Goal: Information Seeking & Learning: Learn about a topic

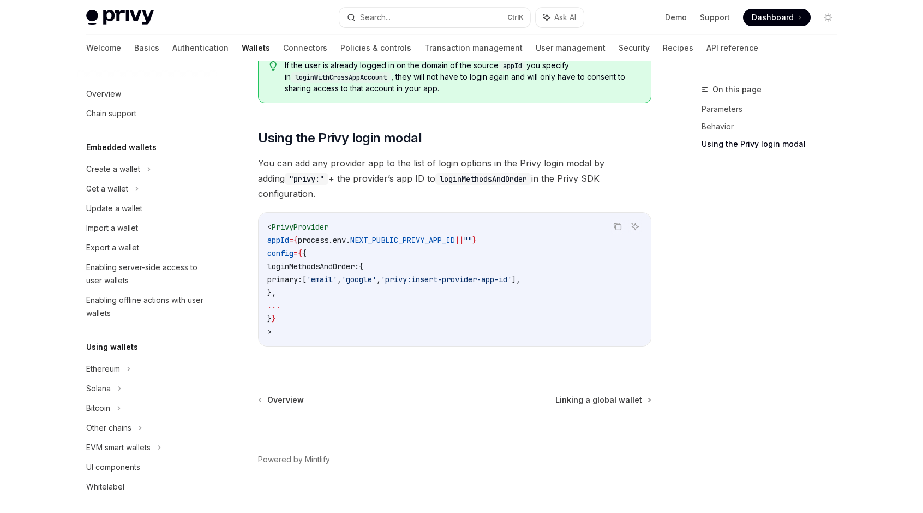
scroll to position [109, 0]
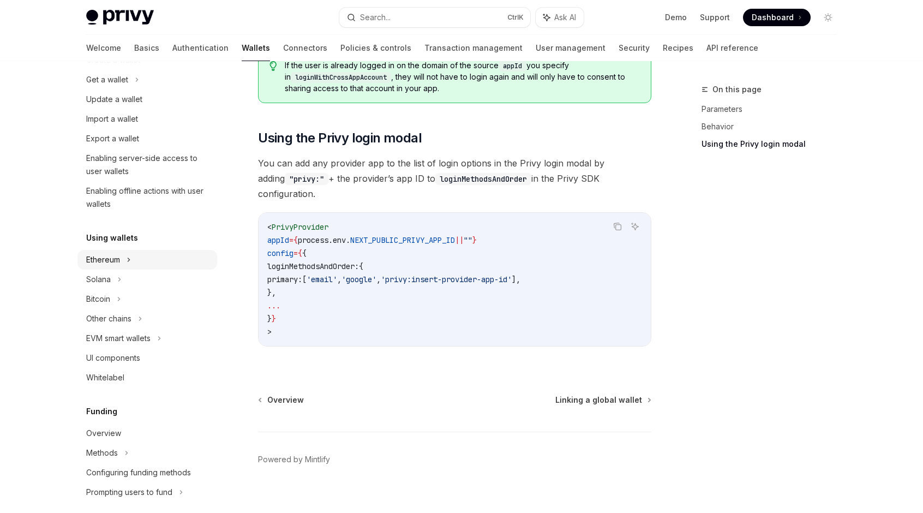
drag, startPoint x: 130, startPoint y: 257, endPoint x: 169, endPoint y: 255, distance: 38.3
click at [147, 67] on icon at bounding box center [149, 59] width 4 height 13
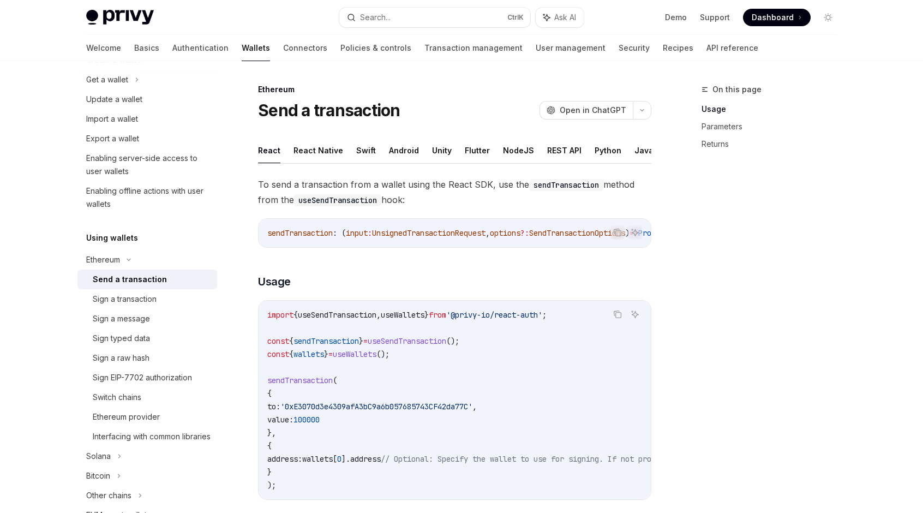
click at [152, 282] on div "Send a transaction" at bounding box center [130, 279] width 74 height 13
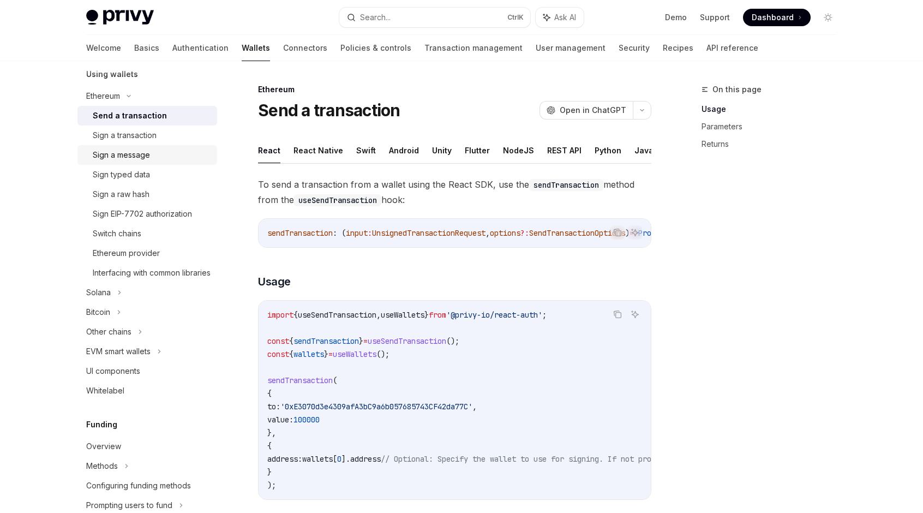
click at [123, 134] on div "Sign a transaction" at bounding box center [125, 135] width 64 height 13
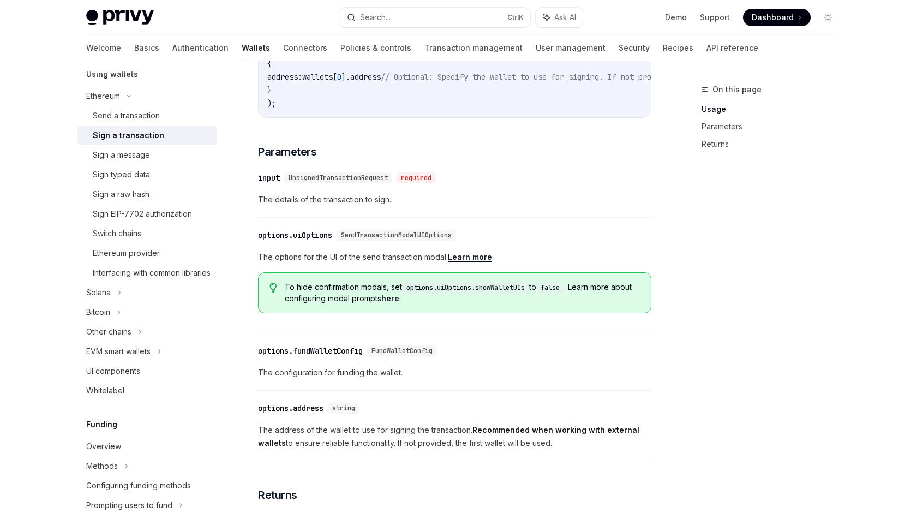
scroll to position [436, 0]
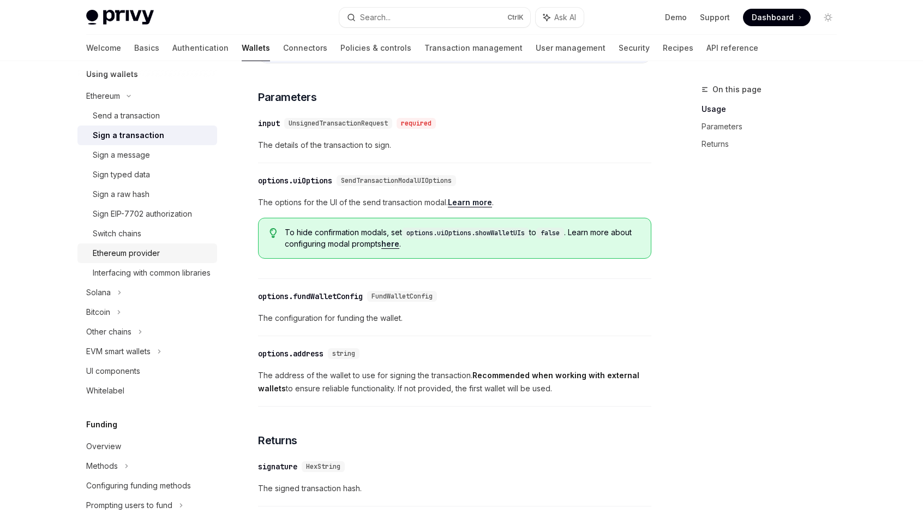
click at [129, 252] on div "Ethereum provider" at bounding box center [126, 253] width 67 height 13
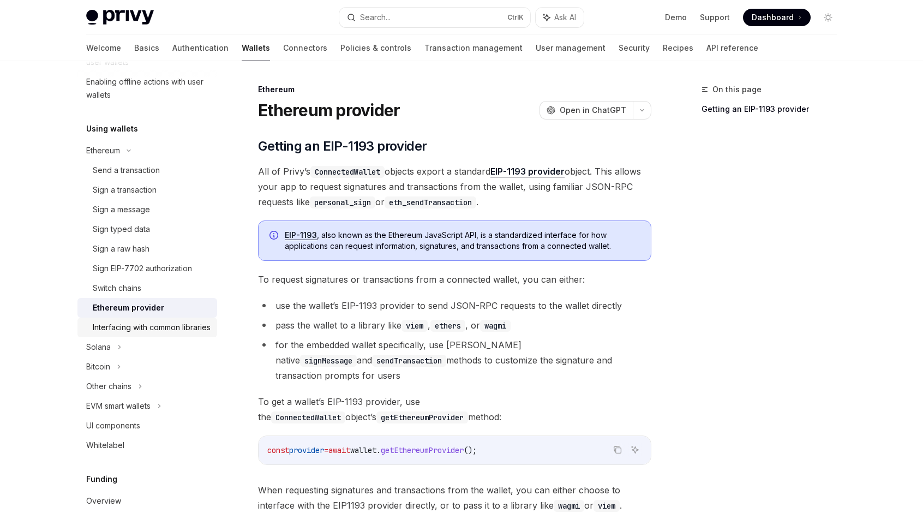
scroll to position [273, 0]
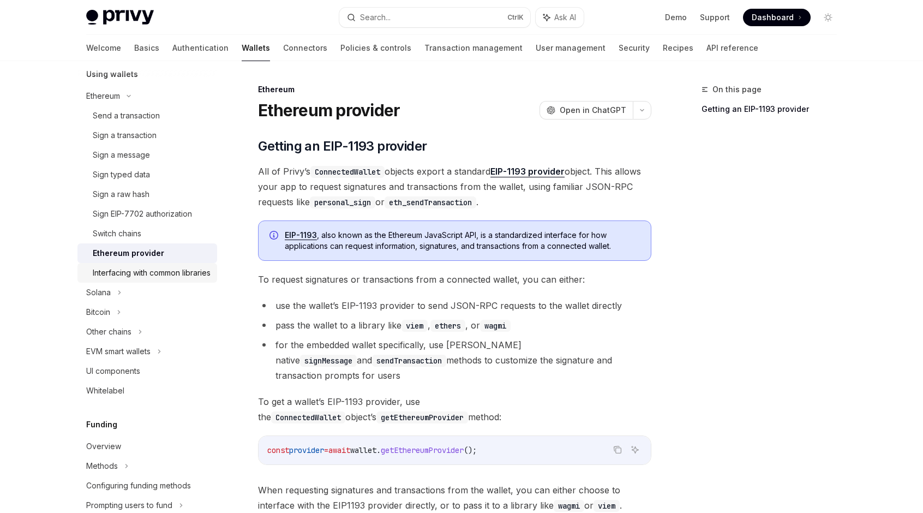
click at [153, 273] on div "Interfacing with common libraries" at bounding box center [152, 272] width 118 height 13
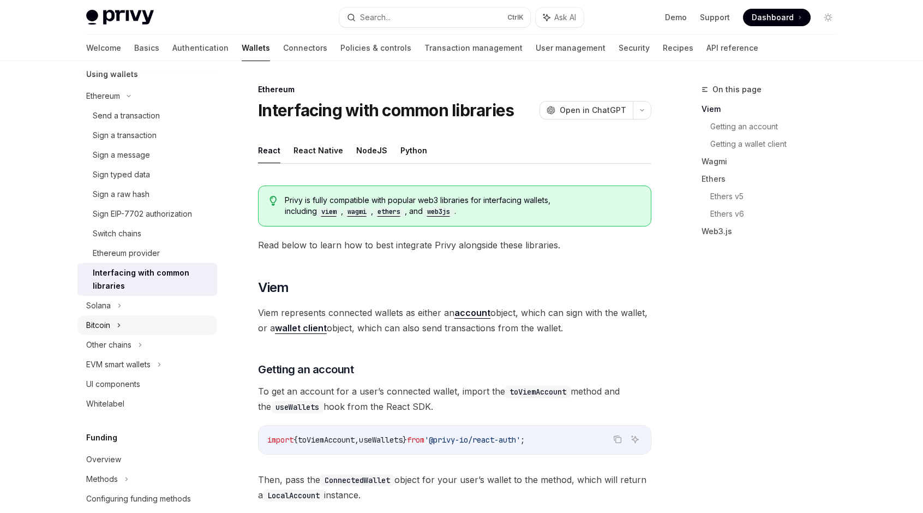
scroll to position [327, 0]
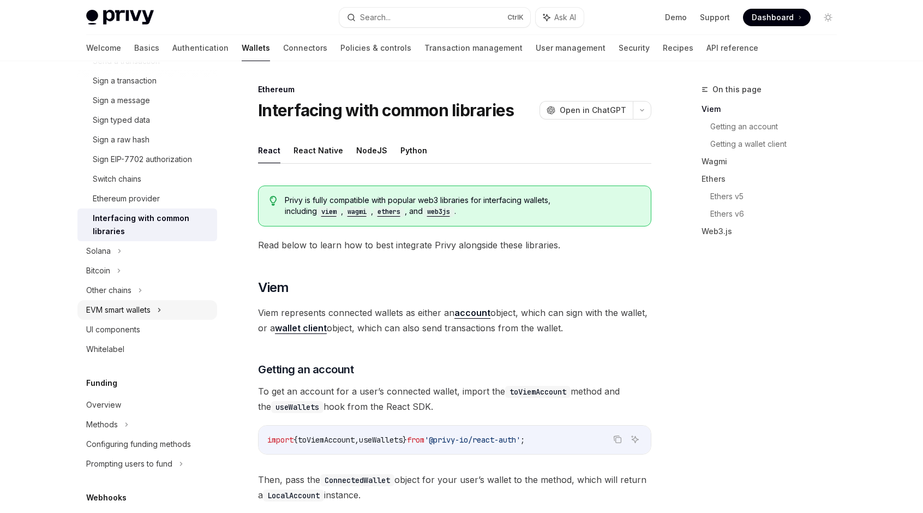
click at [142, 310] on div "EVM smart wallets" at bounding box center [118, 309] width 64 height 13
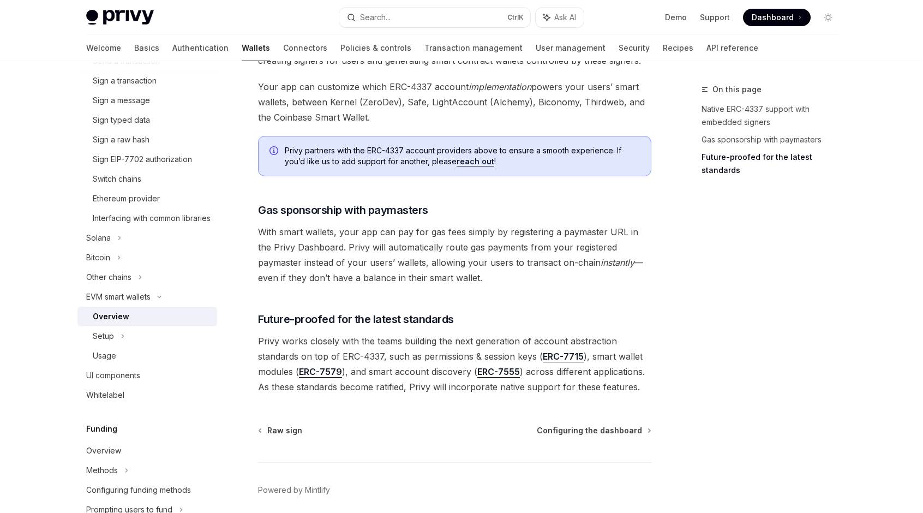
scroll to position [795, 0]
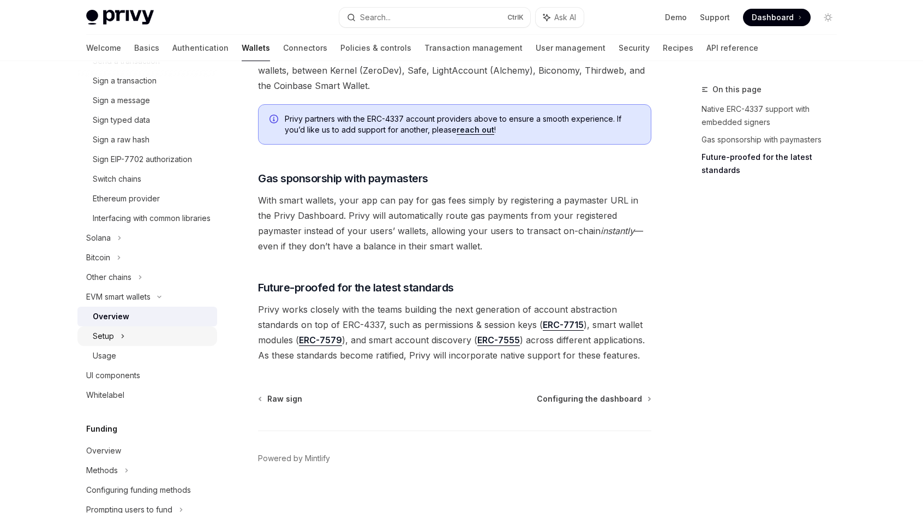
click at [108, 343] on div "Setup" at bounding box center [103, 336] width 21 height 13
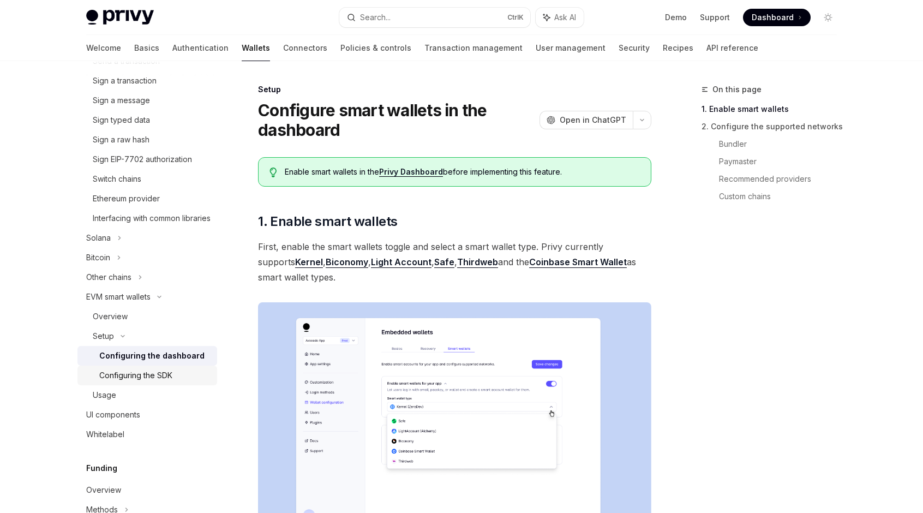
click at [128, 382] on div "Configuring the SDK" at bounding box center [135, 375] width 73 height 13
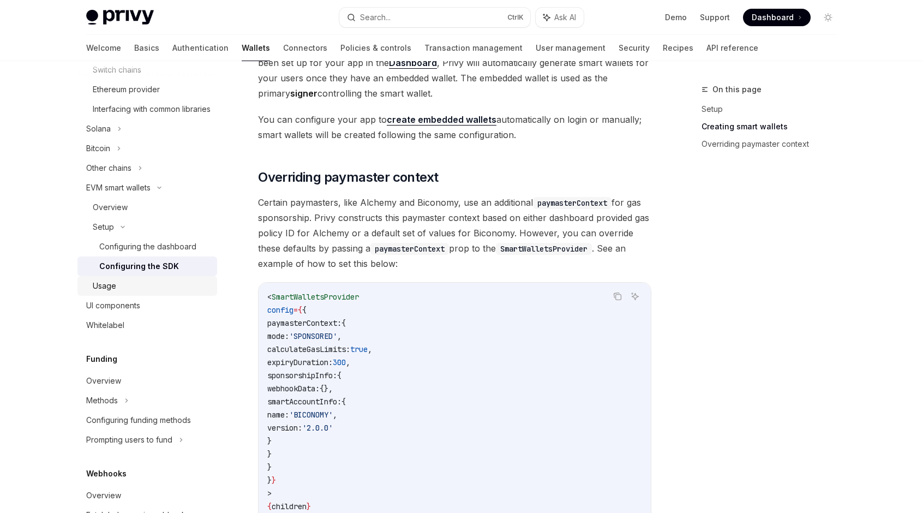
scroll to position [491, 0]
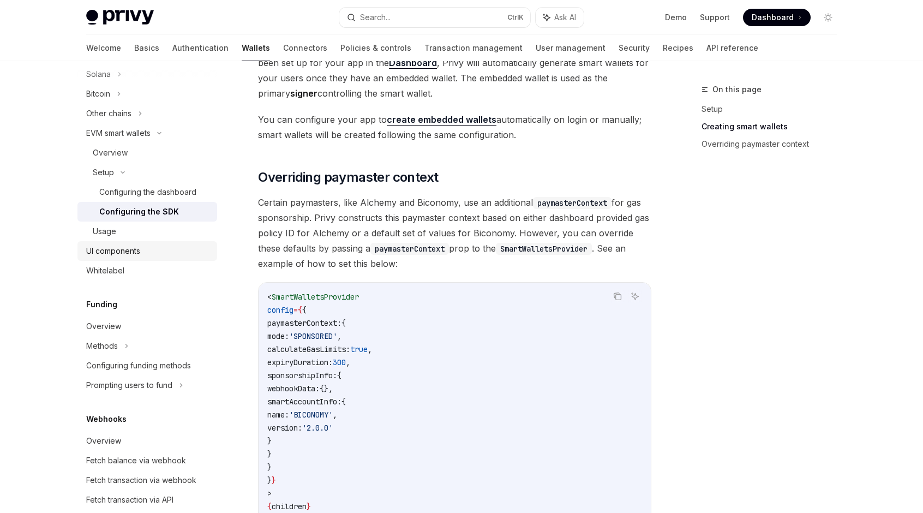
click at [118, 258] on div "UI components" at bounding box center [113, 250] width 54 height 13
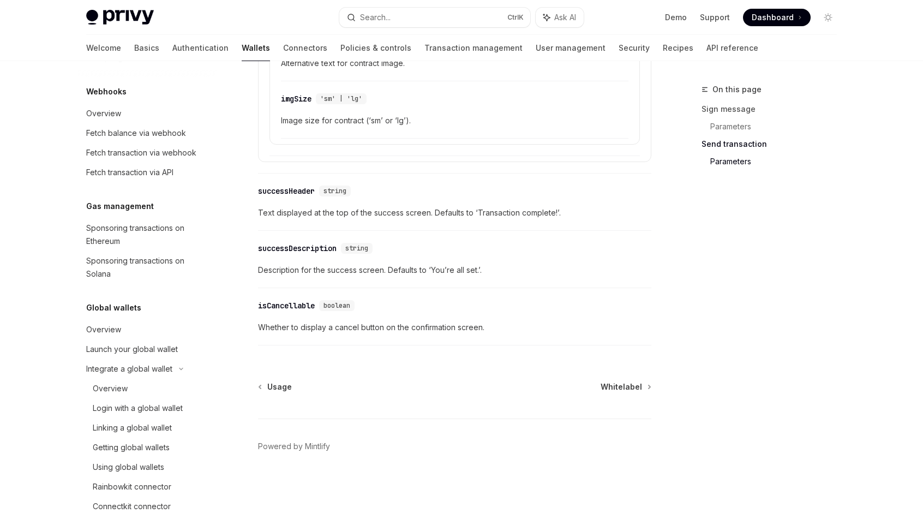
scroll to position [857, 0]
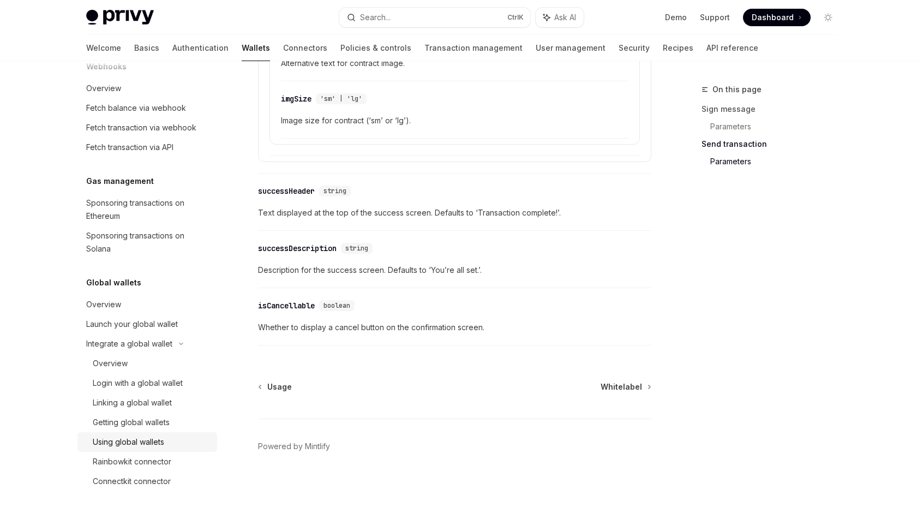
click at [130, 439] on div "Using global wallets" at bounding box center [128, 441] width 71 height 13
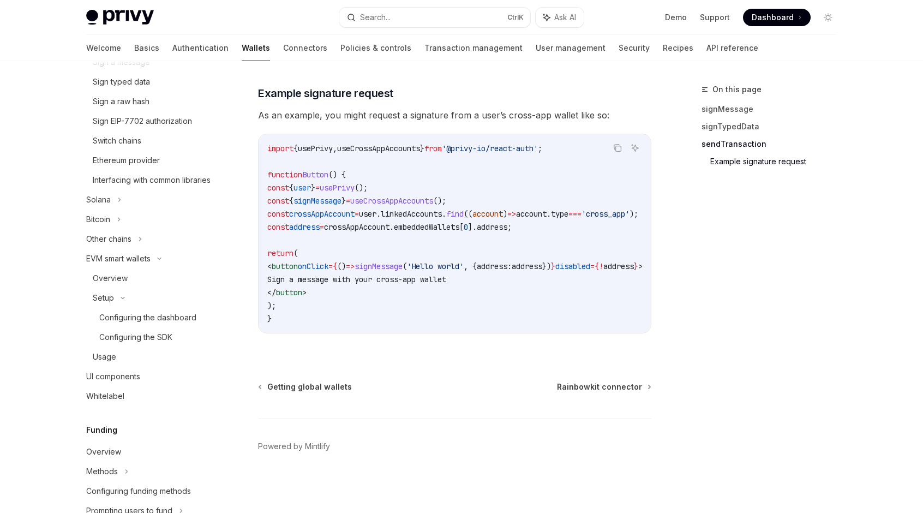
scroll to position [202, 0]
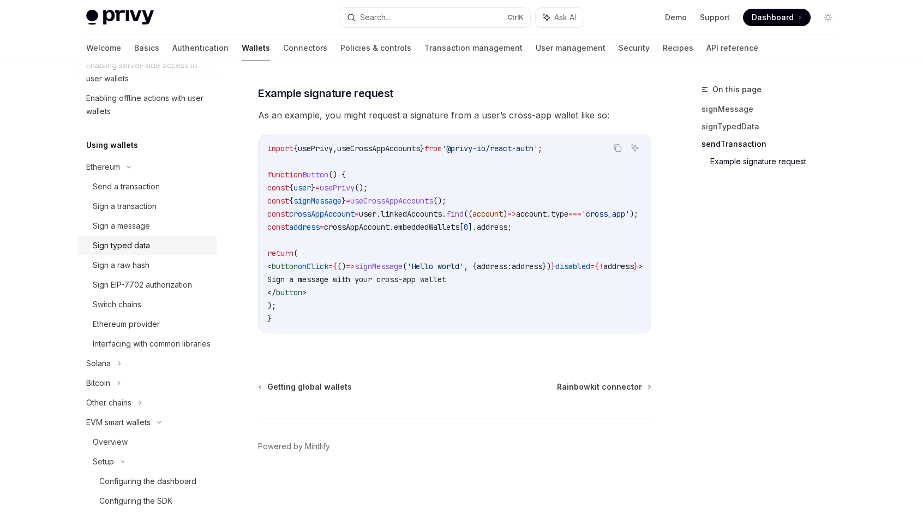
click at [147, 244] on div "Sign typed data" at bounding box center [121, 245] width 57 height 13
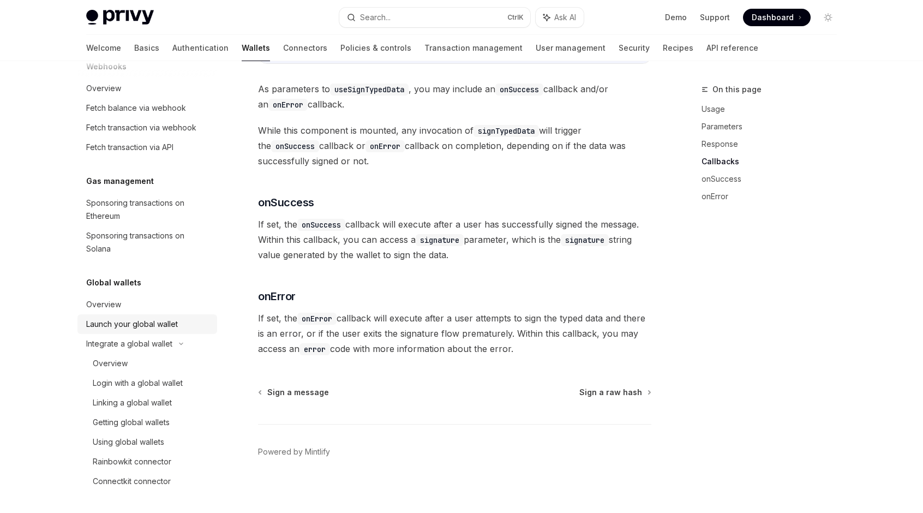
scroll to position [1105, 0]
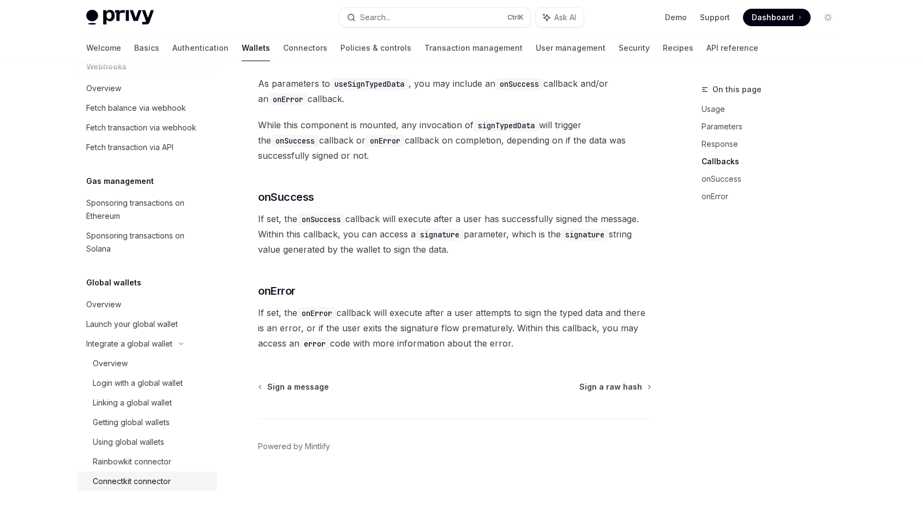
click at [143, 483] on div "Connectkit connector" at bounding box center [132, 481] width 78 height 13
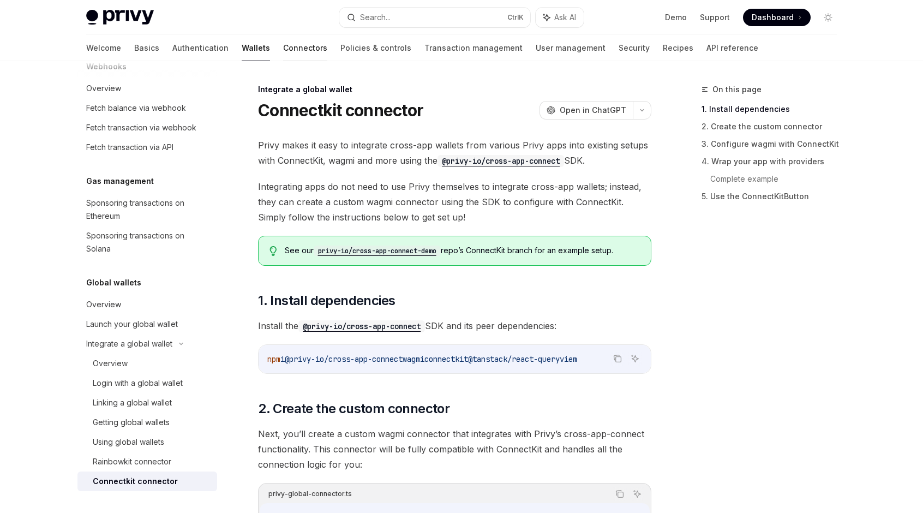
click at [283, 49] on link "Connectors" at bounding box center [305, 48] width 44 height 26
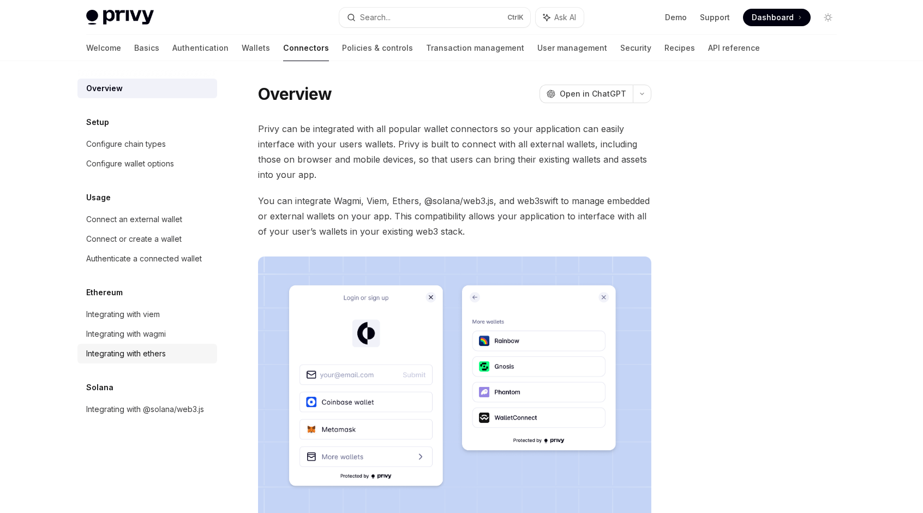
click at [136, 355] on div "Integrating with ethers" at bounding box center [126, 353] width 80 height 13
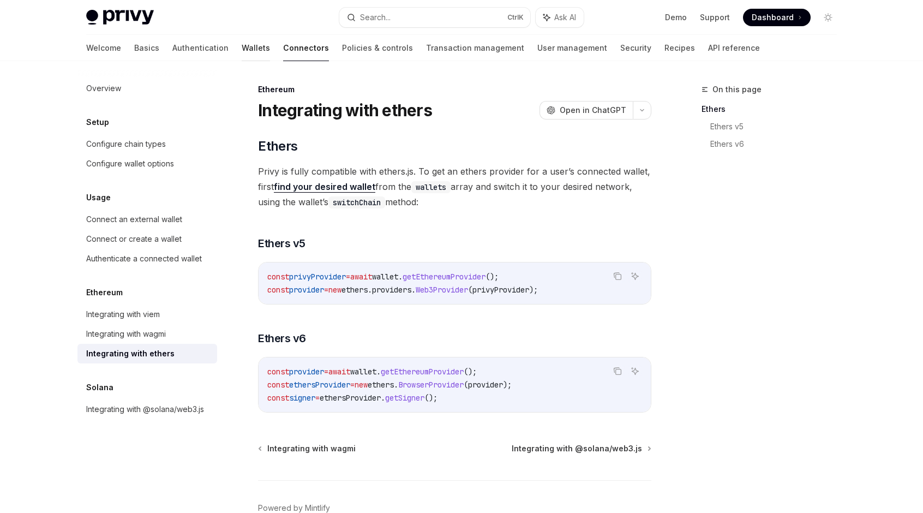
click at [242, 49] on link "Wallets" at bounding box center [256, 48] width 28 height 26
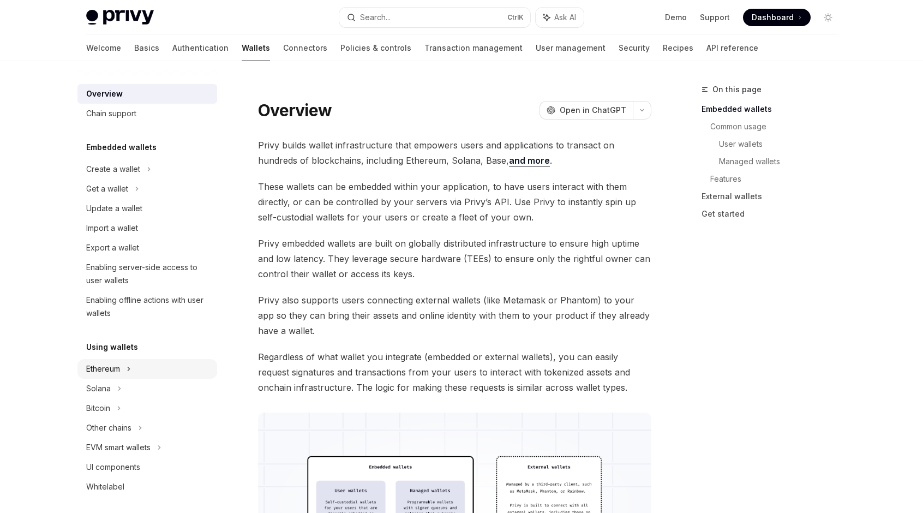
click at [148, 171] on icon at bounding box center [149, 169] width 2 height 3
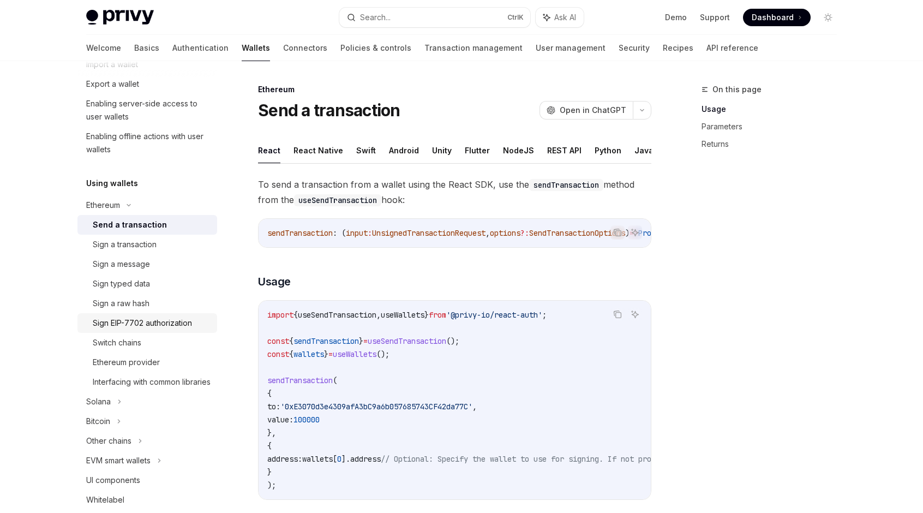
scroll to position [218, 0]
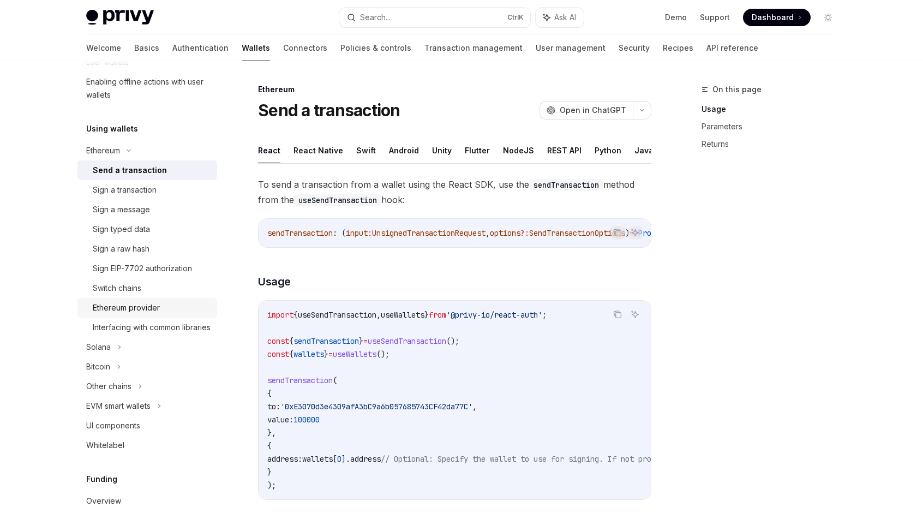
click at [139, 306] on div "Ethereum provider" at bounding box center [126, 307] width 67 height 13
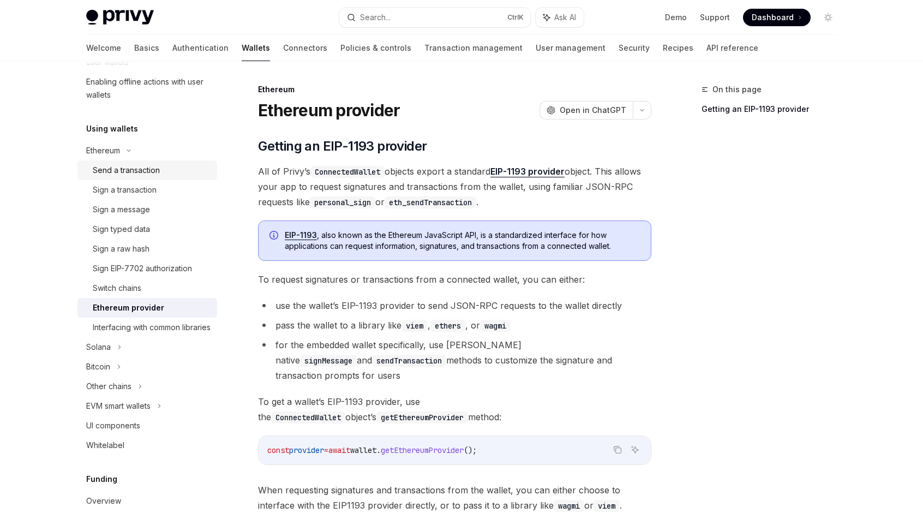
click at [145, 172] on div "Send a transaction" at bounding box center [126, 170] width 67 height 13
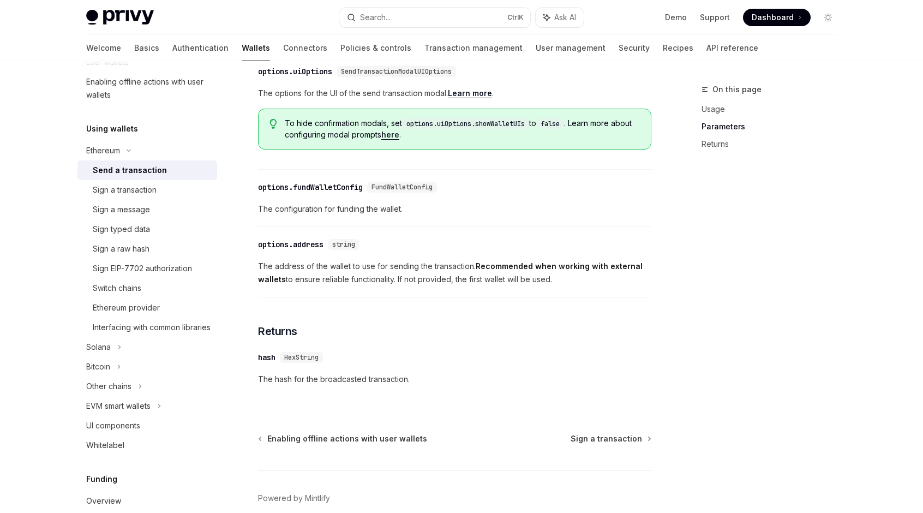
scroll to position [603, 0]
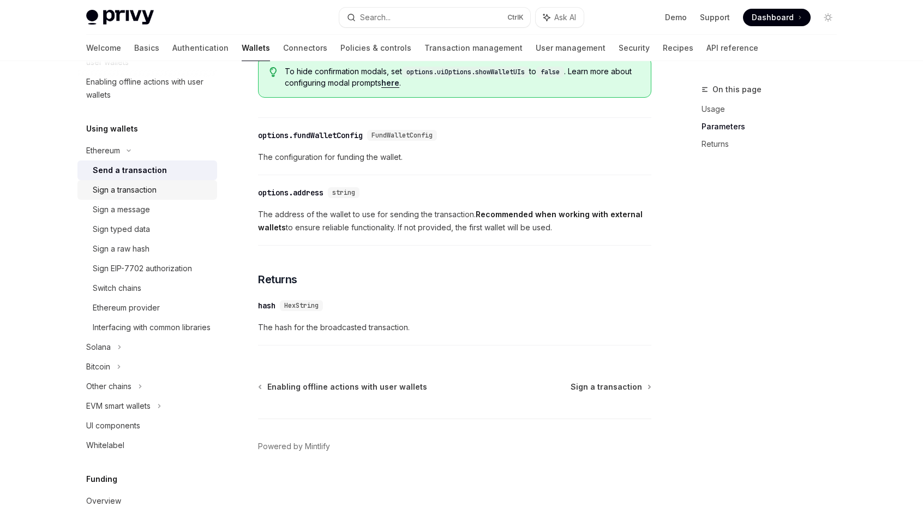
click at [135, 190] on div "Sign a transaction" at bounding box center [125, 189] width 64 height 13
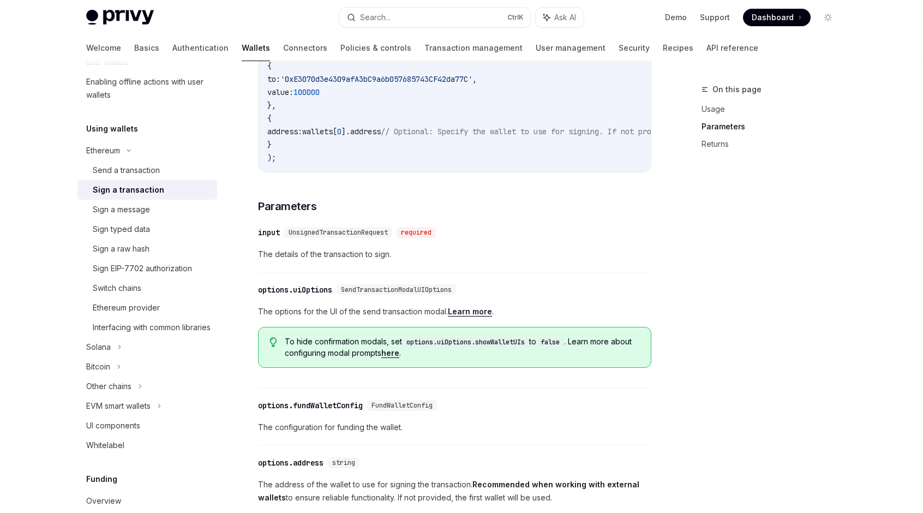
scroll to position [491, 0]
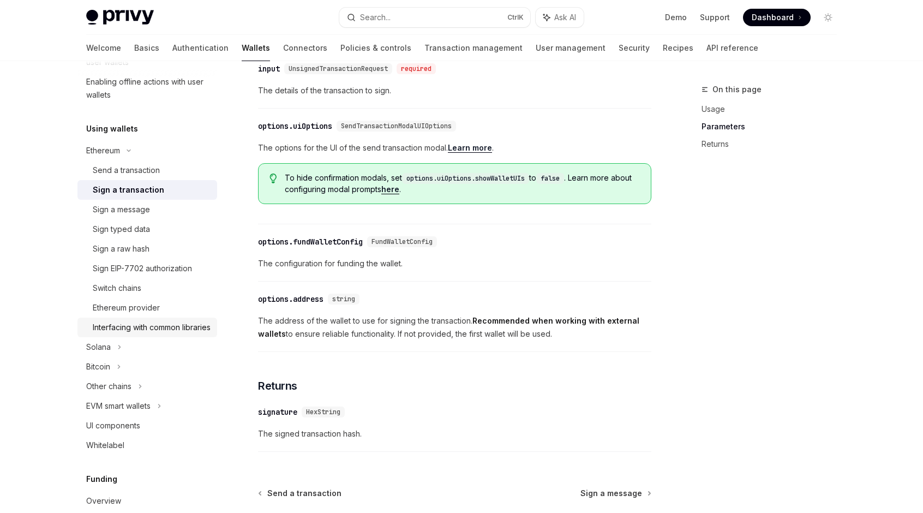
click at [143, 331] on div "Interfacing with common libraries" at bounding box center [152, 327] width 118 height 13
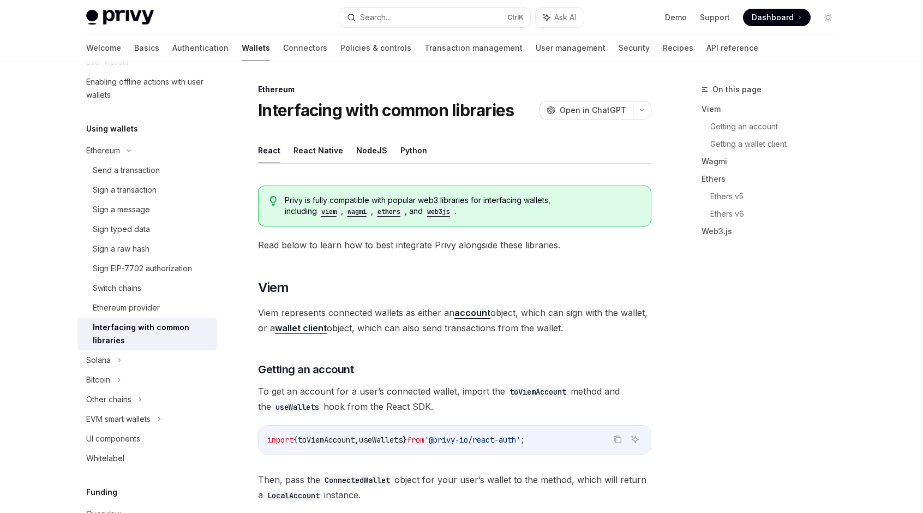
type textarea "*"
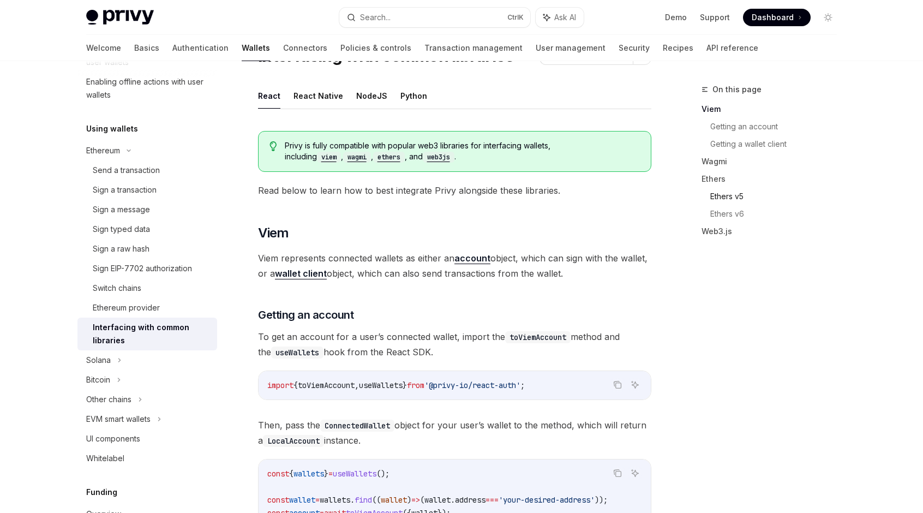
click at [729, 192] on link "Ethers v5" at bounding box center [777, 196] width 135 height 17
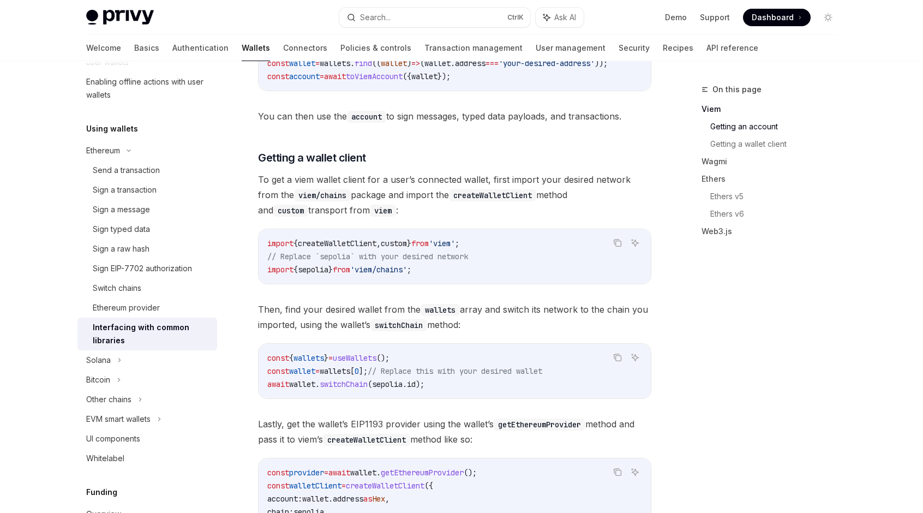
scroll to position [546, 0]
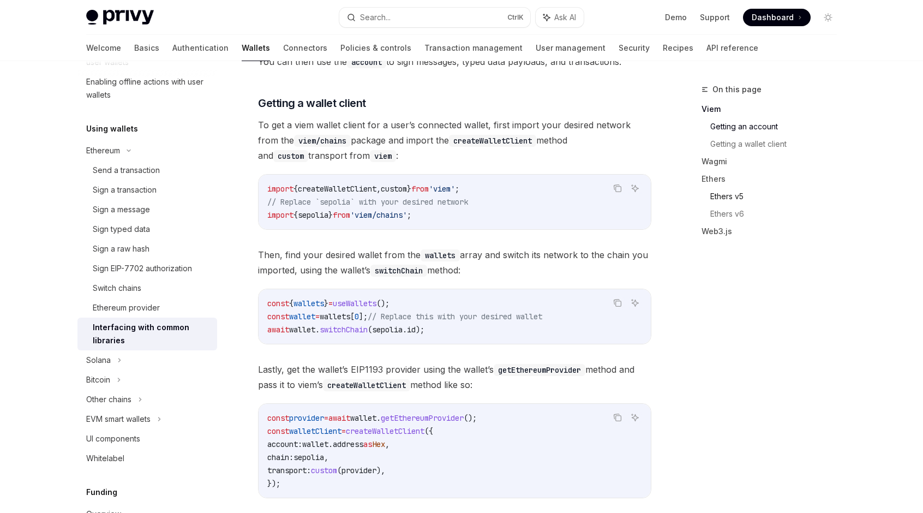
click at [729, 194] on link "Ethers v5" at bounding box center [777, 196] width 135 height 17
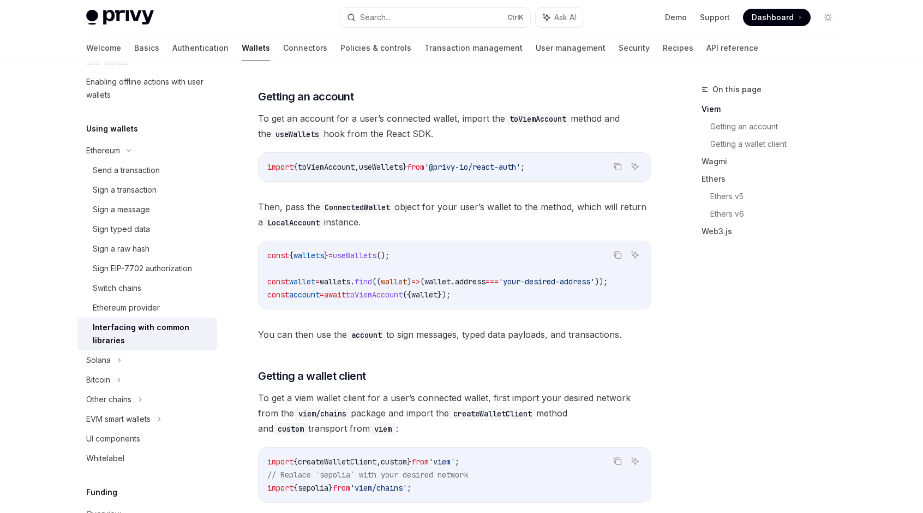
scroll to position [218, 0]
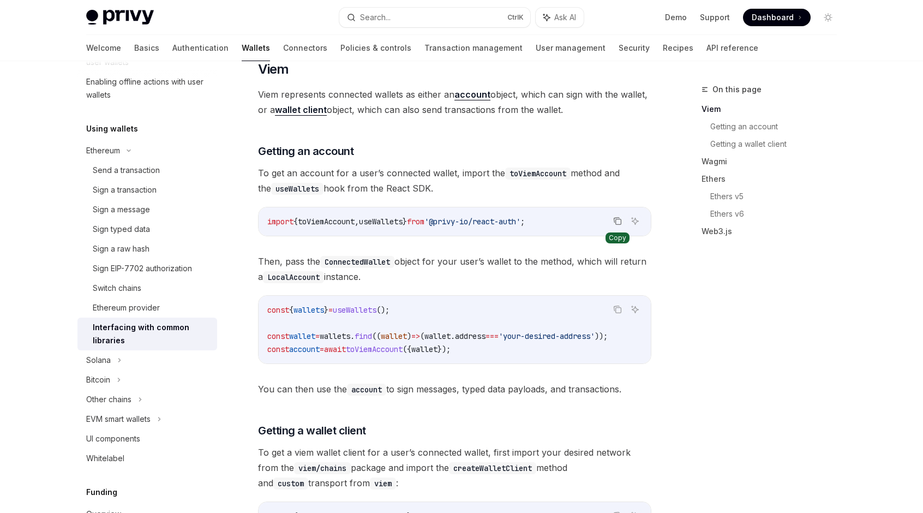
click at [618, 222] on icon "Copy the contents from the code block" at bounding box center [617, 221] width 9 height 9
drag, startPoint x: 619, startPoint y: 219, endPoint x: 637, endPoint y: 220, distance: 18.1
click at [619, 219] on icon "Copy the contents from the code block" at bounding box center [617, 221] width 9 height 9
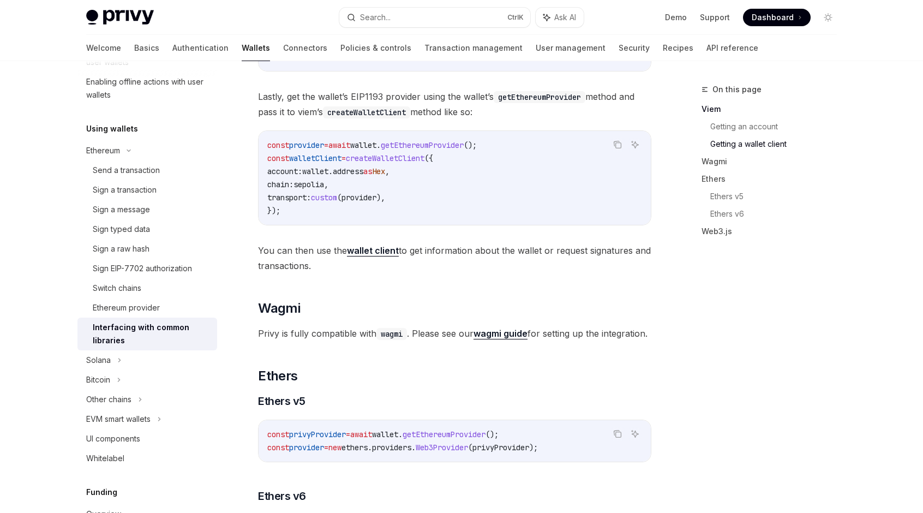
scroll to position [928, 0]
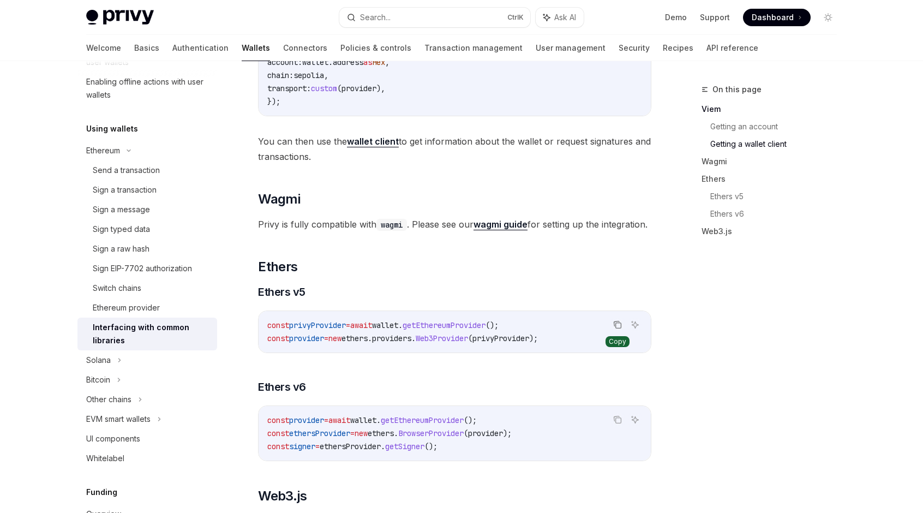
click at [616, 328] on icon "Copy the contents from the code block" at bounding box center [618, 325] width 5 height 5
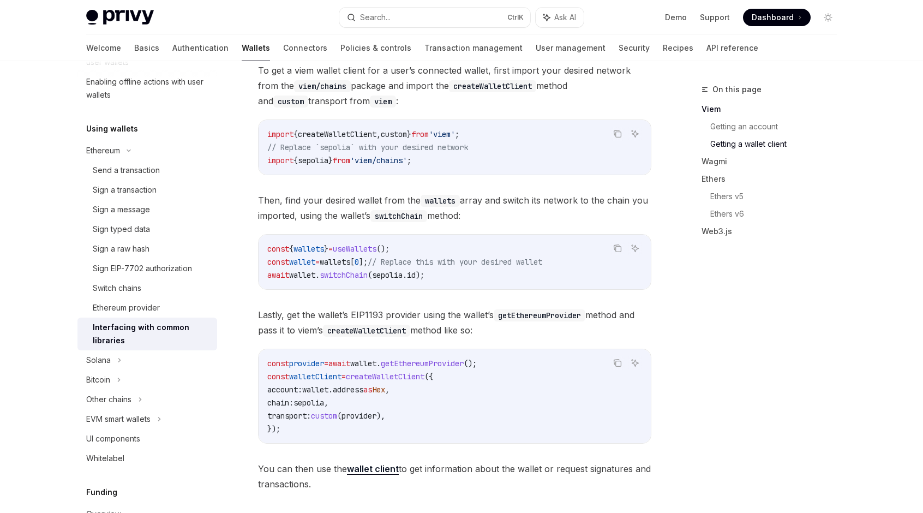
scroll to position [655, 0]
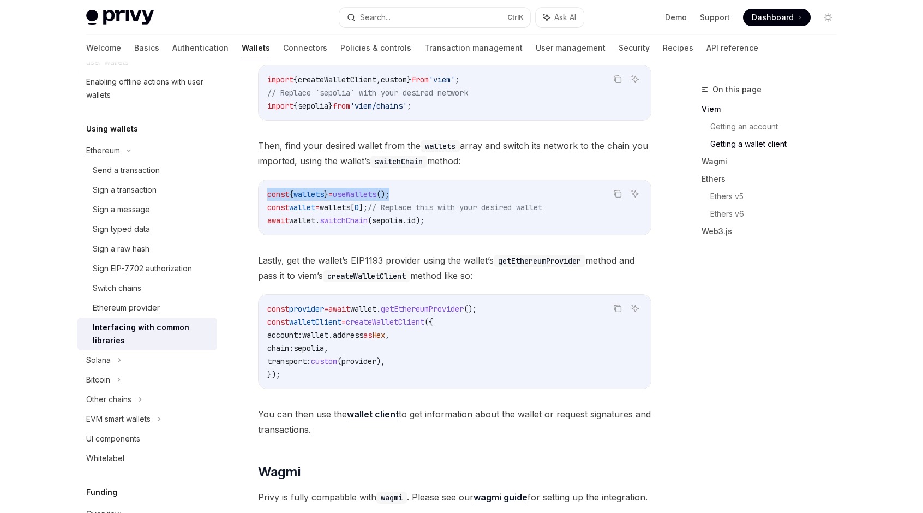
drag, startPoint x: 270, startPoint y: 195, endPoint x: 409, endPoint y: 193, distance: 139.7
click at [409, 193] on code "const { wallets } = useWallets (); const wallet = wallets [ 0 ]; // Replace thi…" at bounding box center [454, 207] width 375 height 39
copy span "const { wallets } = useWallets ();"
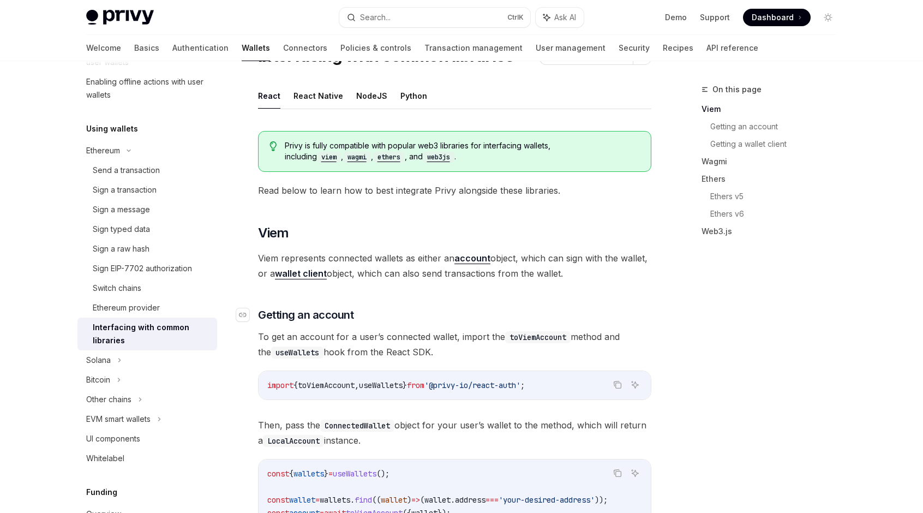
scroll to position [0, 0]
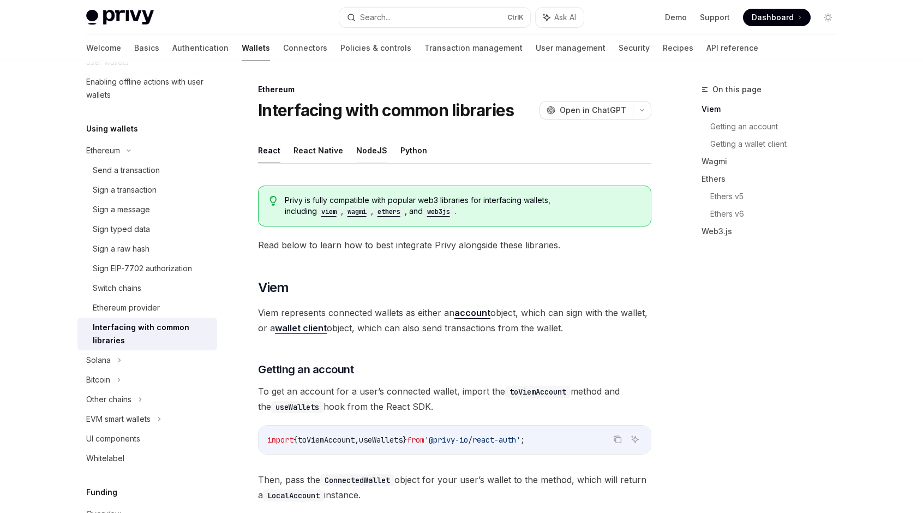
click at [367, 149] on button "NodeJS" at bounding box center [371, 150] width 31 height 26
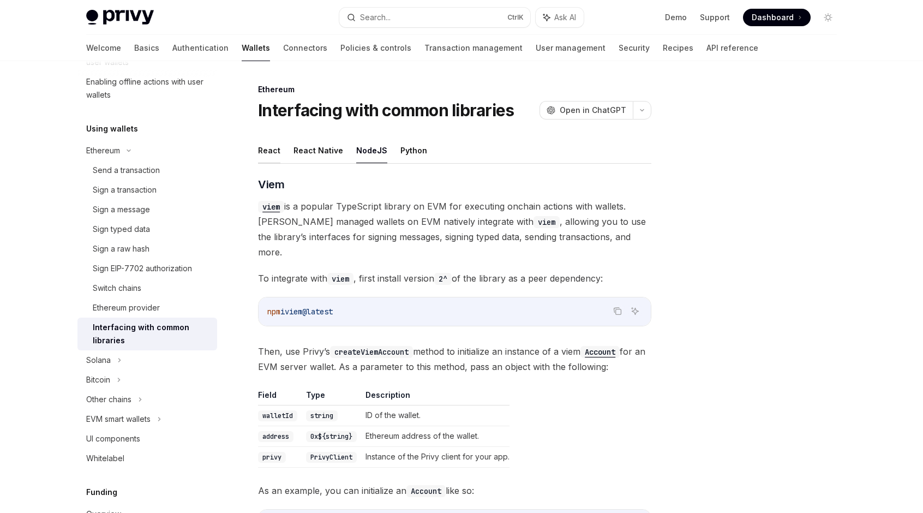
click at [270, 148] on button "React" at bounding box center [269, 150] width 22 height 26
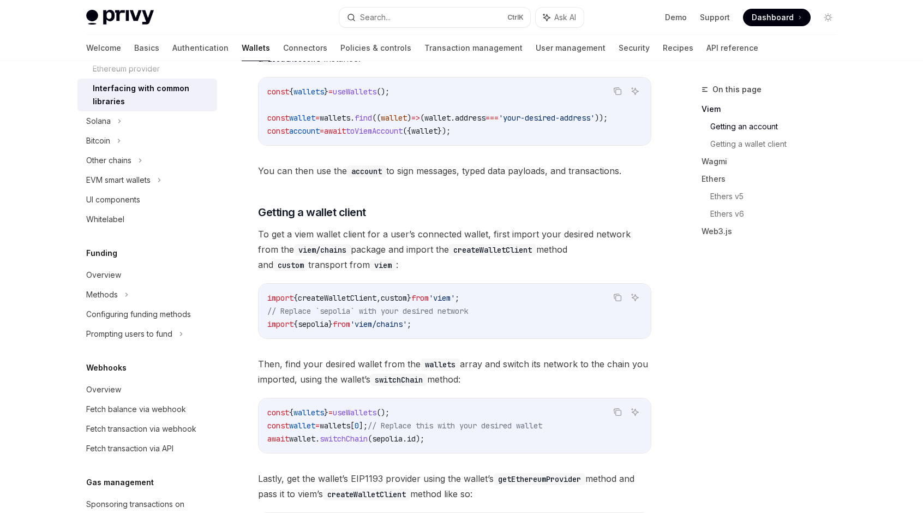
scroll to position [491, 0]
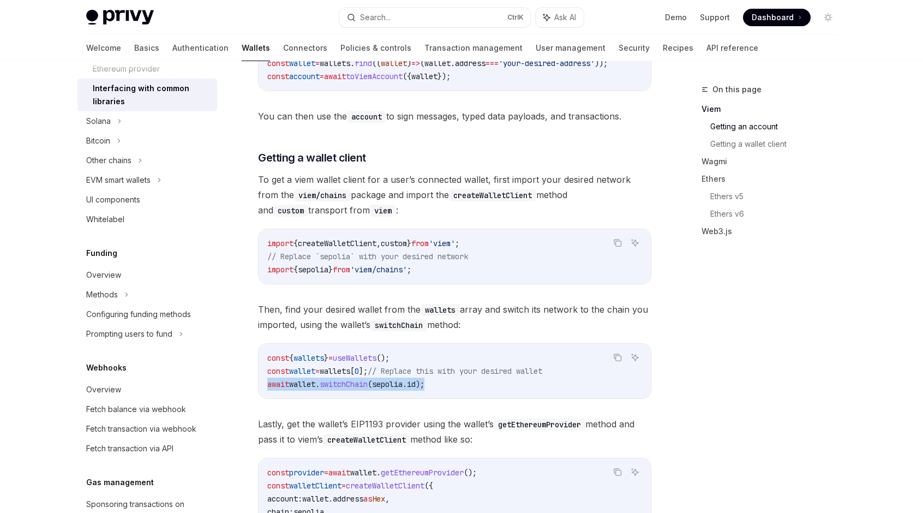
drag, startPoint x: 268, startPoint y: 384, endPoint x: 437, endPoint y: 387, distance: 168.6
click at [437, 387] on code "const { wallets } = useWallets (); const wallet = wallets [ 0 ]; // Replace thi…" at bounding box center [454, 370] width 375 height 39
copy span "await wallet . switchChain ( sepolia . id );"
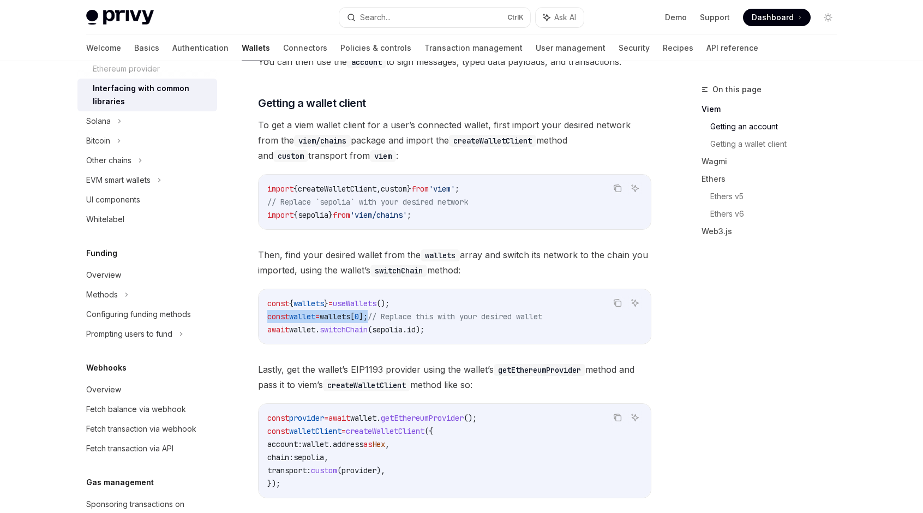
drag, startPoint x: 269, startPoint y: 317, endPoint x: 385, endPoint y: 320, distance: 116.3
click at [385, 320] on span "const wallet = wallets [ 0 ]; // Replace this with your desired wallet" at bounding box center [404, 317] width 275 height 10
drag, startPoint x: 368, startPoint y: 320, endPoint x: 358, endPoint y: 318, distance: 10.1
drag, startPoint x: 358, startPoint y: 318, endPoint x: 349, endPoint y: 318, distance: 9.3
click at [442, 297] on div "const { wallets } = useWallets (); const wallet = wallets [ 0 ]; // Replace thi…" at bounding box center [455, 316] width 392 height 55
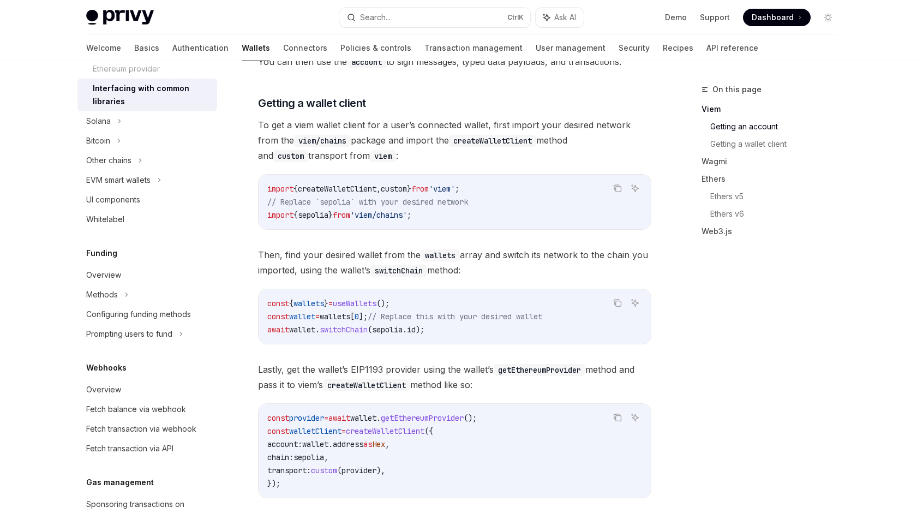
click at [434, 305] on code "const { wallets } = useWallets (); const wallet = wallets [ 0 ]; // Replace thi…" at bounding box center [454, 316] width 375 height 39
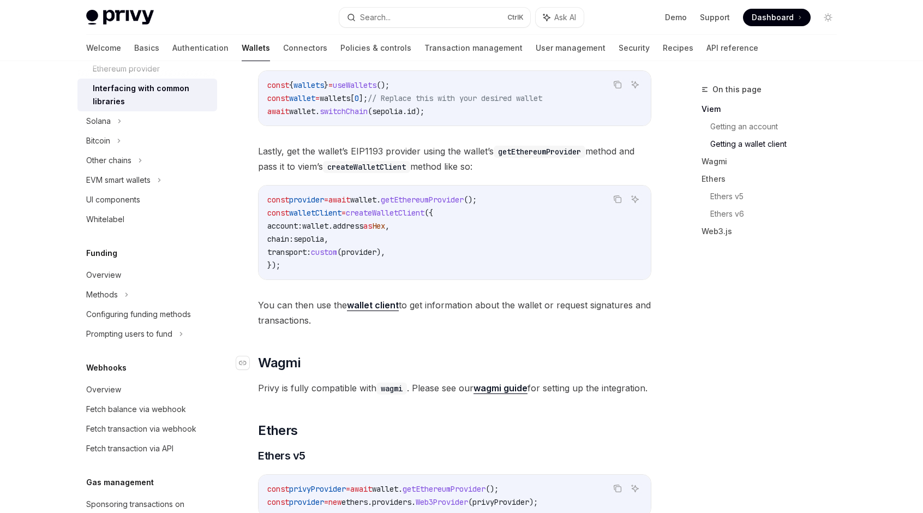
scroll to position [655, 0]
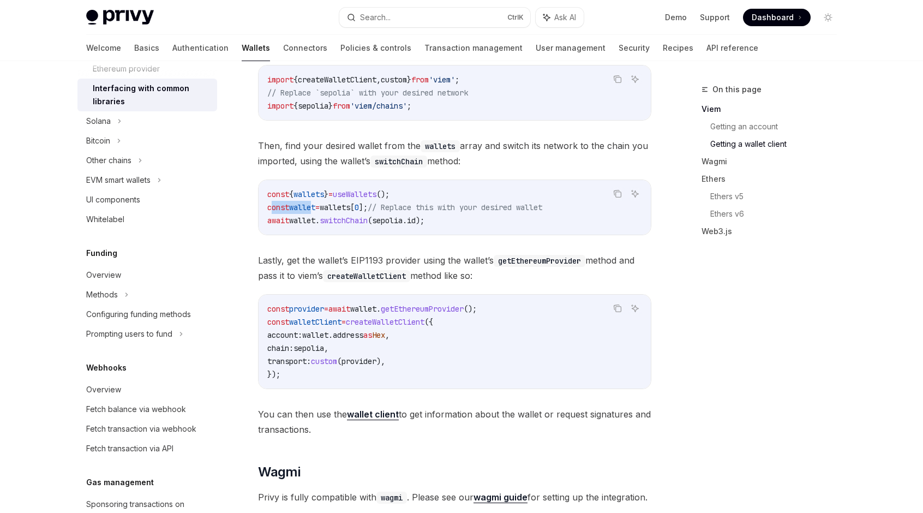
drag, startPoint x: 271, startPoint y: 208, endPoint x: 312, endPoint y: 208, distance: 40.9
click at [312, 208] on span "const wallet = wallets [ 0 ]; // Replace this with your desired wallet" at bounding box center [404, 207] width 275 height 10
click at [312, 208] on span "wallet" at bounding box center [302, 207] width 26 height 10
drag, startPoint x: 268, startPoint y: 208, endPoint x: 386, endPoint y: 209, distance: 117.3
click at [386, 209] on span "const wallet = wallets [ 0 ]; // Replace this with your desired wallet" at bounding box center [404, 207] width 275 height 10
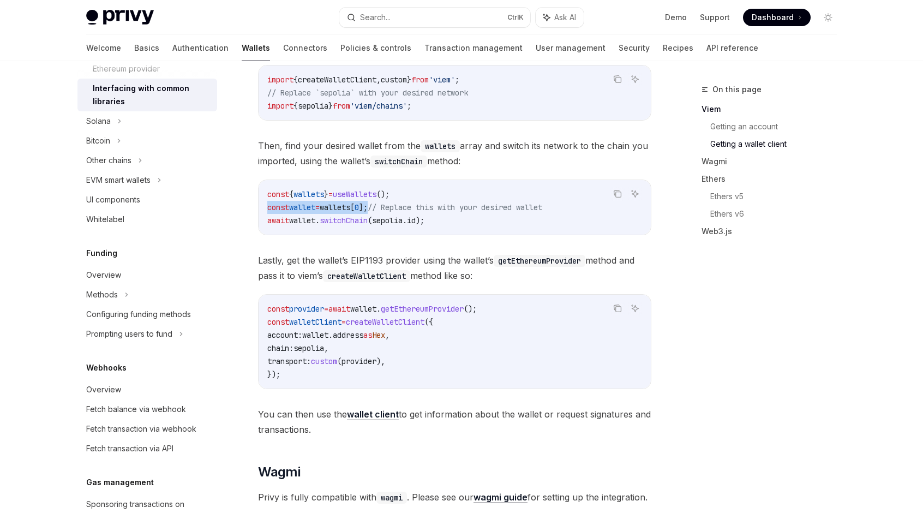
copy span "const wallet = wallets [ 0 ];"
click at [440, 232] on div "const { wallets } = useWallets (); const wallet = wallets [ 0 ]; // Replace thi…" at bounding box center [455, 207] width 392 height 55
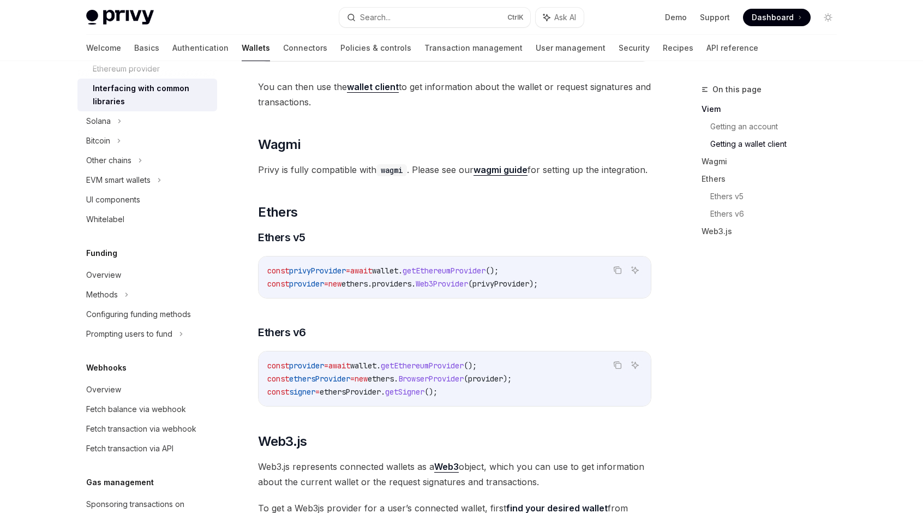
scroll to position [1037, 0]
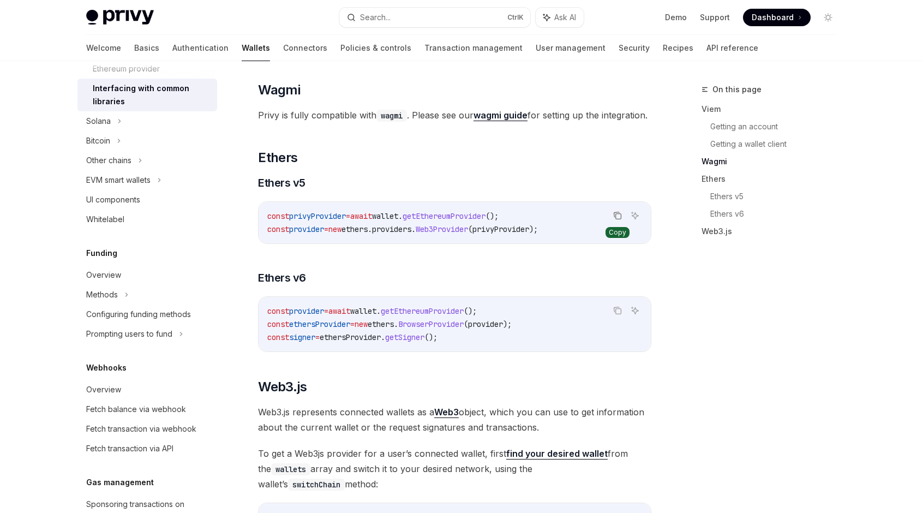
click at [618, 220] on icon "Copy the contents from the code block" at bounding box center [617, 215] width 9 height 9
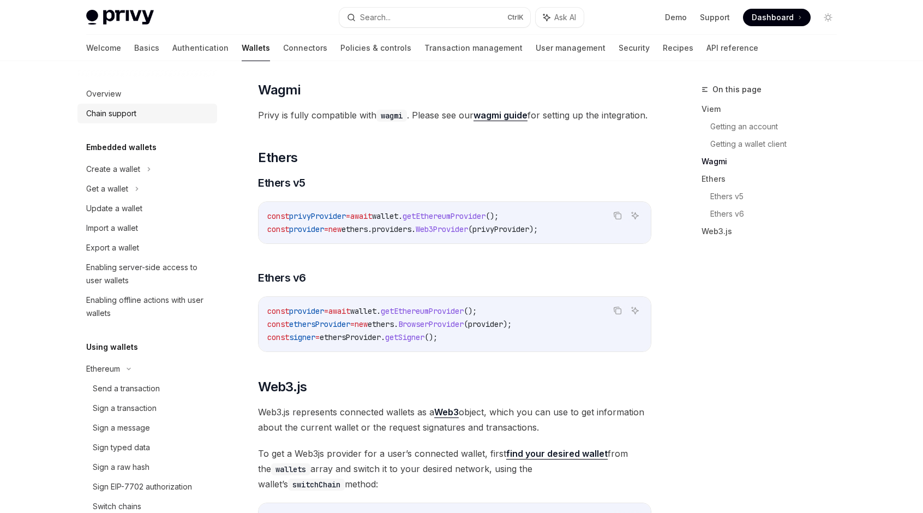
click at [128, 117] on div "Chain support" at bounding box center [111, 113] width 50 height 13
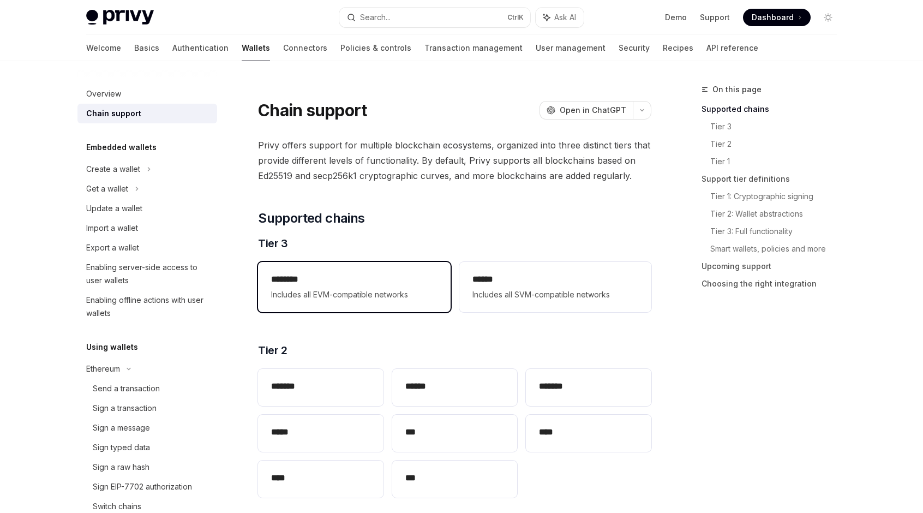
click at [397, 284] on h2 "********" at bounding box center [354, 279] width 166 height 13
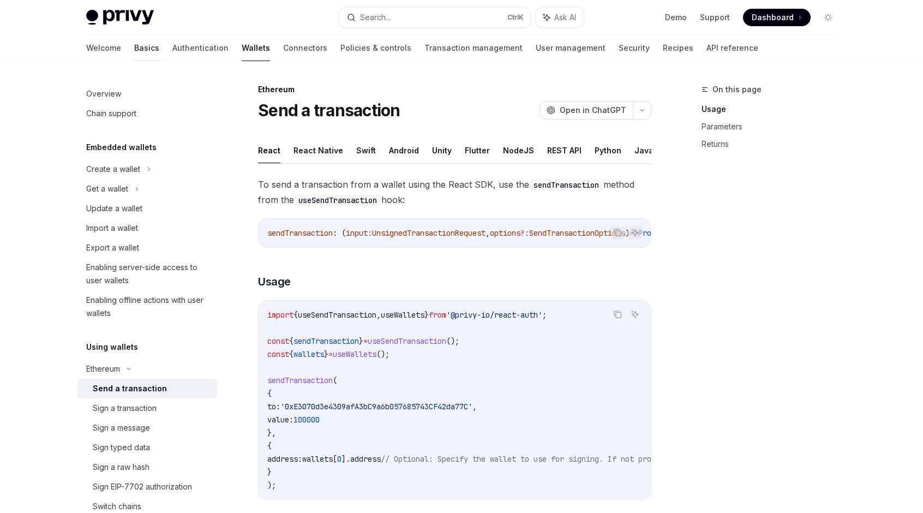
click at [134, 56] on link "Basics" at bounding box center [146, 48] width 25 height 26
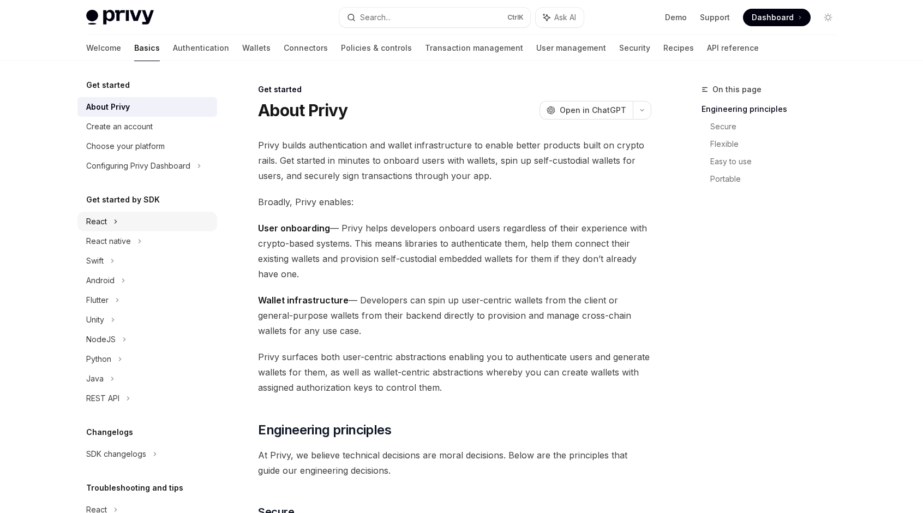
click at [110, 218] on div "React" at bounding box center [147, 222] width 140 height 20
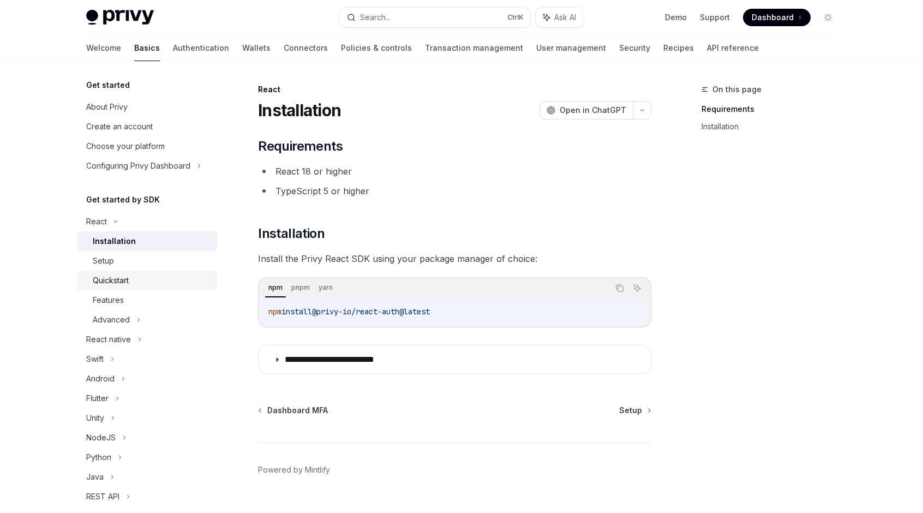
click at [125, 282] on div "Quickstart" at bounding box center [111, 280] width 36 height 13
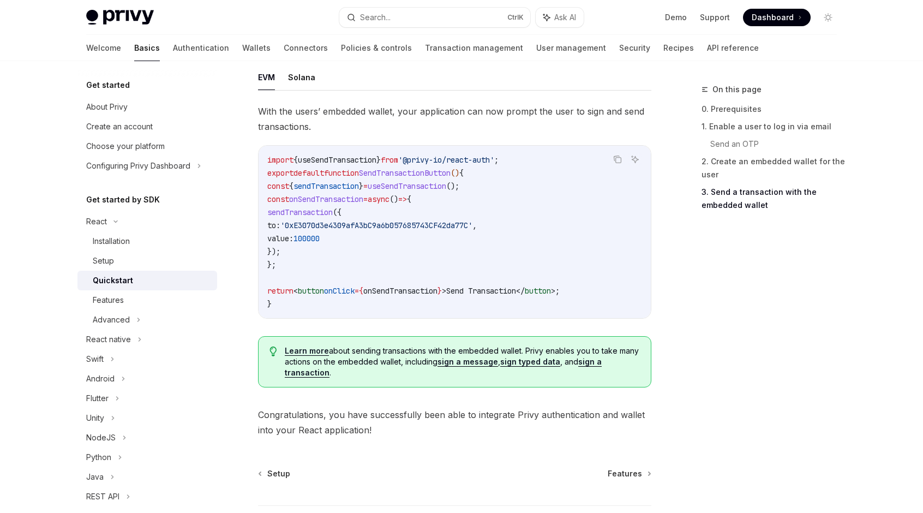
scroll to position [1037, 0]
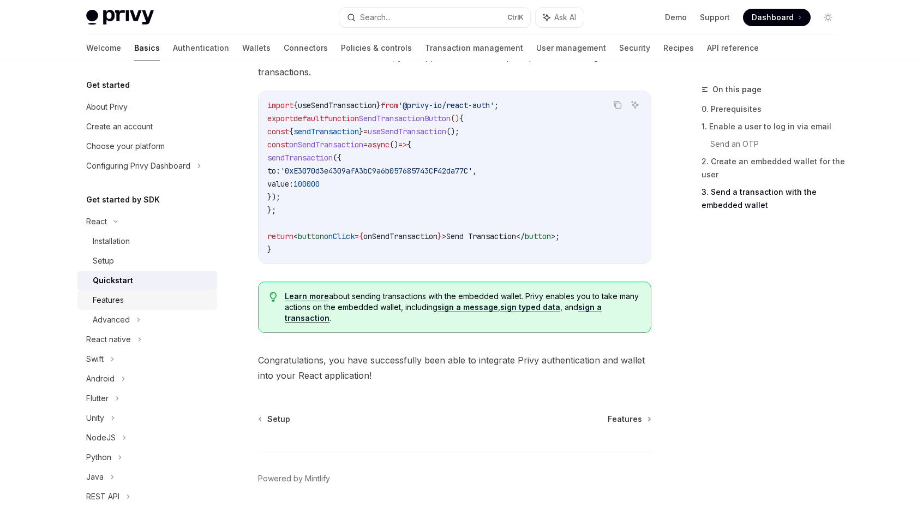
click at [123, 302] on div "Features" at bounding box center [108, 300] width 31 height 13
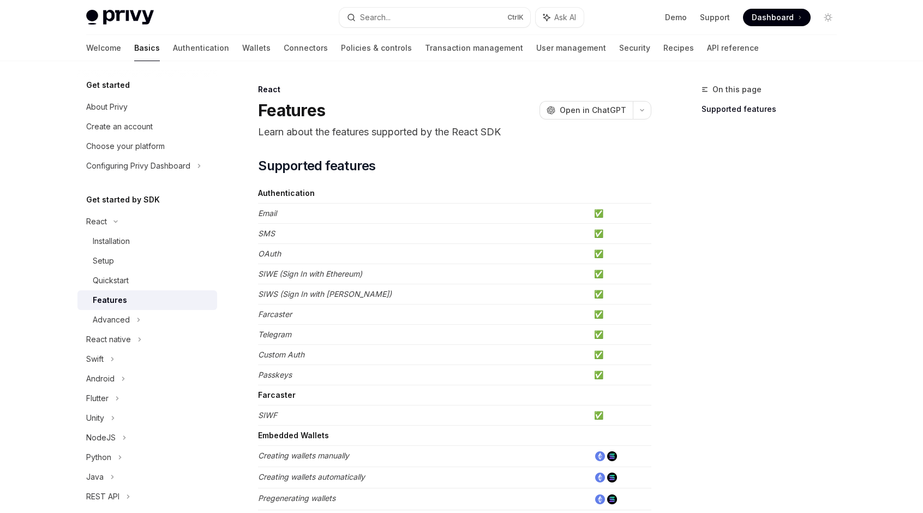
drag, startPoint x: 124, startPoint y: 315, endPoint x: 162, endPoint y: 306, distance: 38.6
click at [124, 315] on div "Advanced" at bounding box center [111, 319] width 37 height 13
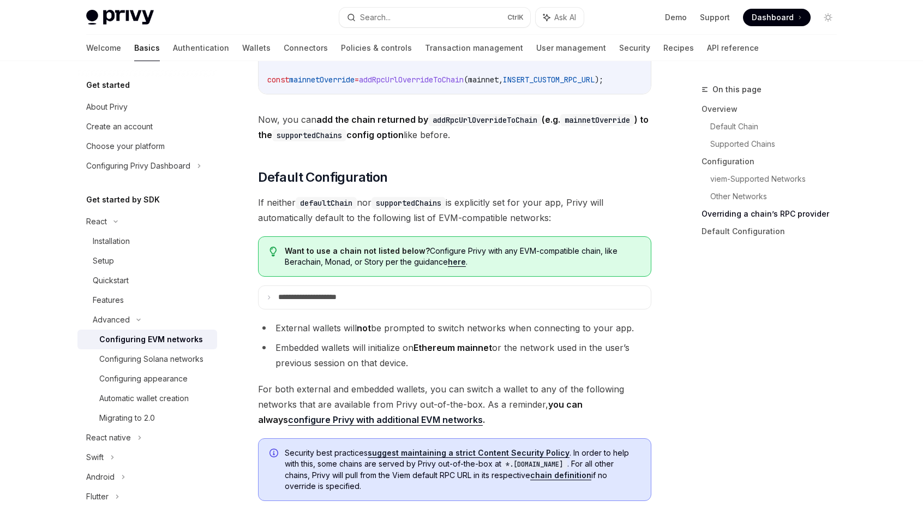
scroll to position [2728, 0]
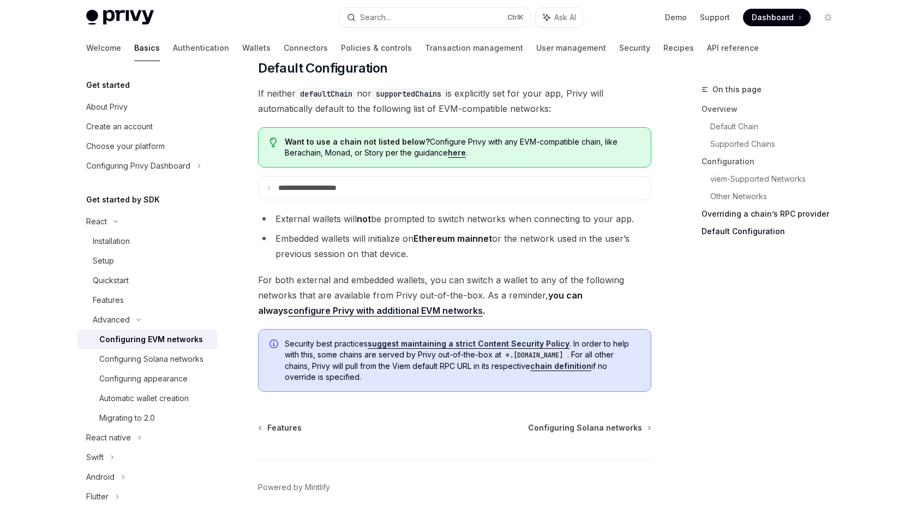
click at [754, 212] on link "Overriding a chain’s RPC provider" at bounding box center [774, 213] width 144 height 17
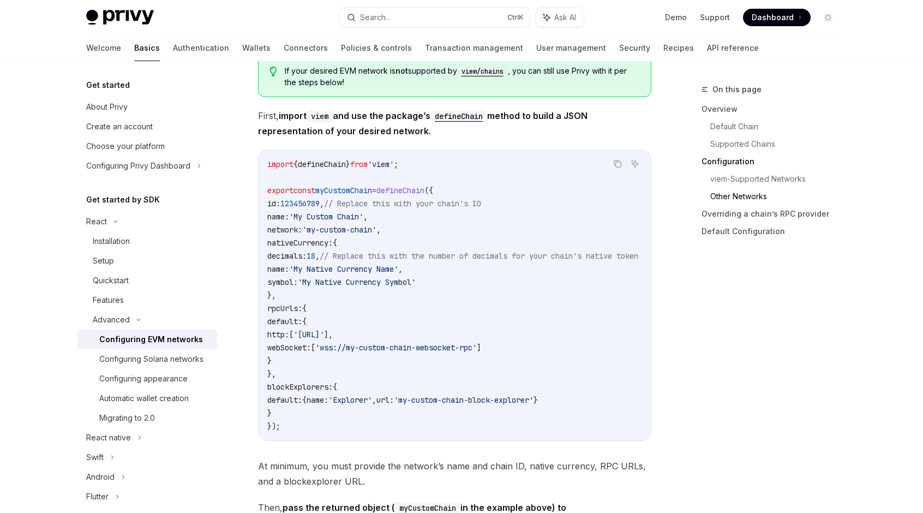
scroll to position [1793, 0]
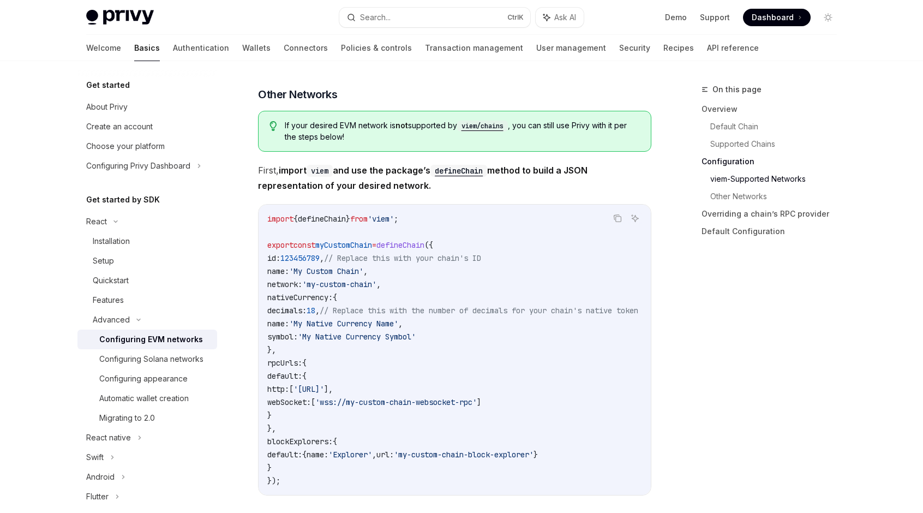
click at [328, 219] on span "defineChain" at bounding box center [322, 219] width 48 height 10
click at [424, 246] on span "defineChain" at bounding box center [400, 245] width 48 height 10
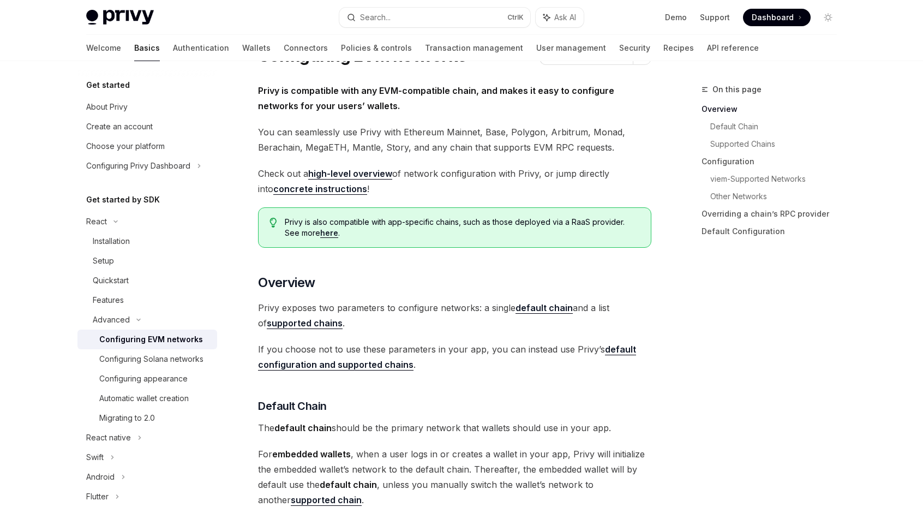
scroll to position [109, 0]
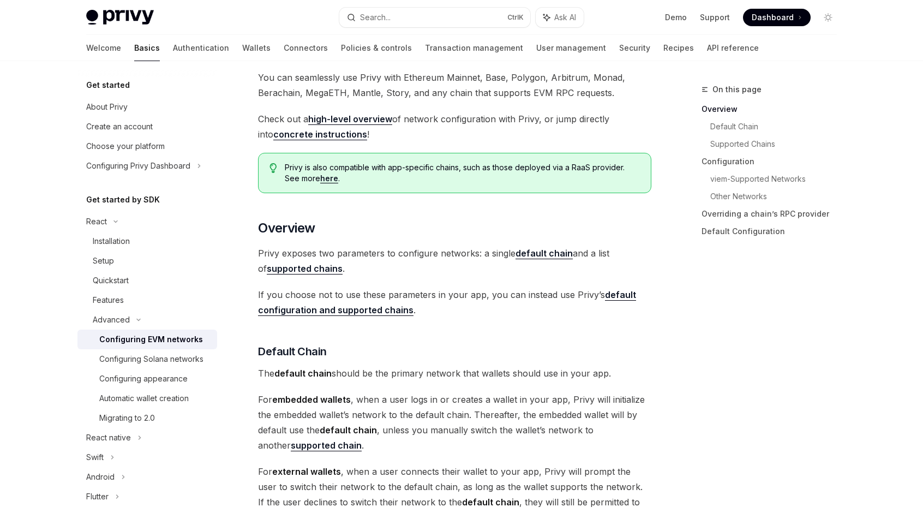
click at [304, 265] on strong "supported chains" at bounding box center [305, 268] width 76 height 11
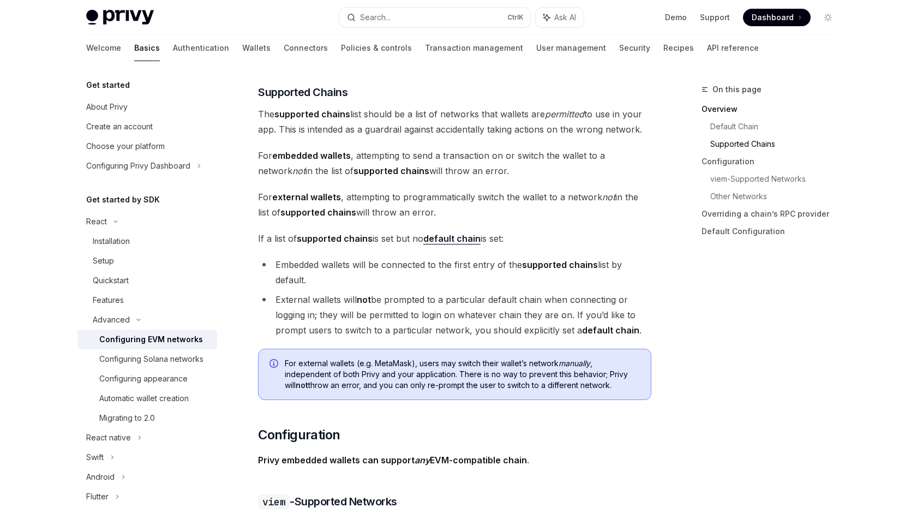
click at [451, 236] on strong "default chain" at bounding box center [451, 238] width 57 height 11
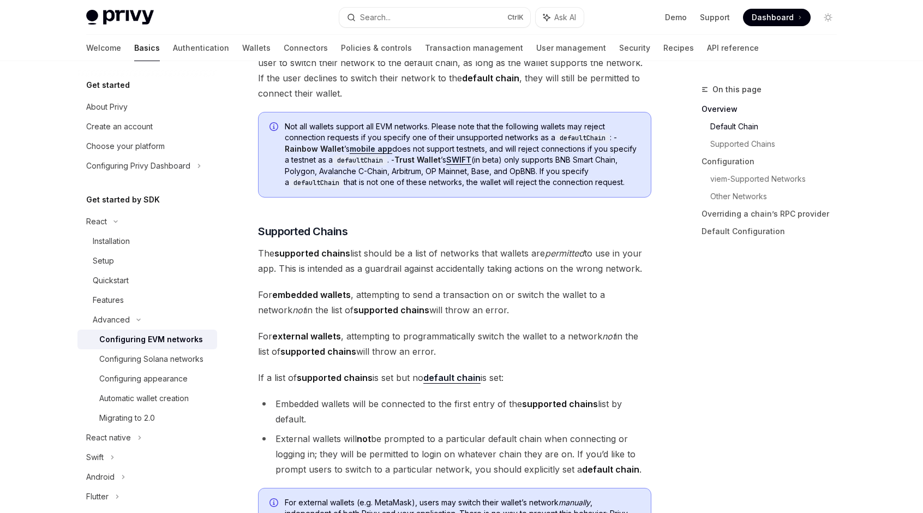
scroll to position [315, 0]
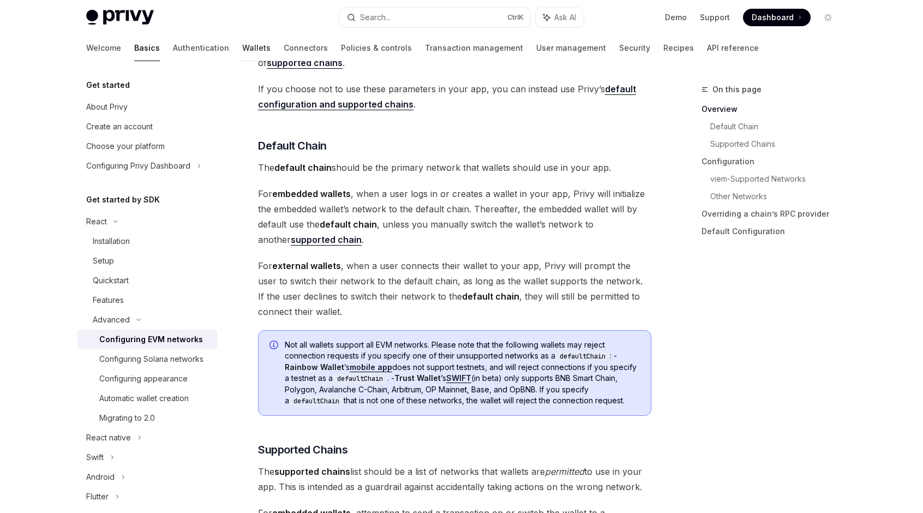
click at [242, 46] on link "Wallets" at bounding box center [256, 48] width 28 height 26
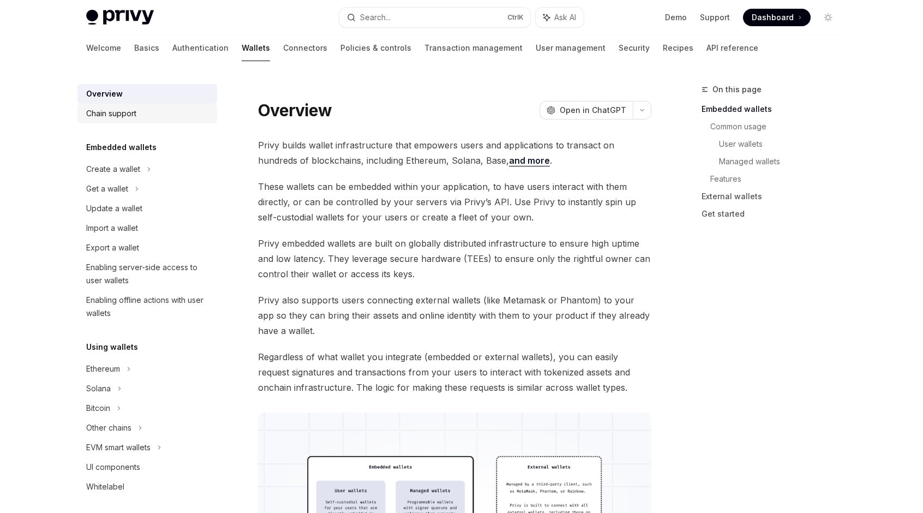
click at [123, 112] on div "Chain support" at bounding box center [111, 113] width 50 height 13
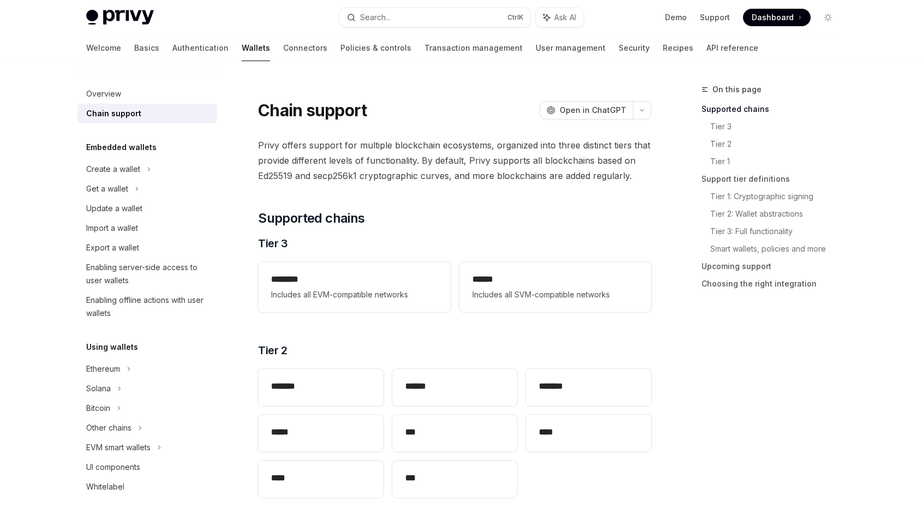
scroll to position [55, 0]
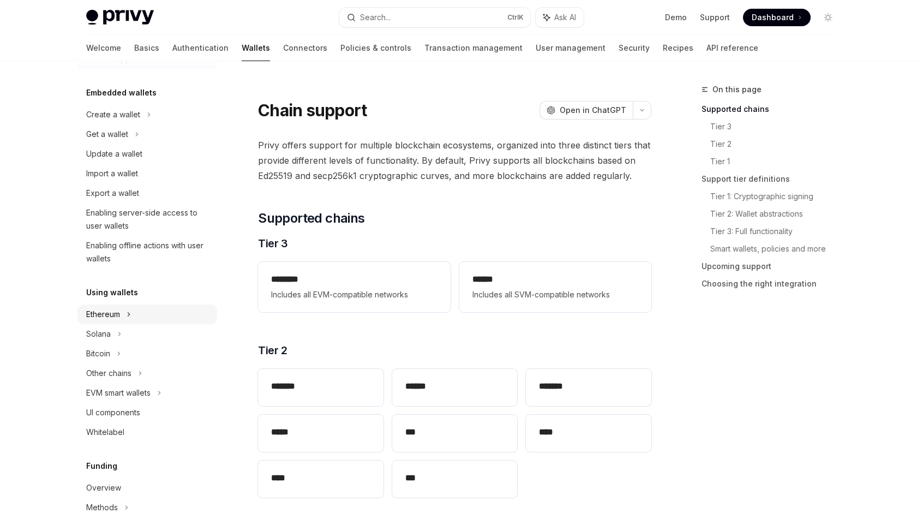
click at [124, 124] on div "Ethereum" at bounding box center [147, 115] width 140 height 20
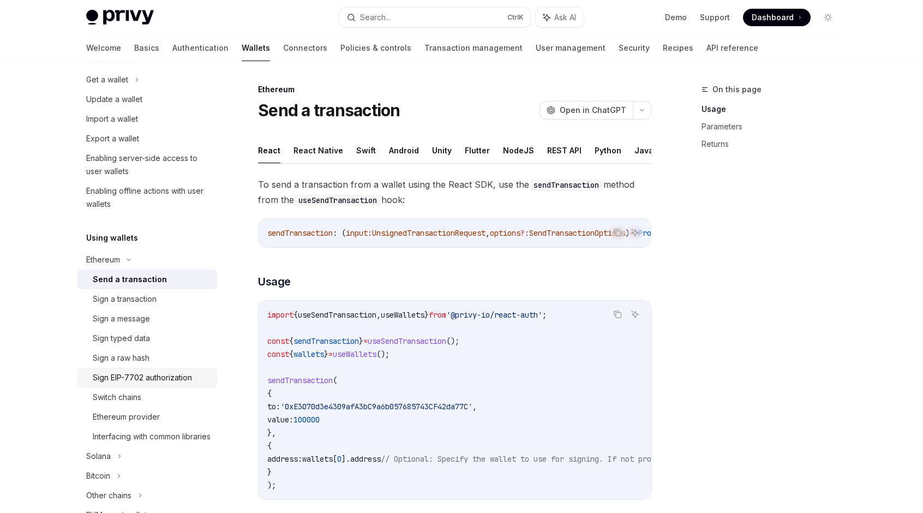
scroll to position [164, 0]
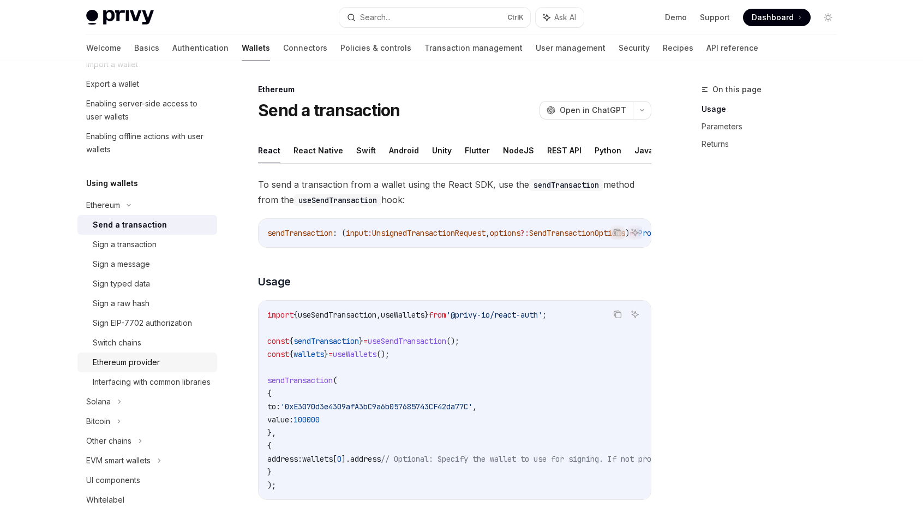
click at [126, 364] on div "Ethereum provider" at bounding box center [126, 362] width 67 height 13
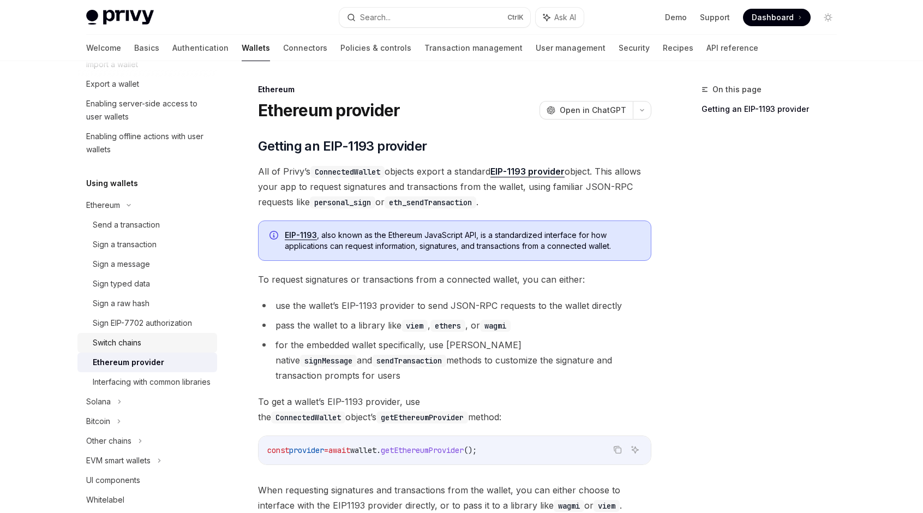
click at [114, 339] on div "Switch chains" at bounding box center [117, 342] width 49 height 13
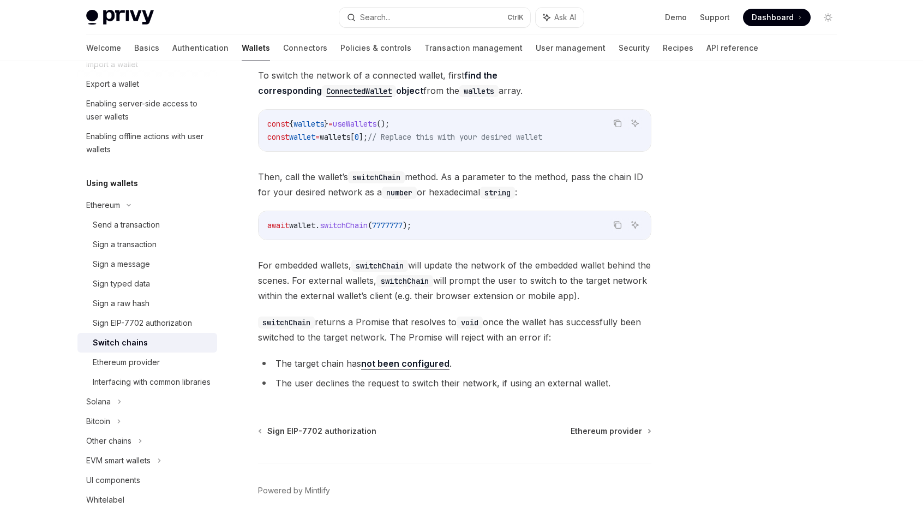
scroll to position [152, 0]
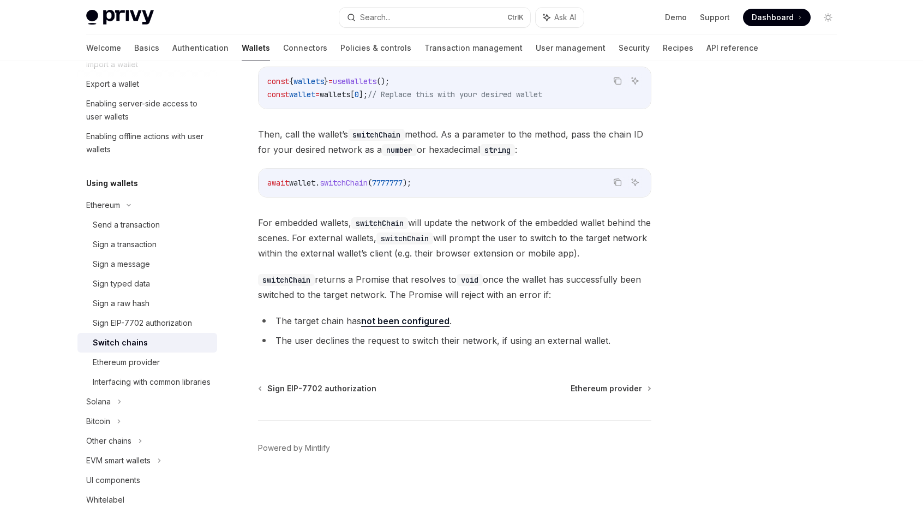
click at [414, 320] on link "not been configured" at bounding box center [405, 320] width 88 height 11
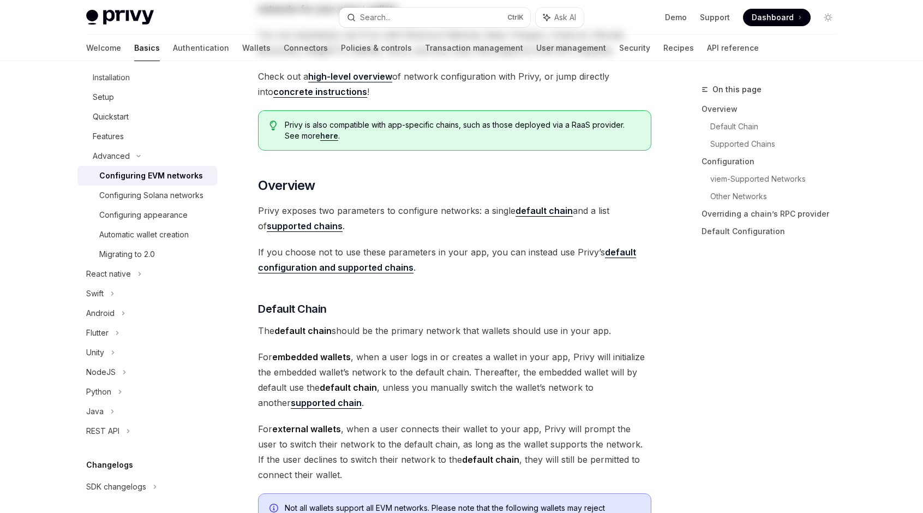
type textarea "*"
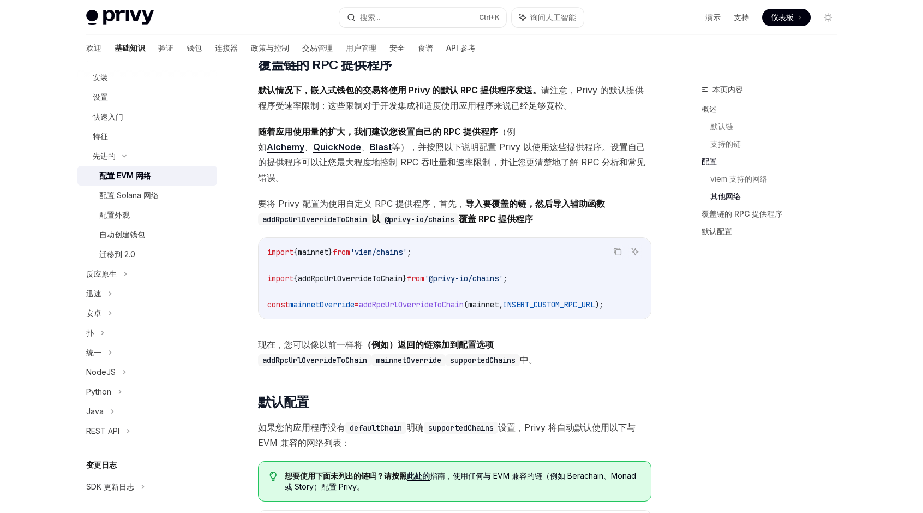
scroll to position [2073, 0]
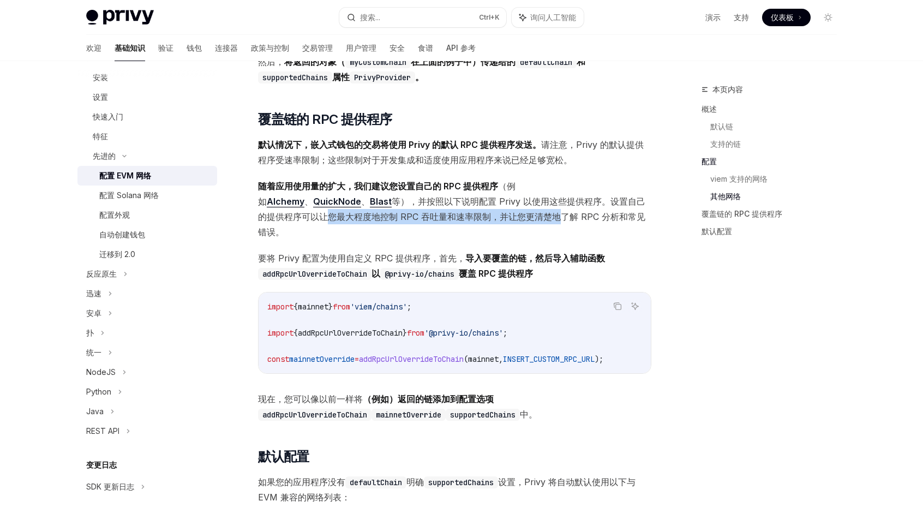
drag, startPoint x: 323, startPoint y: 224, endPoint x: 561, endPoint y: 223, distance: 238.4
click at [554, 220] on font "等），并按照以下说明配置 Privy 以使用这些提供程序。设置自己的提供程序可以让您最大程度地控制 RPC 吞吐量和速率限制，并让您更清楚地了解 RPC 分析…" at bounding box center [451, 216] width 387 height 41
click at [575, 225] on font "等），并按照以下说明配置 Privy 以使用这些提供程序。设置自己的提供程序可以让您最大程度地控制 RPC 吞吐量和速率限制，并让您更清楚地了解 RPC 分析…" at bounding box center [451, 216] width 387 height 41
drag, startPoint x: 605, startPoint y: 221, endPoint x: 380, endPoint y: 222, distance: 224.8
click at [386, 220] on font "等），并按照以下说明配置 Privy 以使用这些提供程序。设置自己的提供程序可以让您最大程度地控制 RPC 吞吐量和速率限制，并让您更清楚地了解 RPC 分析…" at bounding box center [451, 216] width 387 height 41
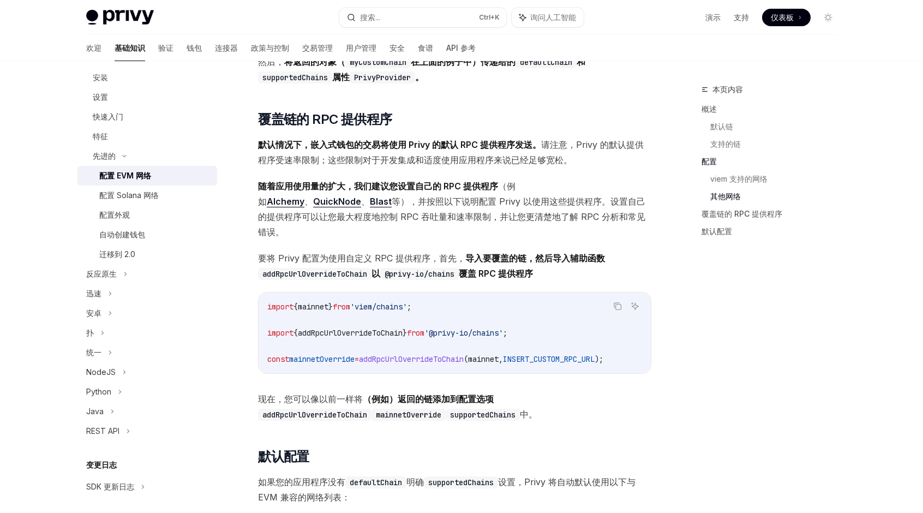
click at [370, 223] on font "等），并按照以下说明配置 Privy 以使用这些提供程序。设置自己的提供程序可以让您最大程度地控制 RPC 吞吐量和速率限制，并让您更清楚地了解 RPC 分析…" at bounding box center [451, 216] width 387 height 41
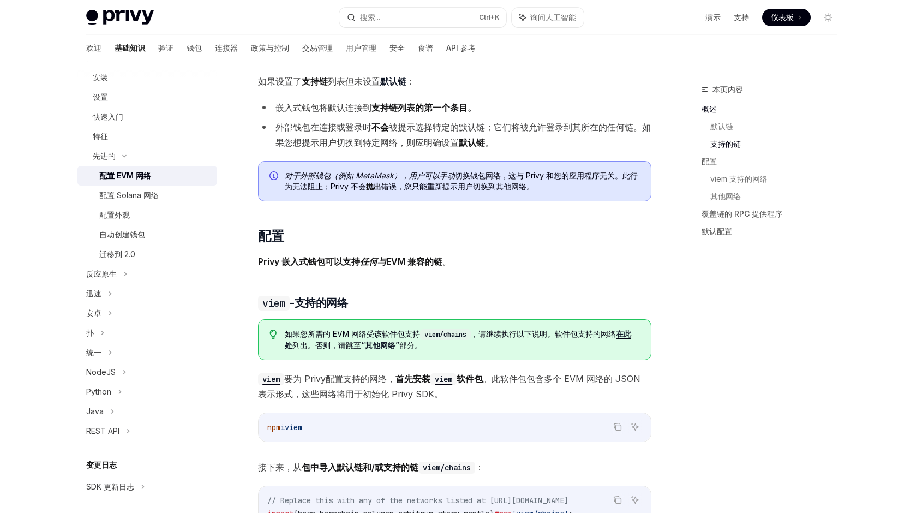
scroll to position [709, 0]
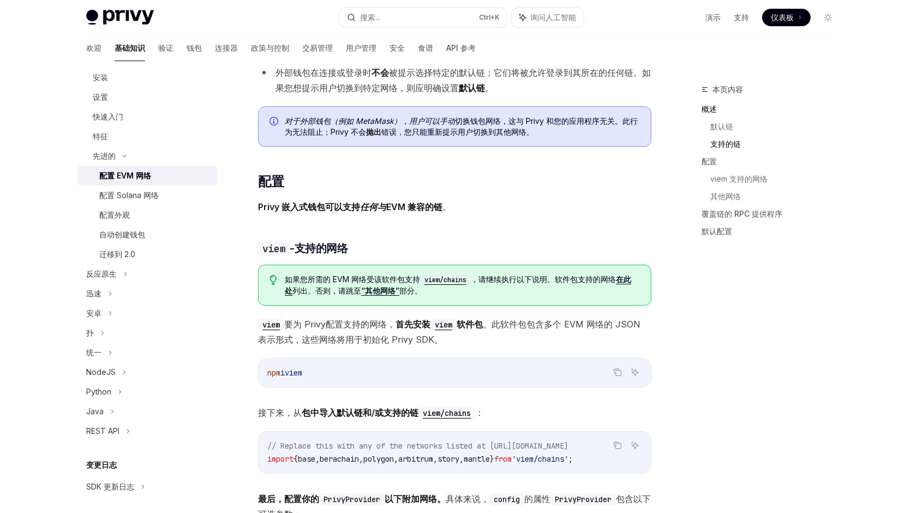
click at [616, 370] on icon "复制代码块中的内容" at bounding box center [618, 372] width 5 height 5
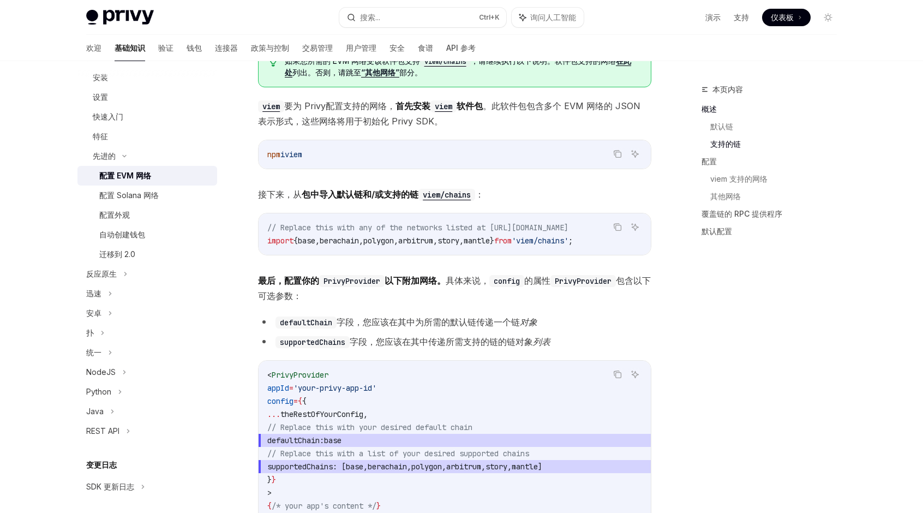
scroll to position [873, 0]
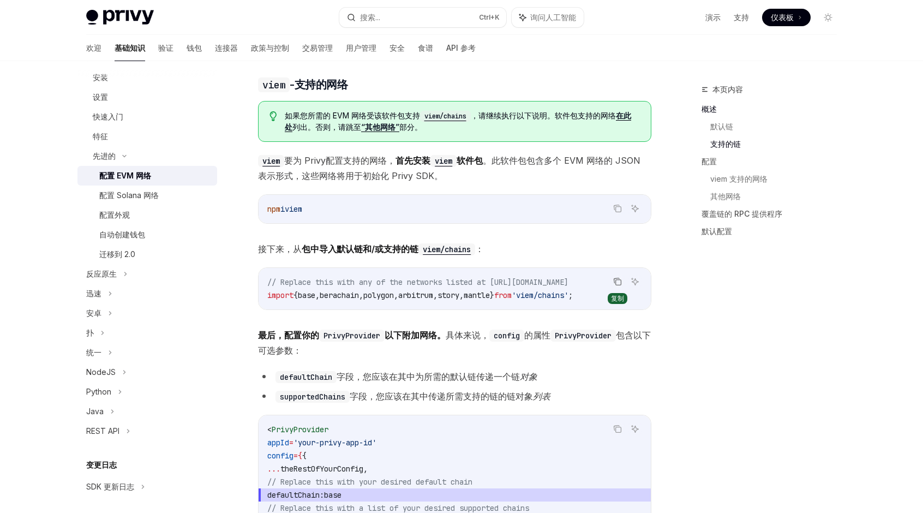
click at [617, 280] on icon "复制代码块中的内容" at bounding box center [617, 281] width 9 height 9
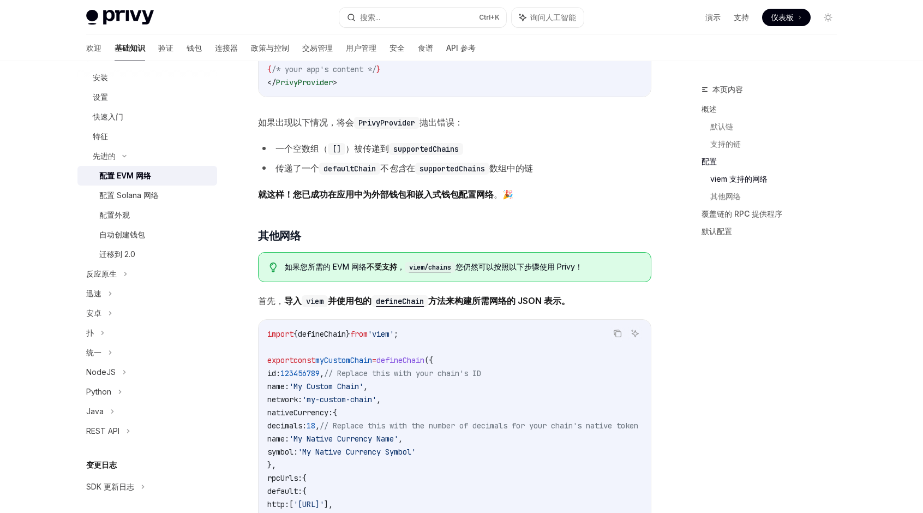
scroll to position [1419, 0]
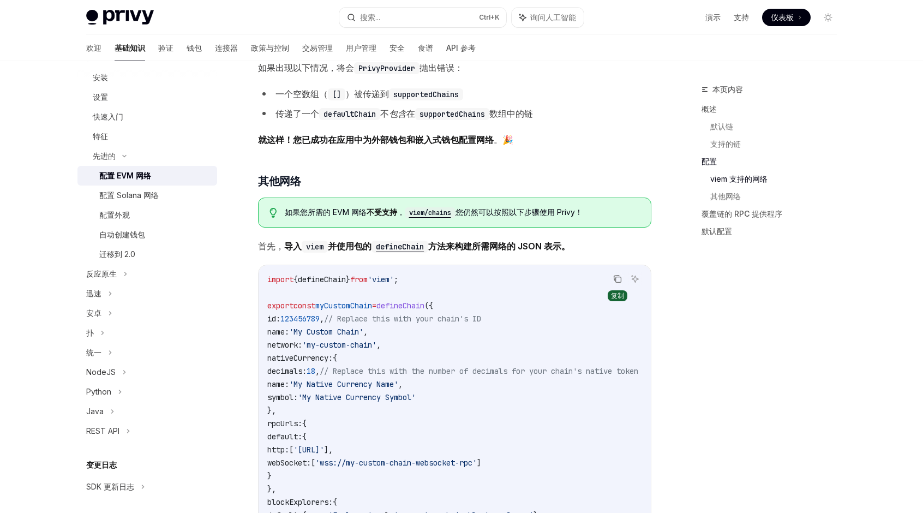
click at [619, 282] on icon "复制代码块中的内容" at bounding box center [617, 278] width 9 height 9
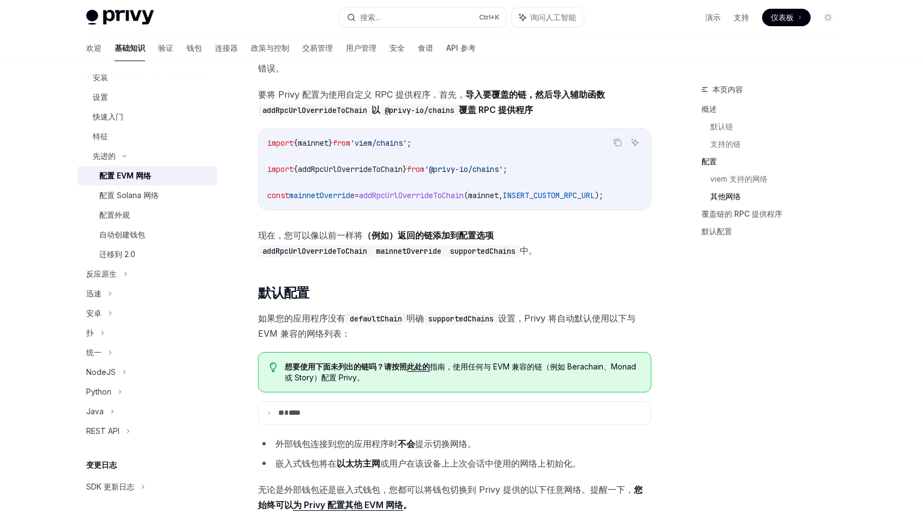
scroll to position [1910, 0]
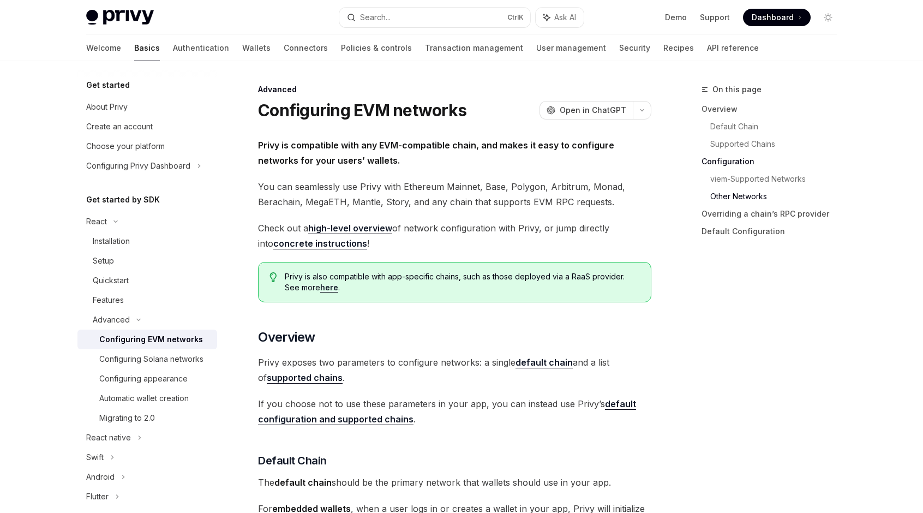
scroll to position [1910, 0]
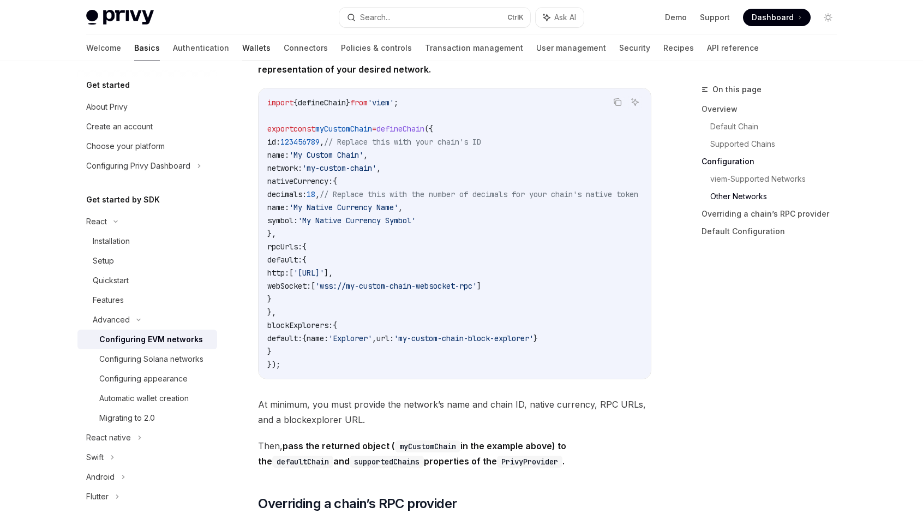
click at [242, 43] on link "Wallets" at bounding box center [256, 48] width 28 height 26
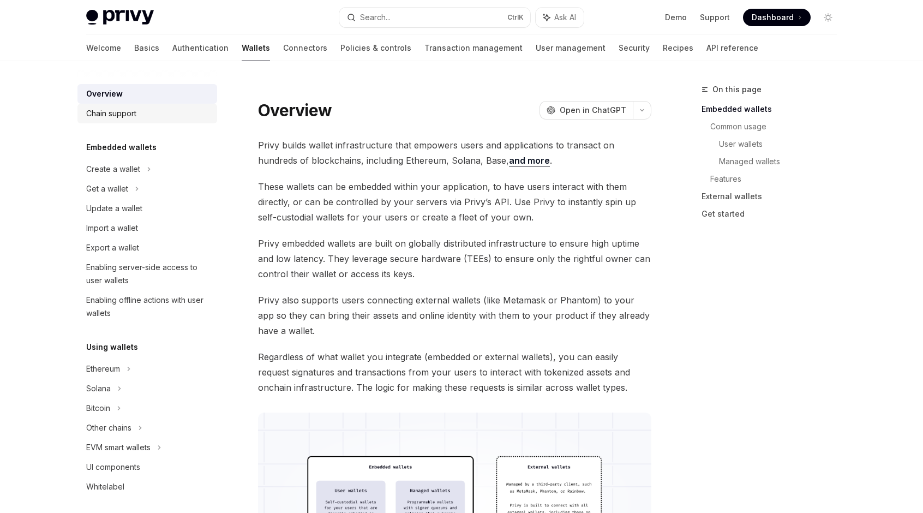
click at [127, 113] on div "Chain support" at bounding box center [111, 113] width 50 height 13
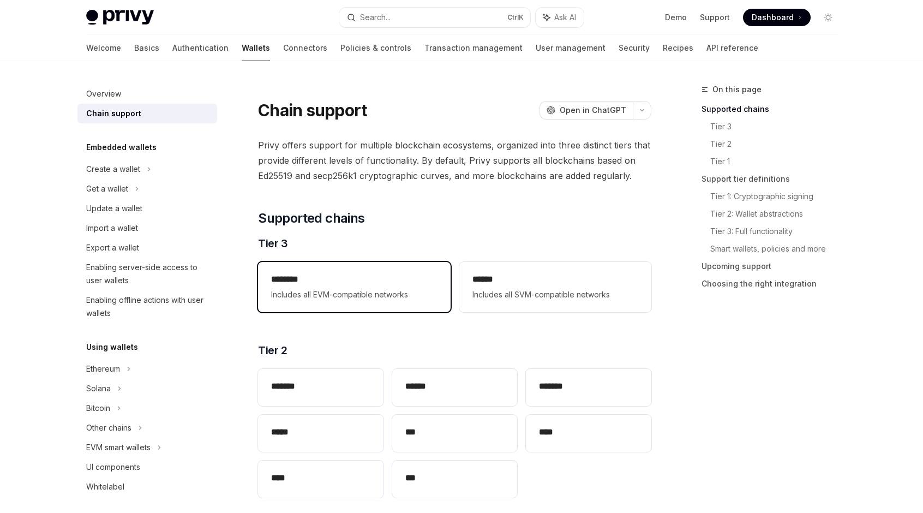
click at [330, 284] on h2 "********" at bounding box center [354, 279] width 166 height 13
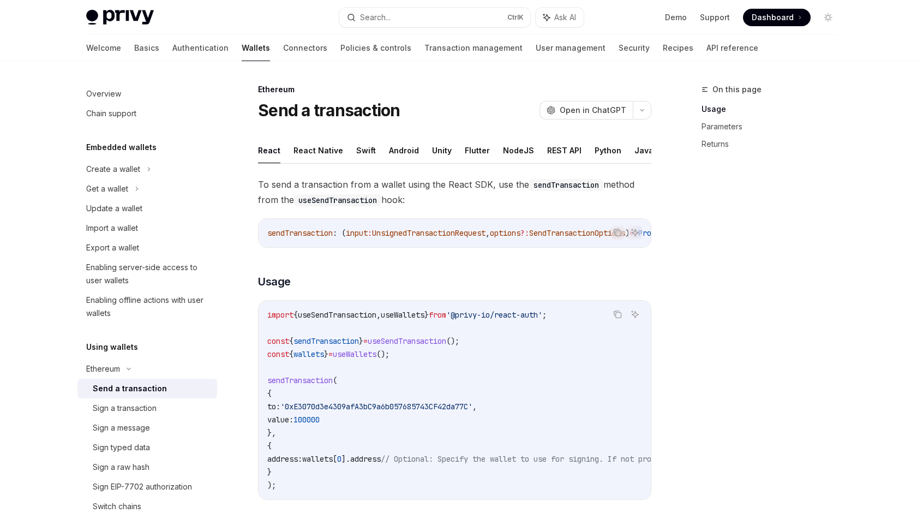
scroll to position [164, 0]
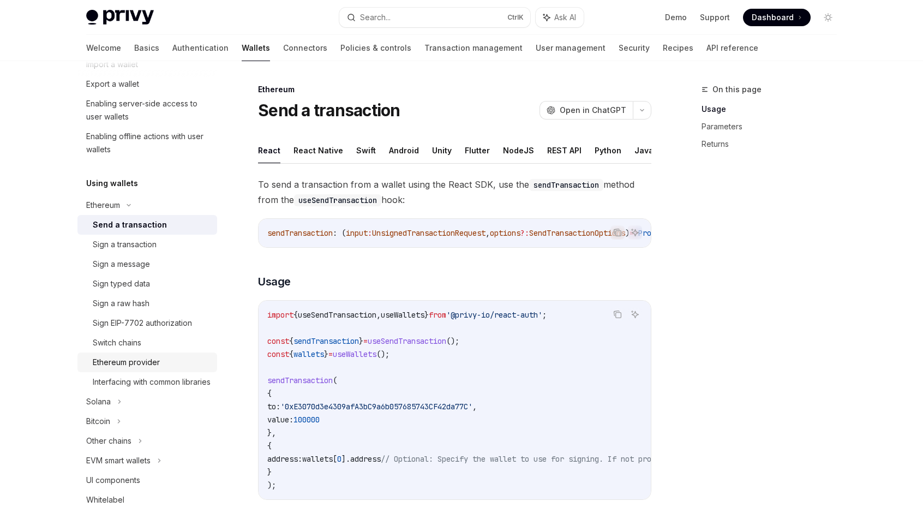
click at [139, 366] on div "Ethereum provider" at bounding box center [126, 362] width 67 height 13
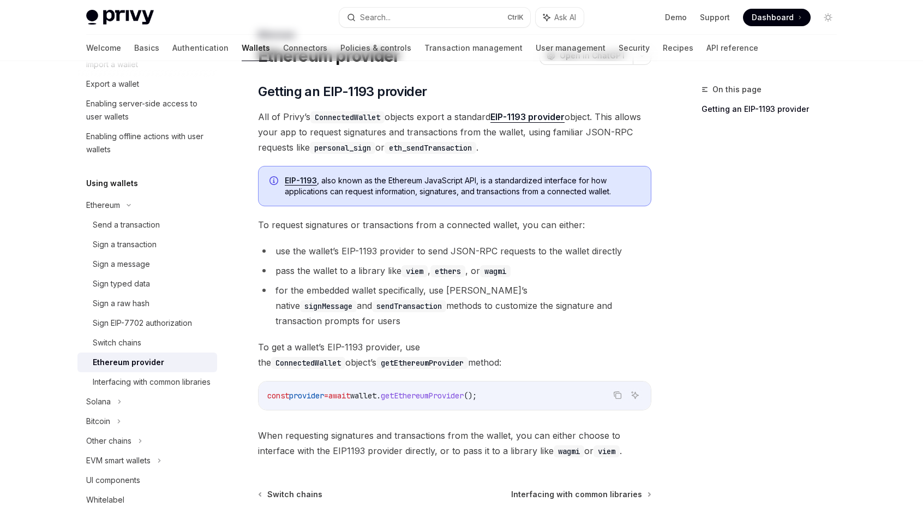
scroll to position [146, 0]
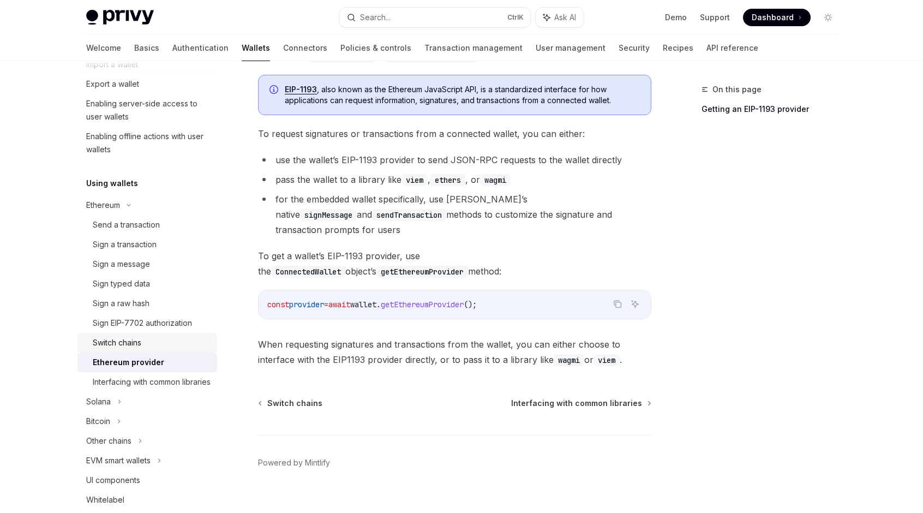
click at [128, 338] on div "Switch chains" at bounding box center [117, 342] width 49 height 13
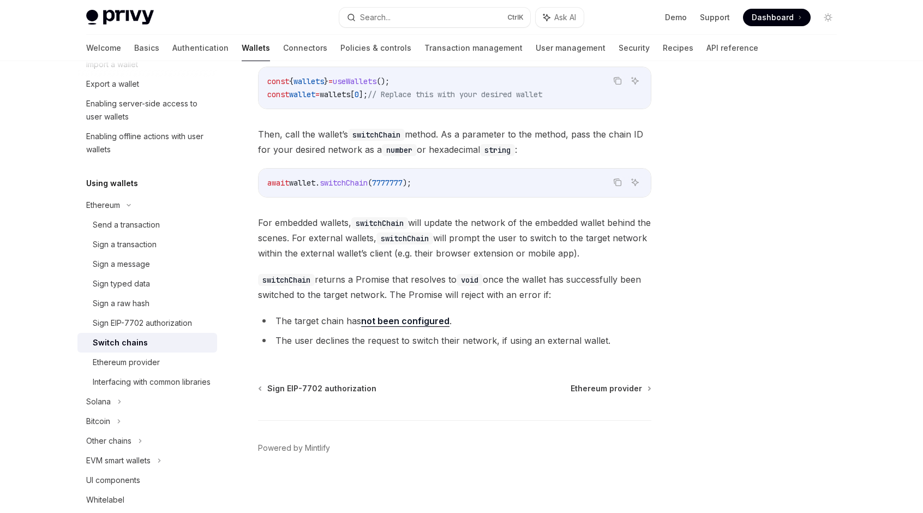
scroll to position [97, 0]
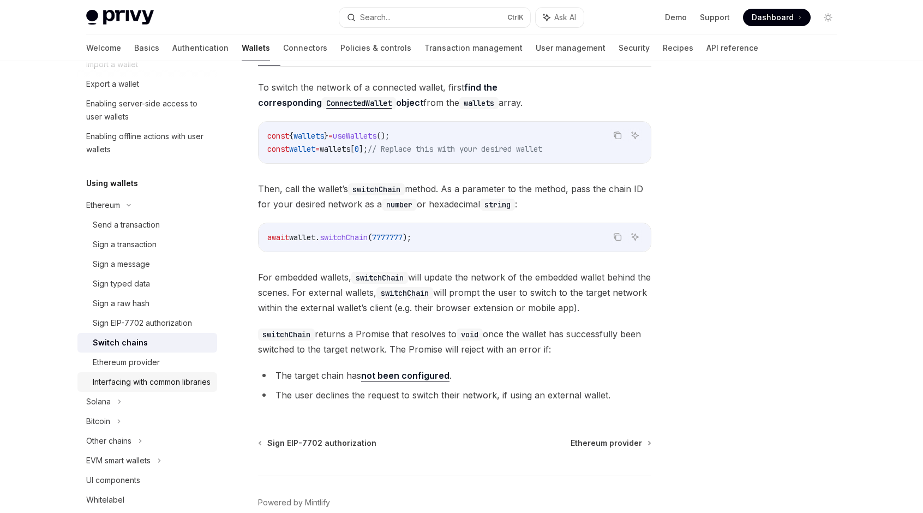
click at [128, 385] on div "Interfacing with common libraries" at bounding box center [152, 381] width 118 height 13
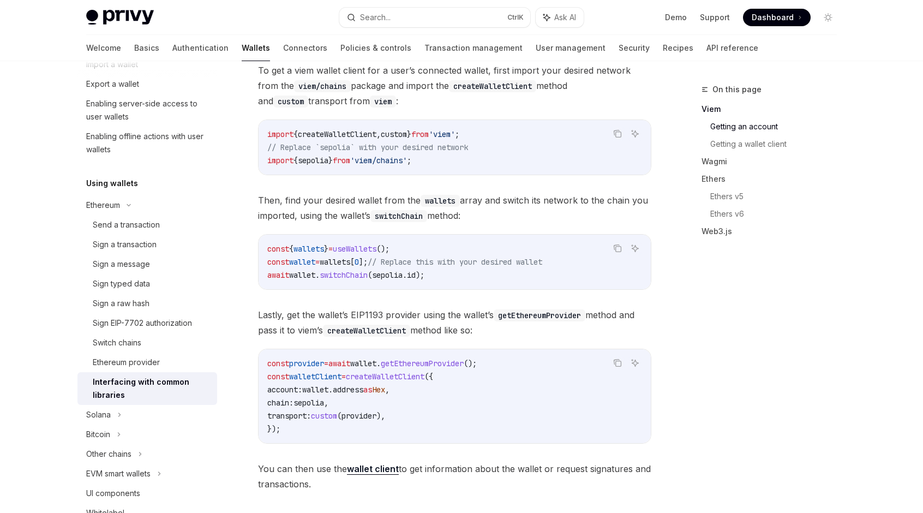
scroll to position [546, 0]
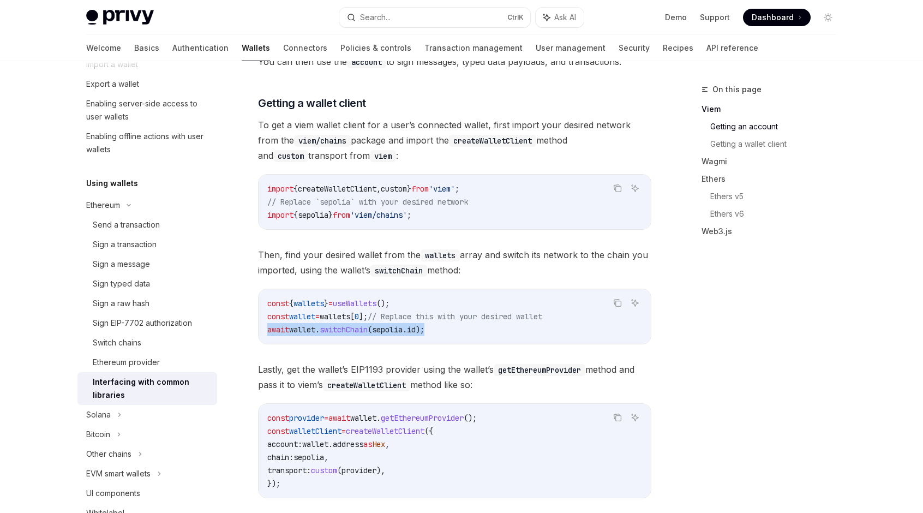
drag, startPoint x: 268, startPoint y: 331, endPoint x: 434, endPoint y: 333, distance: 166.4
click at [424, 333] on span "await wallet . switchChain ( sepolia . id );" at bounding box center [345, 330] width 157 height 10
copy span "await wallet . switchChain ( sepolia . id );"
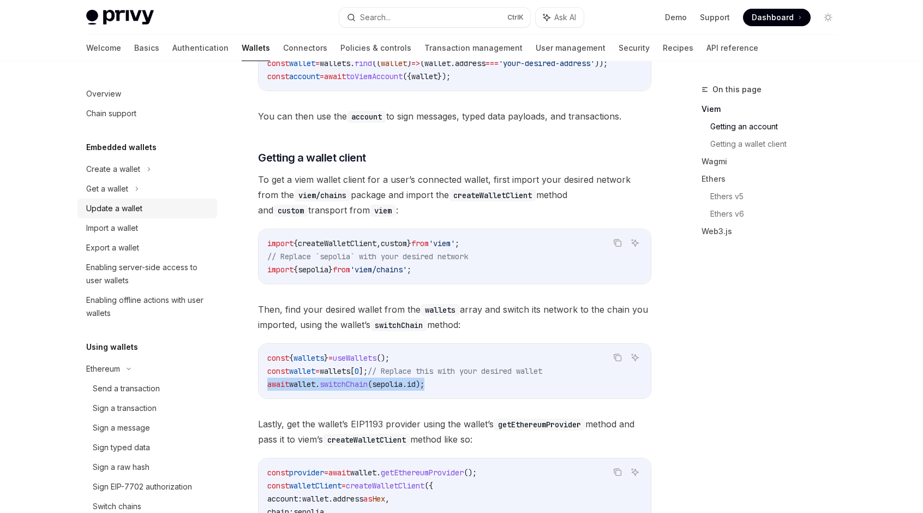
scroll to position [436, 0]
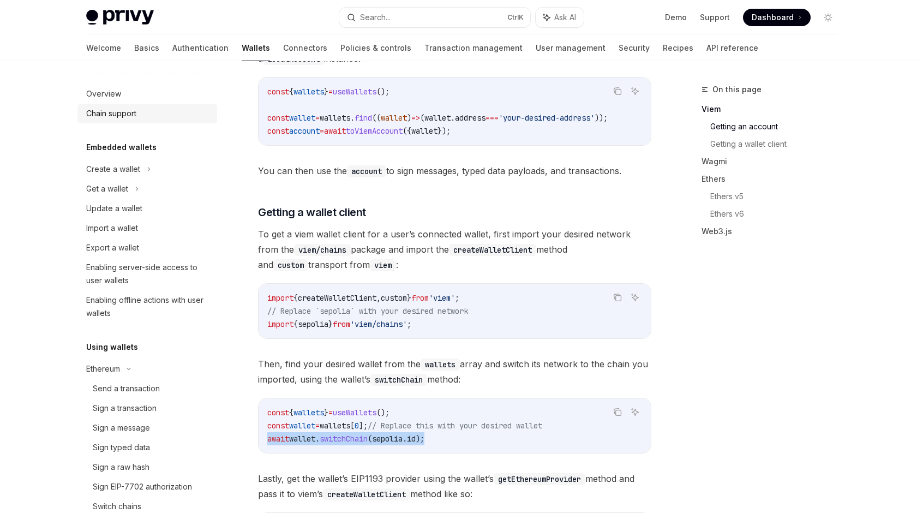
click at [123, 111] on div "Chain support" at bounding box center [111, 113] width 50 height 13
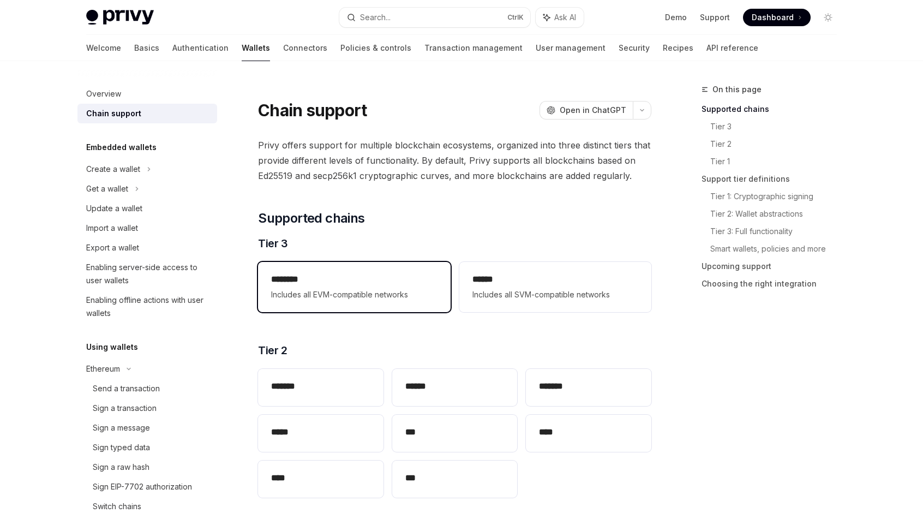
click at [372, 279] on h2 "********" at bounding box center [354, 279] width 166 height 13
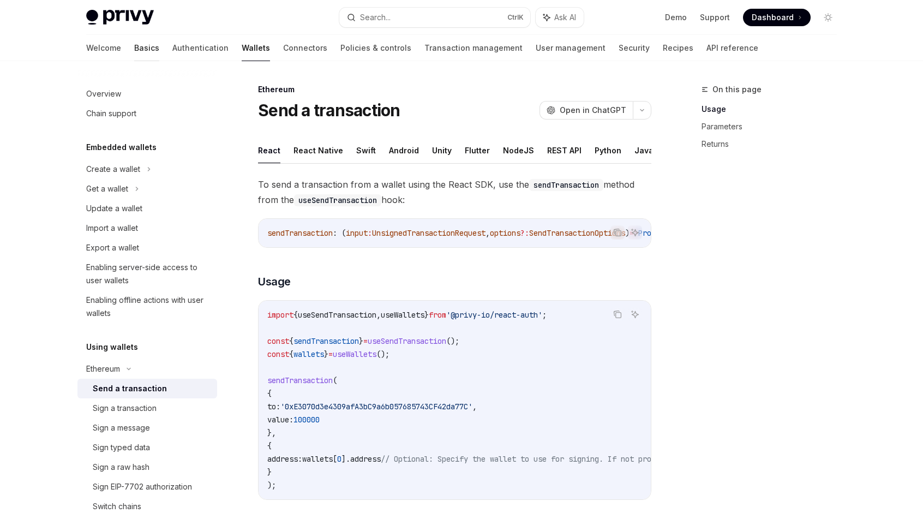
click at [134, 47] on link "Basics" at bounding box center [146, 48] width 25 height 26
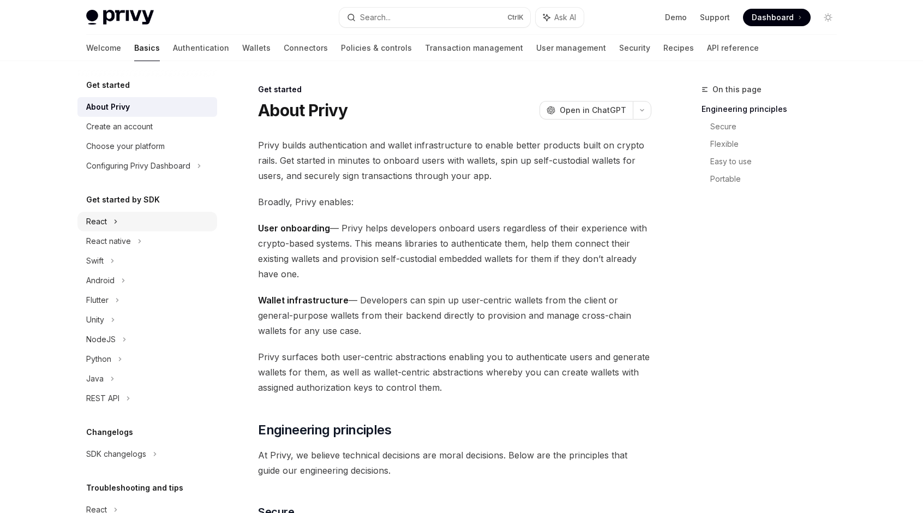
click at [123, 218] on div "React" at bounding box center [147, 222] width 140 height 20
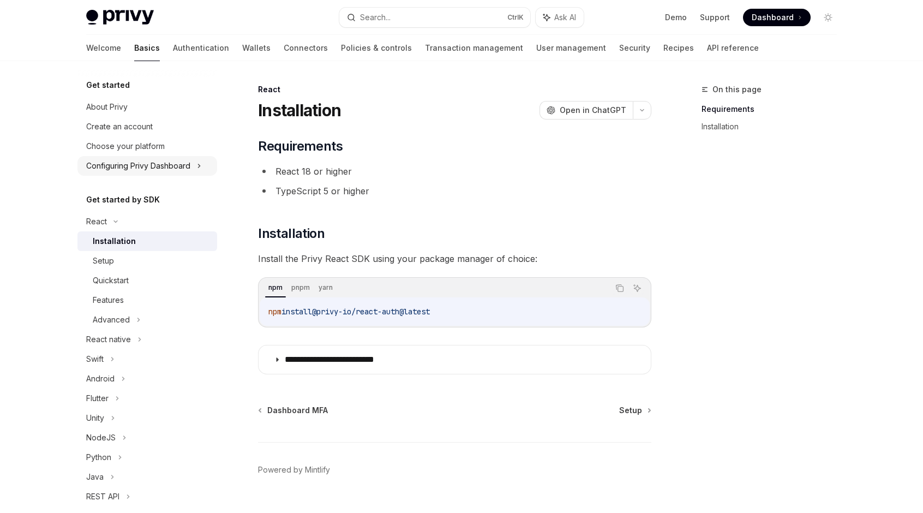
click at [166, 163] on div "Configuring Privy Dashboard" at bounding box center [138, 165] width 104 height 13
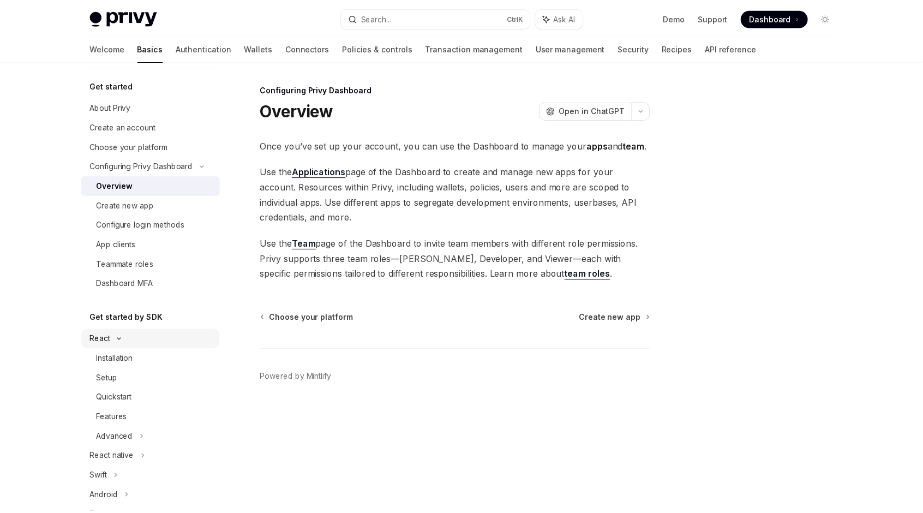
scroll to position [55, 0]
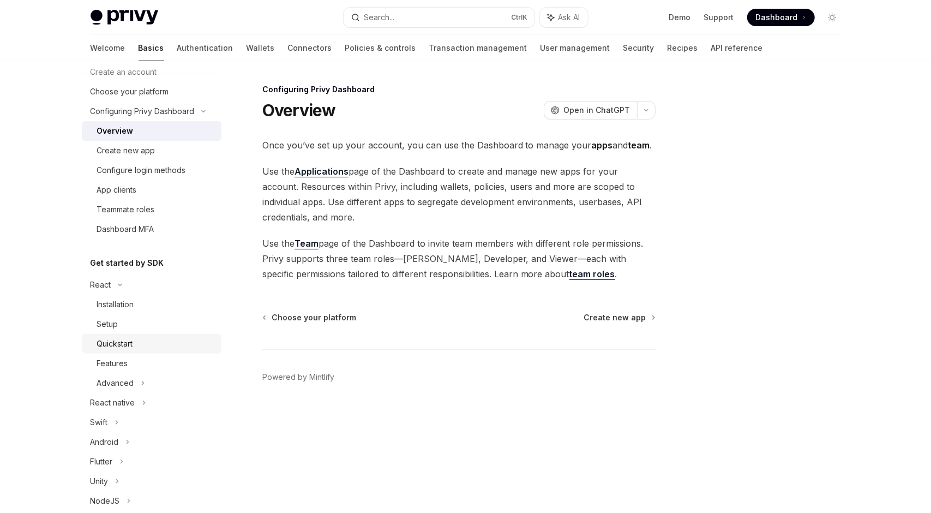
click at [130, 342] on div "Quickstart" at bounding box center [115, 343] width 36 height 13
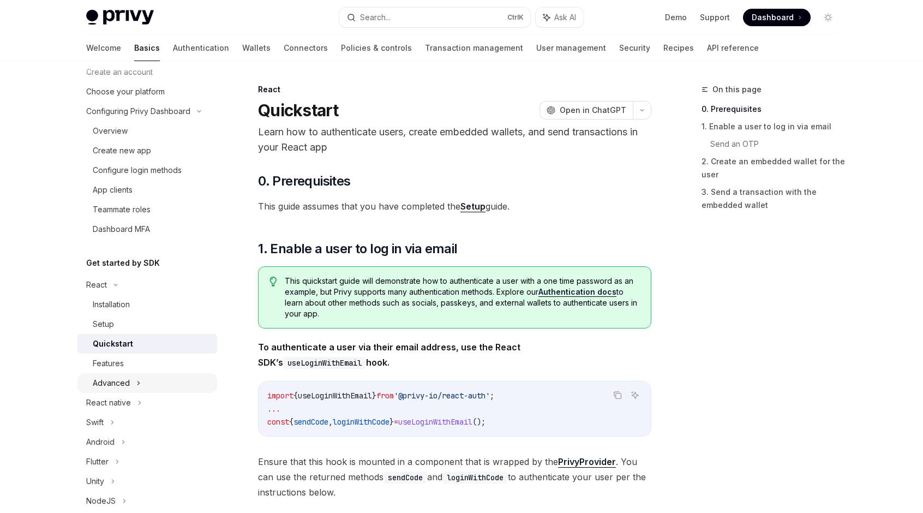
click at [127, 384] on div "Advanced" at bounding box center [111, 382] width 37 height 13
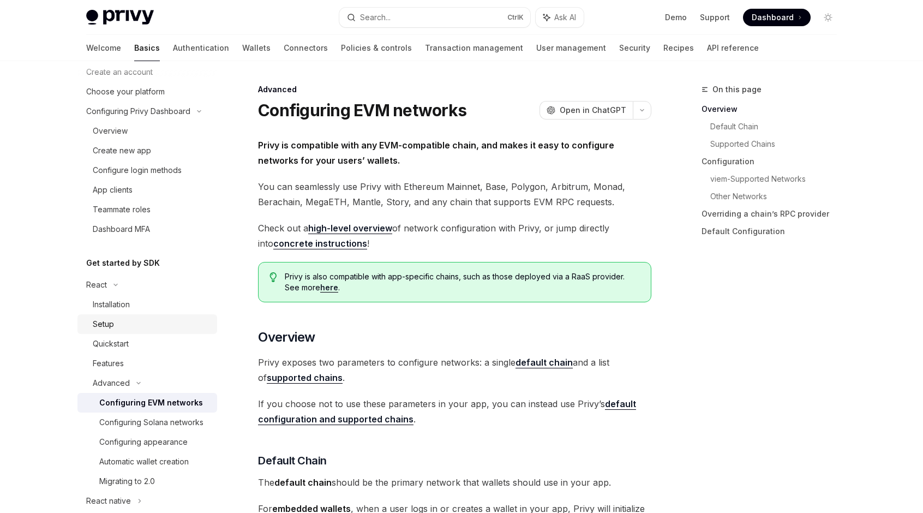
scroll to position [164, 0]
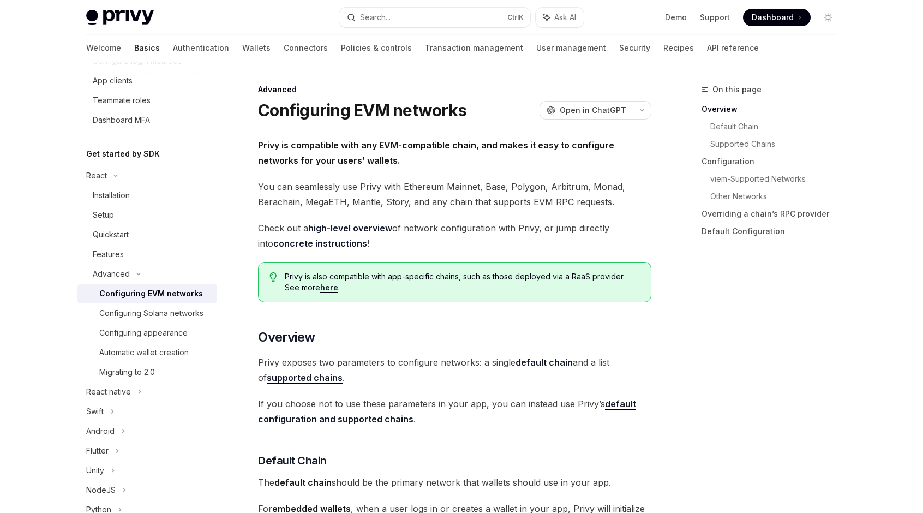
click at [154, 295] on div "Configuring EVM networks" at bounding box center [151, 293] width 104 height 13
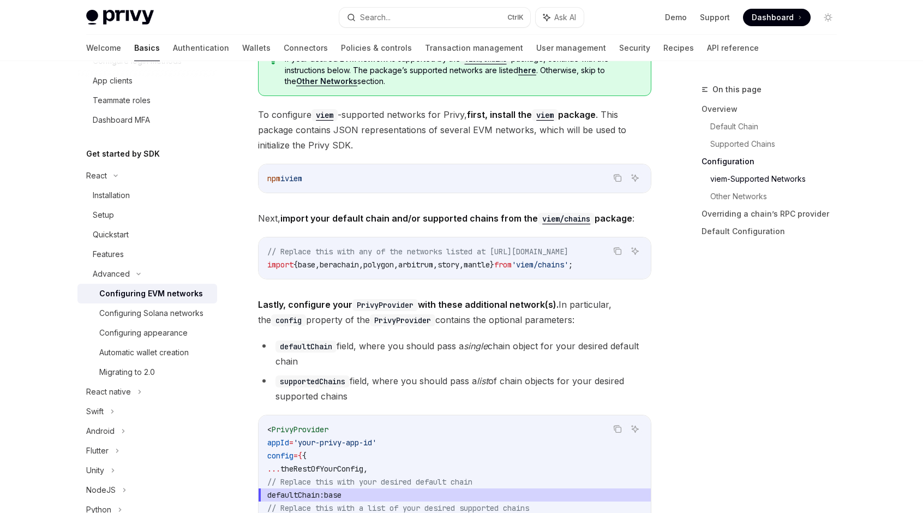
scroll to position [1309, 0]
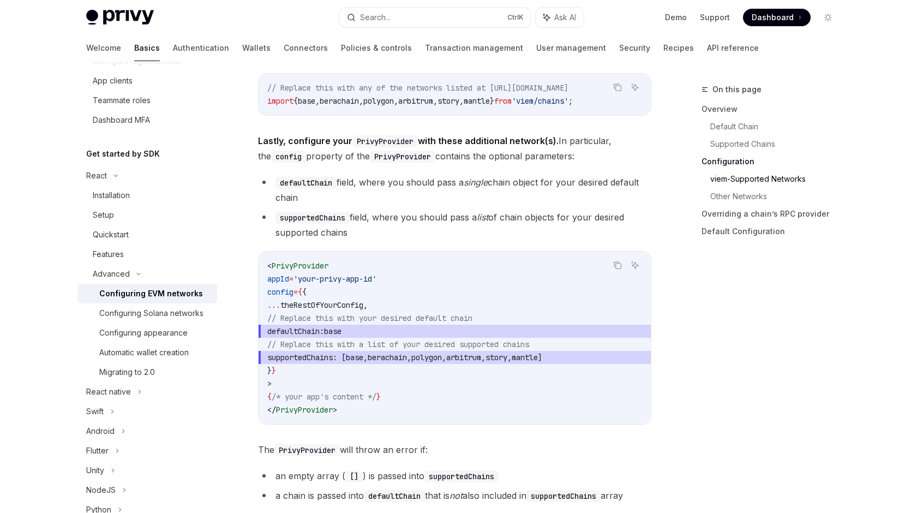
drag, startPoint x: 301, startPoint y: 328, endPoint x: 358, endPoint y: 328, distance: 57.3
click at [324, 328] on span "defaultChain:" at bounding box center [295, 331] width 57 height 10
click at [403, 328] on span "defaultChain: base" at bounding box center [454, 331] width 375 height 13
drag, startPoint x: 304, startPoint y: 330, endPoint x: 386, endPoint y: 332, distance: 81.9
click at [386, 332] on span "defaultChain: base" at bounding box center [454, 331] width 375 height 13
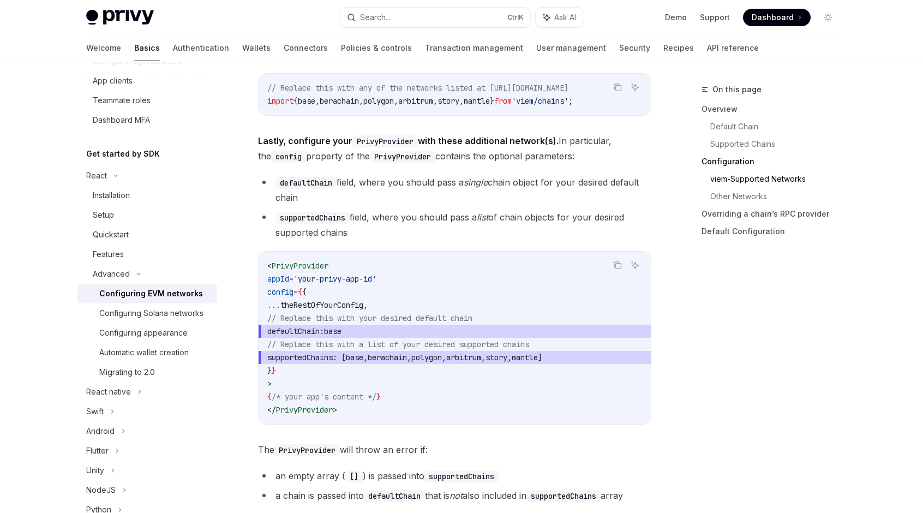
copy span "defaultChain: base"
drag, startPoint x: 304, startPoint y: 358, endPoint x: 614, endPoint y: 358, distance: 309.9
click at [614, 358] on span "supportedChains : [ base , berachain , polygon , arbitrum , story , mantle ]" at bounding box center [454, 357] width 375 height 13
copy span "supportedChains : [ base , berachain , polygon , arbitrum , story , mantle ]"
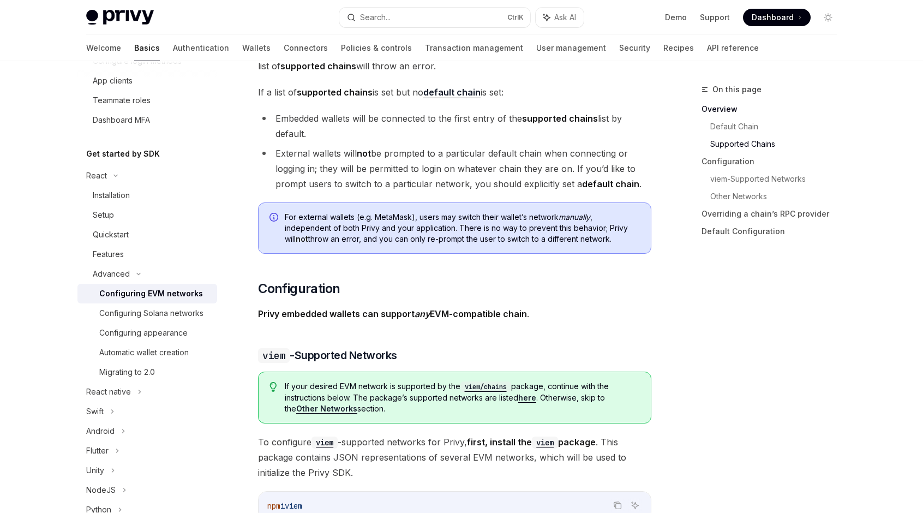
scroll to position [1037, 0]
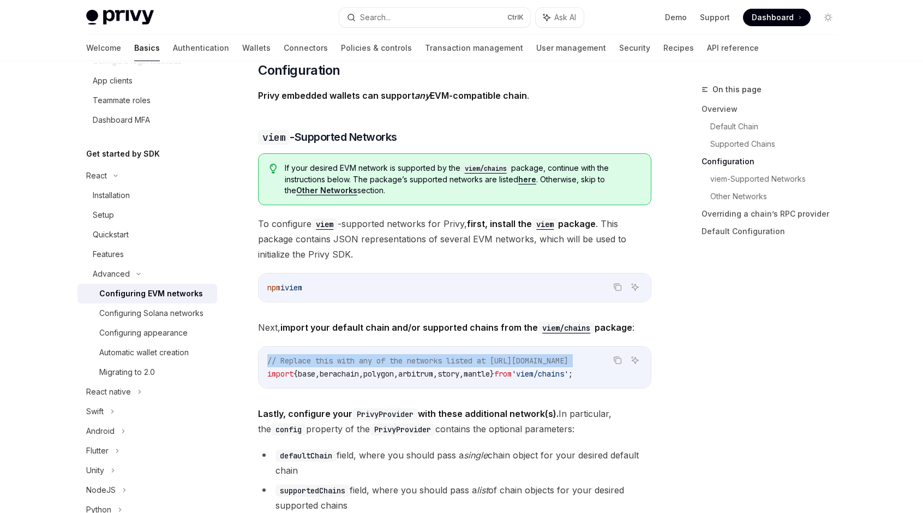
drag, startPoint x: 269, startPoint y: 370, endPoint x: 633, endPoint y: 374, distance: 363.9
click at [633, 374] on div "Copy Ask AI // Replace this with any of the networks listed at [URL][DOMAIN_NAM…" at bounding box center [454, 367] width 393 height 43
click at [619, 372] on div "Copy" at bounding box center [618, 377] width 24 height 11
click at [621, 358] on icon "Copy the contents from the code block" at bounding box center [618, 360] width 5 height 5
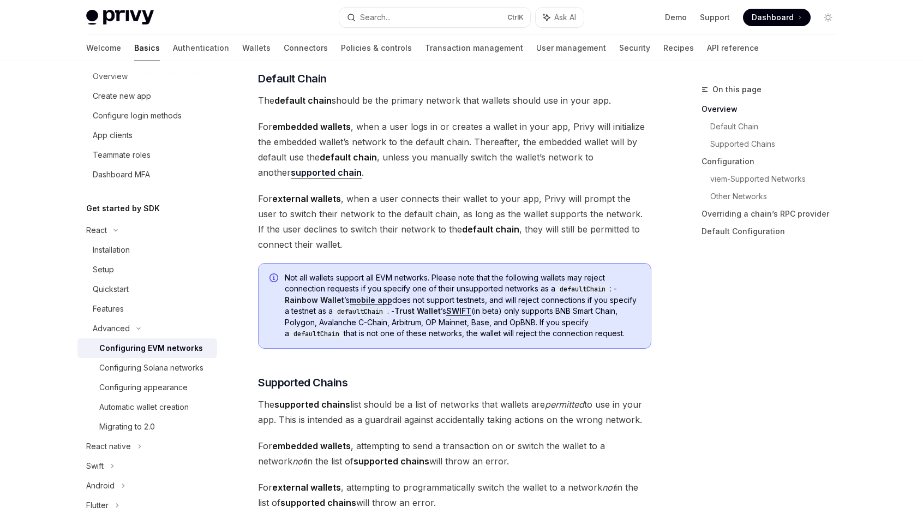
scroll to position [164, 0]
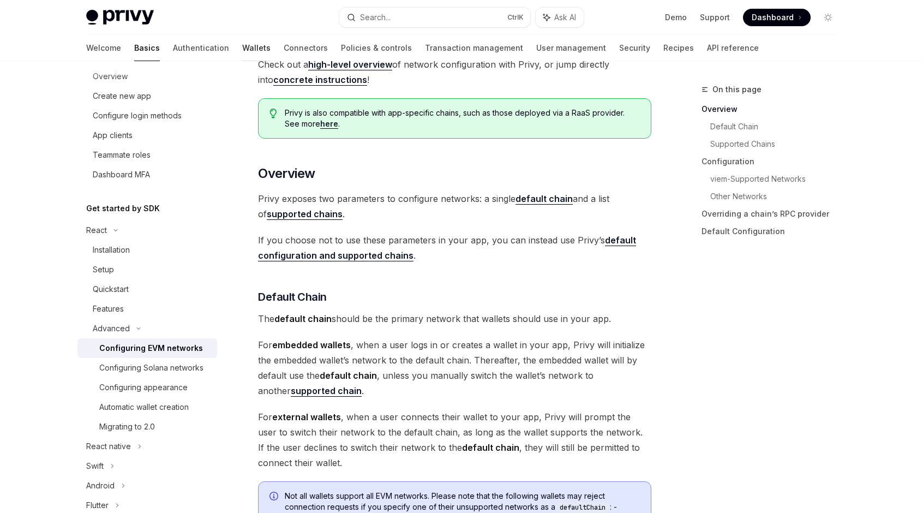
click at [242, 45] on link "Wallets" at bounding box center [256, 48] width 28 height 26
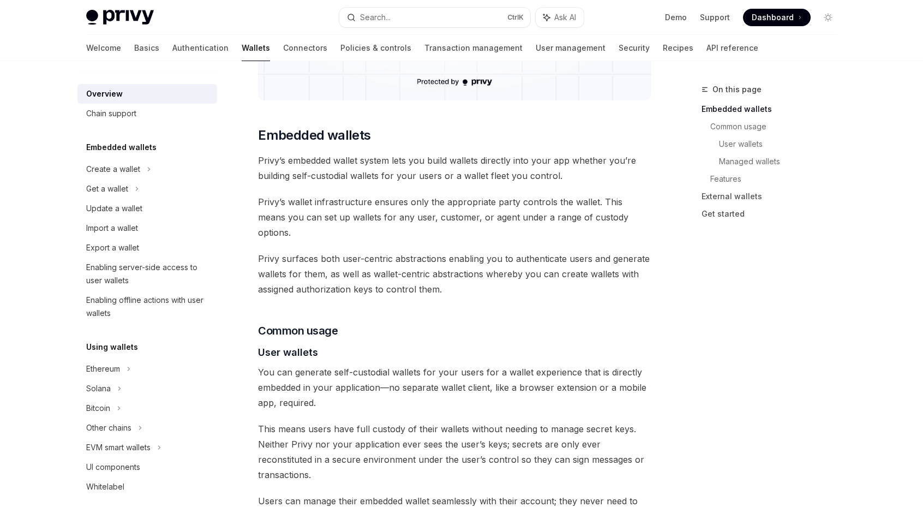
scroll to position [546, 0]
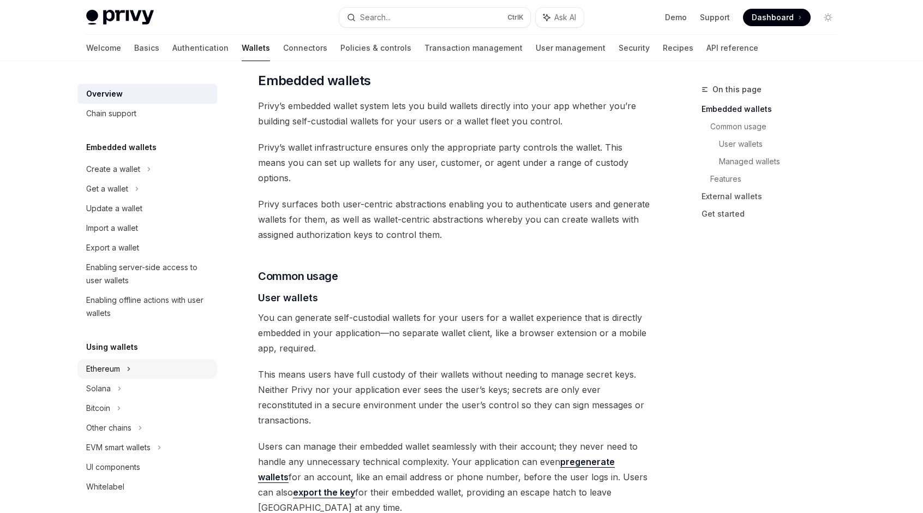
click at [111, 176] on div "Ethereum" at bounding box center [113, 169] width 54 height 13
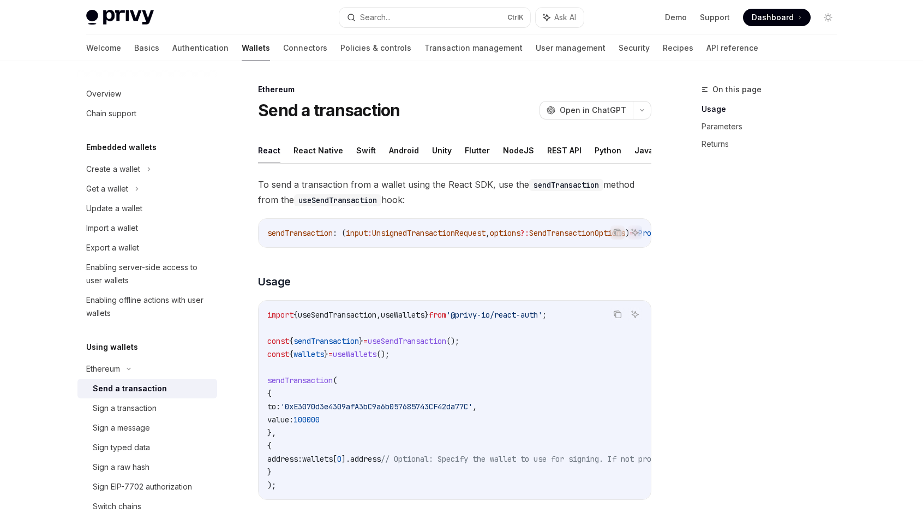
scroll to position [164, 0]
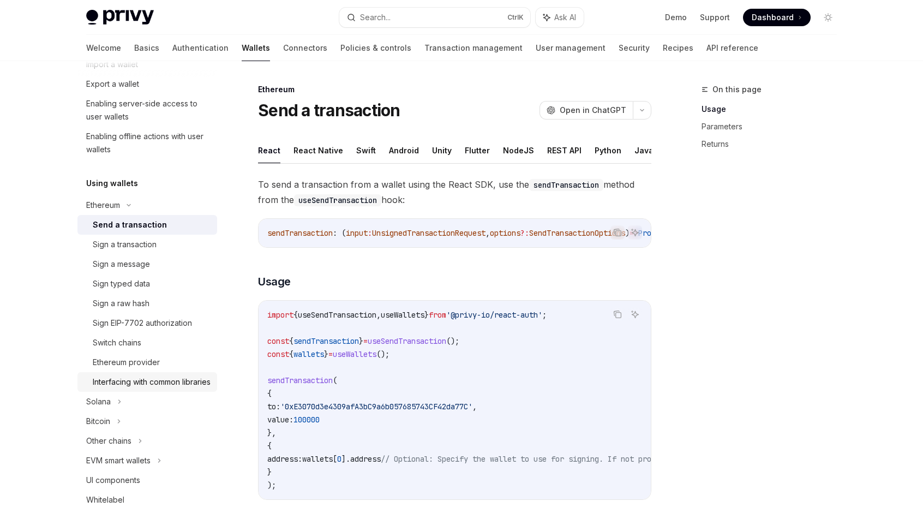
click at [161, 382] on div "Interfacing with common libraries" at bounding box center [152, 381] width 118 height 13
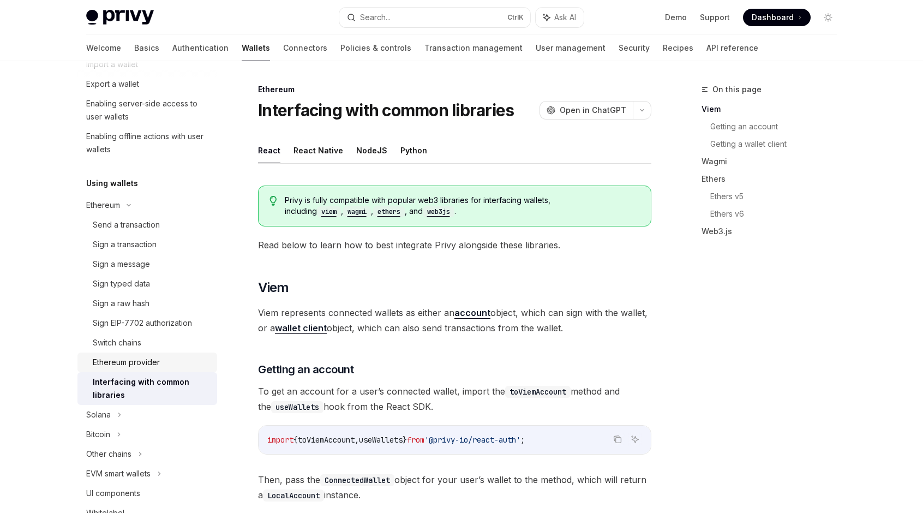
click at [142, 364] on div "Ethereum provider" at bounding box center [126, 362] width 67 height 13
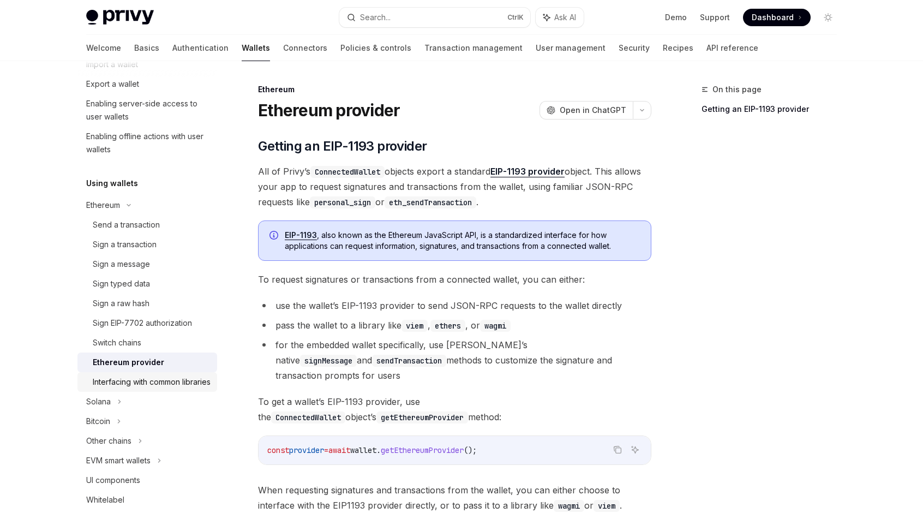
click at [132, 379] on div "Interfacing with common libraries" at bounding box center [152, 381] width 118 height 13
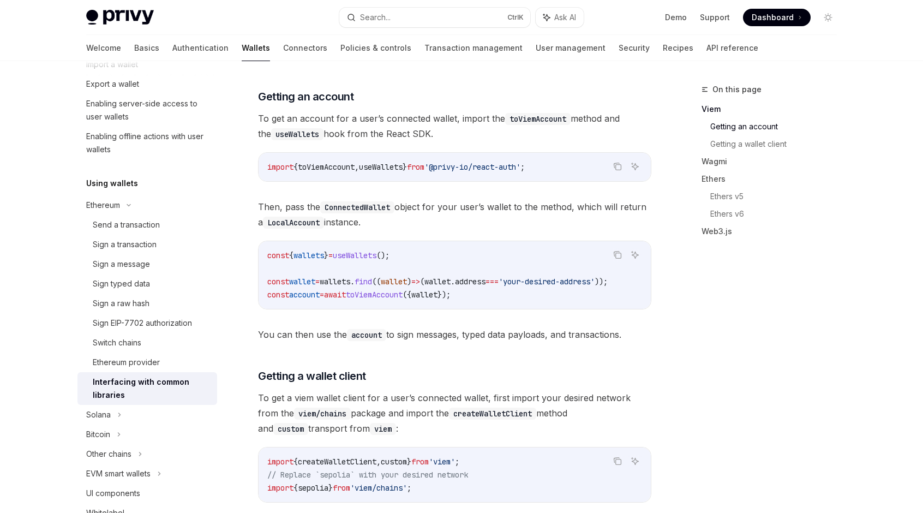
scroll to position [327, 0]
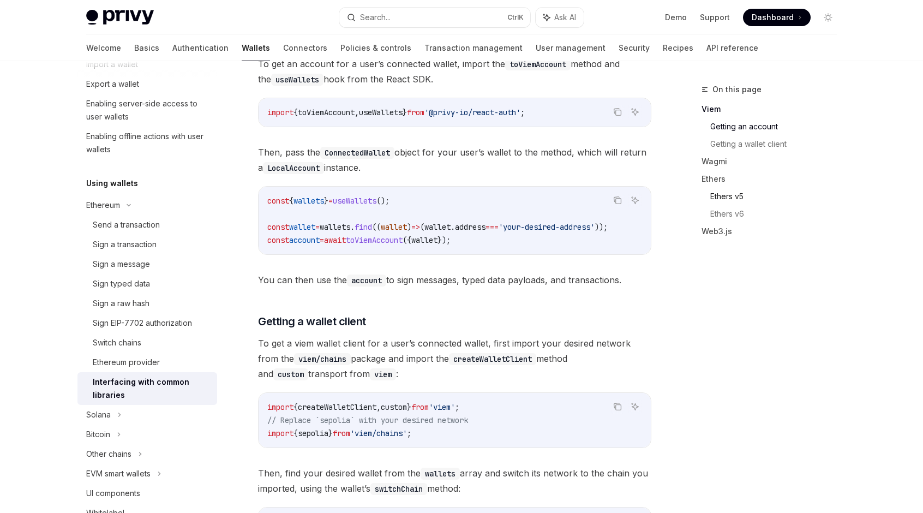
click at [732, 197] on link "Ethers v5" at bounding box center [777, 196] width 135 height 17
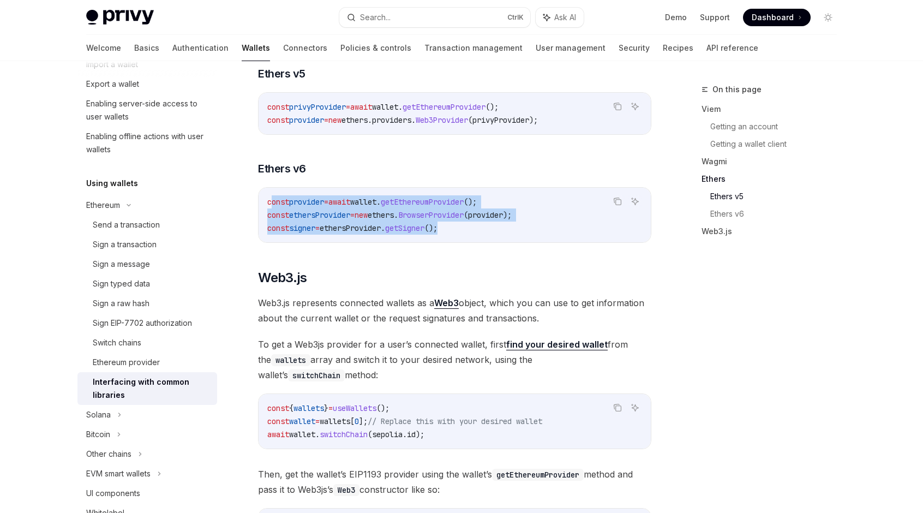
drag, startPoint x: 468, startPoint y: 242, endPoint x: 272, endPoint y: 210, distance: 198.4
click at [272, 210] on div "const provider = await wallet . getEthereumProvider (); const ethersProvider = …" at bounding box center [455, 215] width 392 height 55
click at [472, 235] on code "const provider = await wallet . getEthereumProvider (); const ethersProvider = …" at bounding box center [454, 214] width 375 height 39
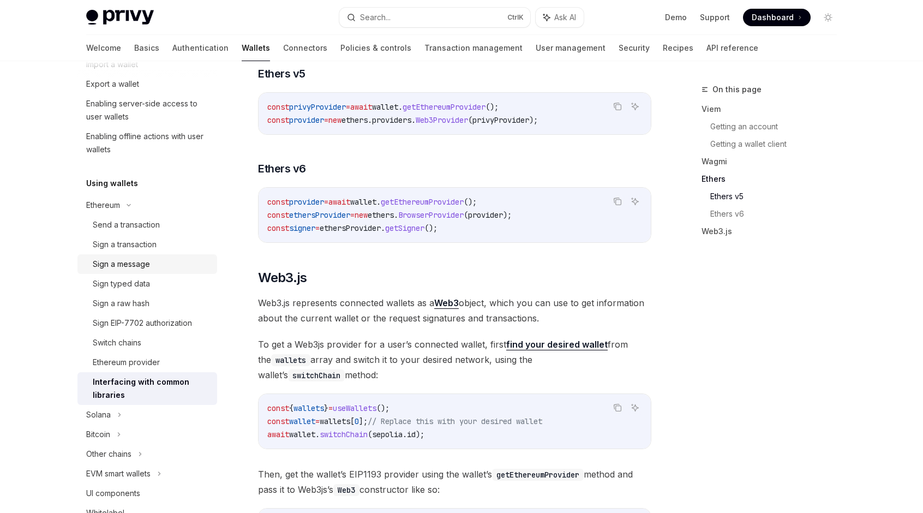
click at [137, 259] on div "Sign a message" at bounding box center [121, 264] width 57 height 13
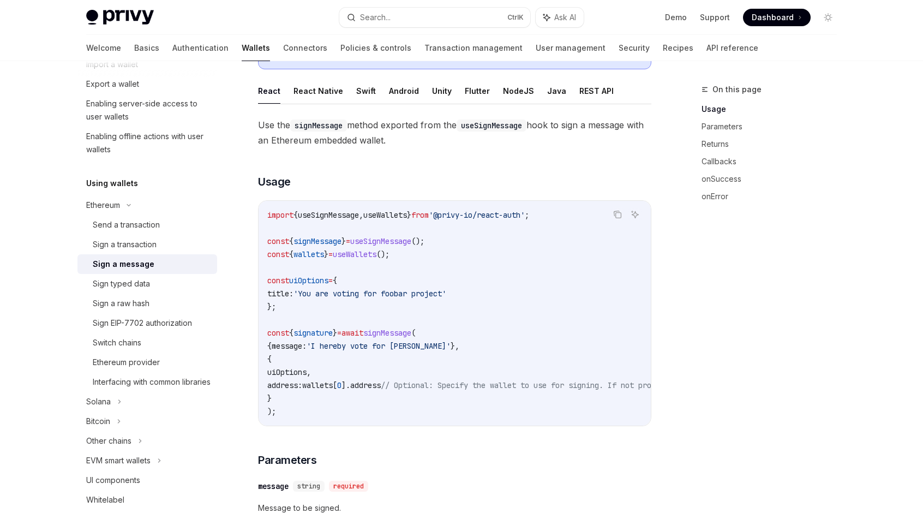
scroll to position [164, 0]
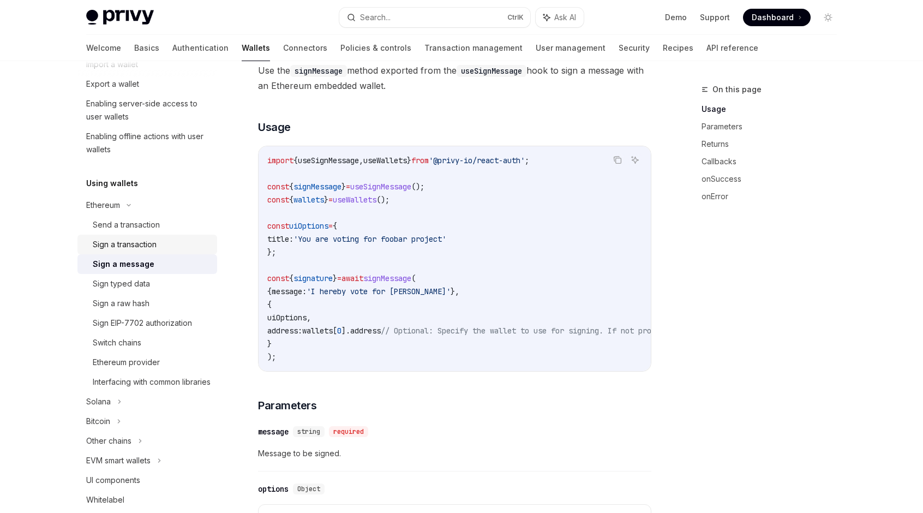
click at [134, 244] on div "Sign a transaction" at bounding box center [125, 244] width 64 height 13
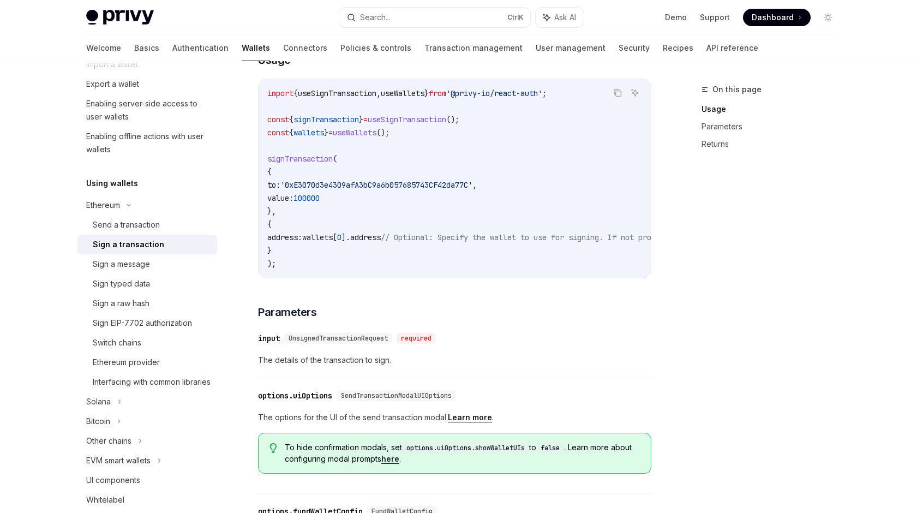
drag, startPoint x: 143, startPoint y: 285, endPoint x: 224, endPoint y: 285, distance: 80.7
click at [143, 285] on div "Sign typed data" at bounding box center [121, 283] width 57 height 13
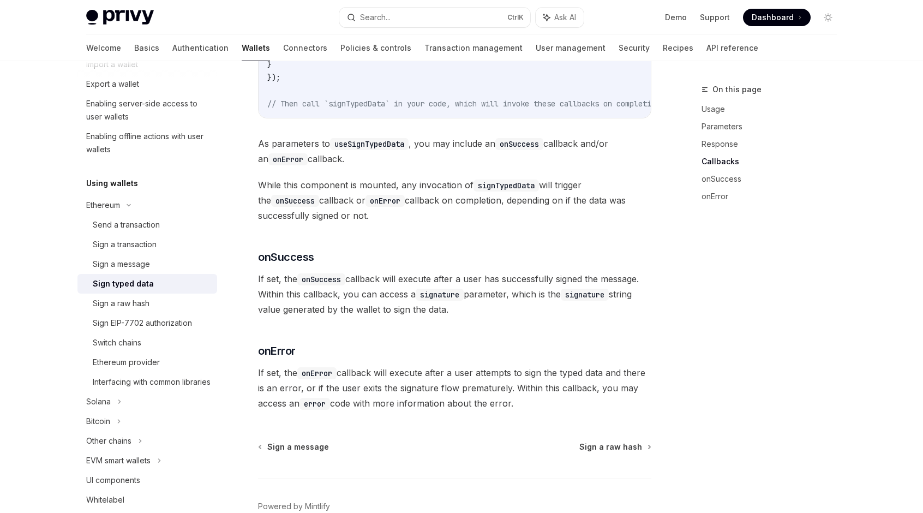
scroll to position [1105, 0]
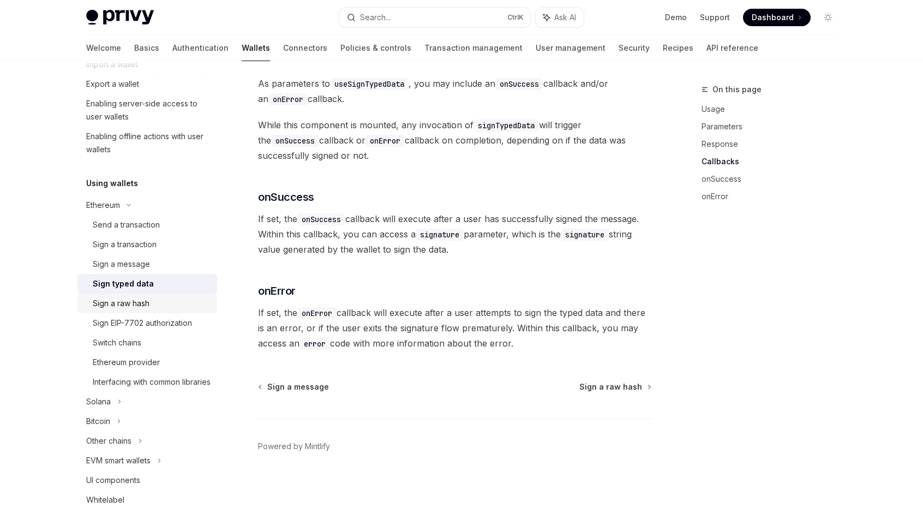
click at [132, 305] on div "Sign a raw hash" at bounding box center [121, 303] width 57 height 13
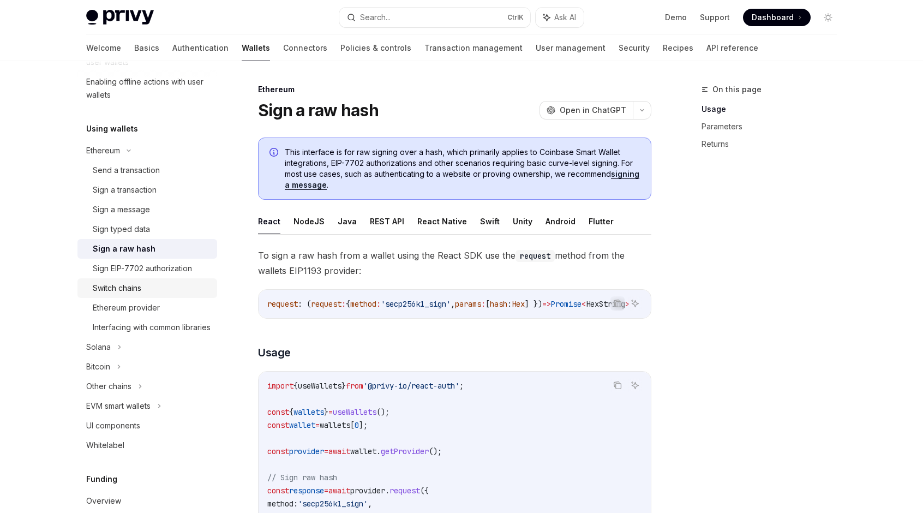
scroll to position [273, 0]
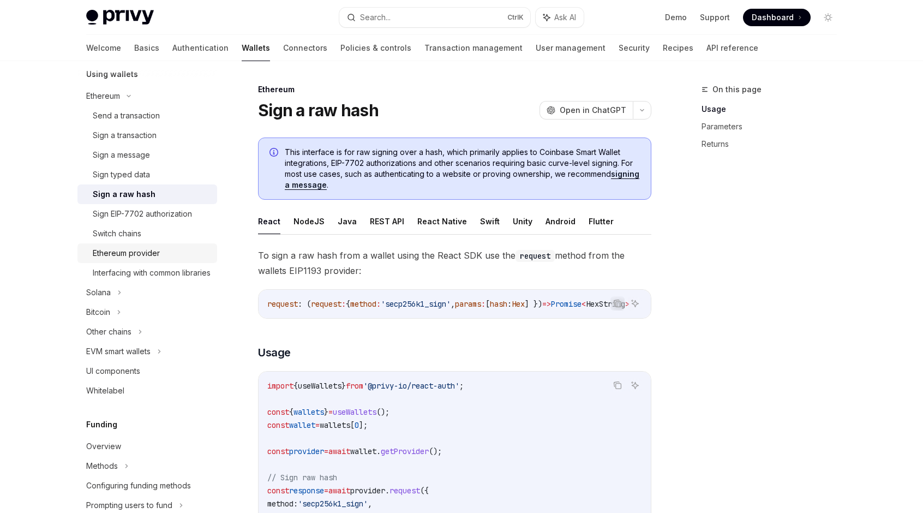
click at [155, 254] on div "Ethereum provider" at bounding box center [126, 253] width 67 height 13
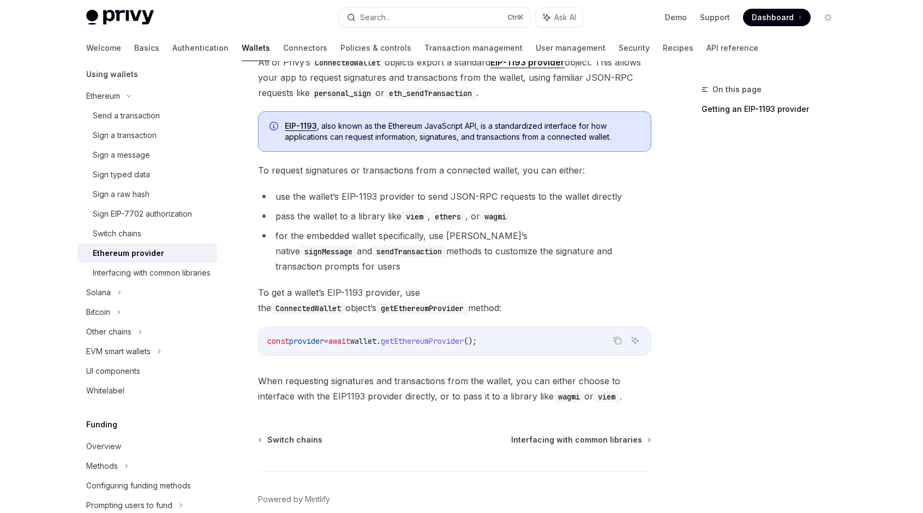
scroll to position [146, 0]
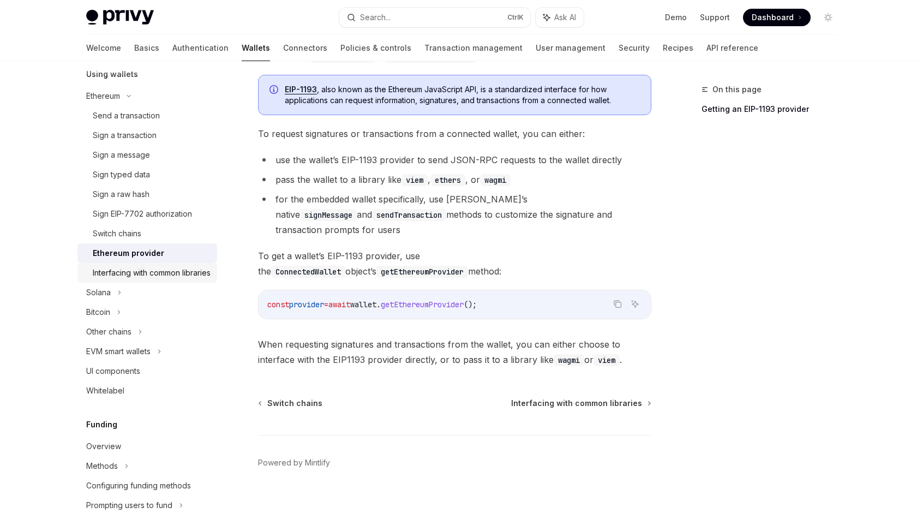
click at [129, 276] on div "Interfacing with common libraries" at bounding box center [152, 272] width 118 height 13
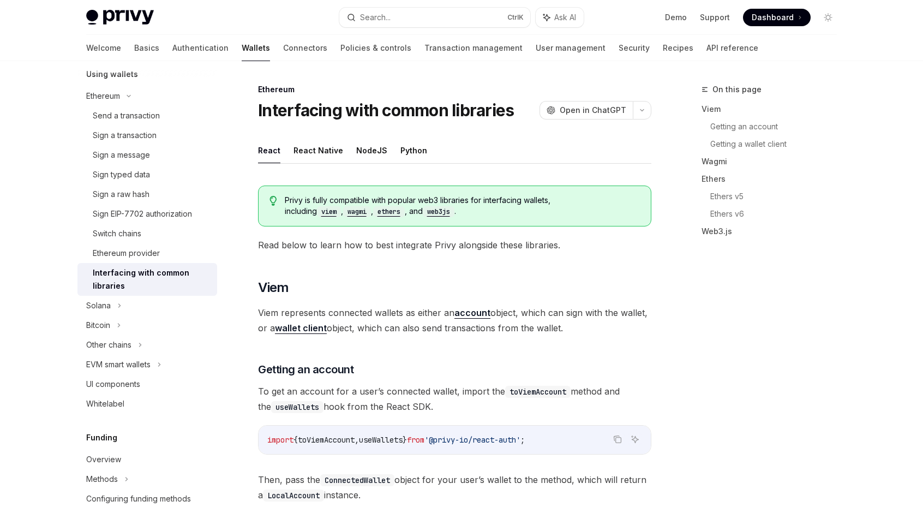
type textarea "*"
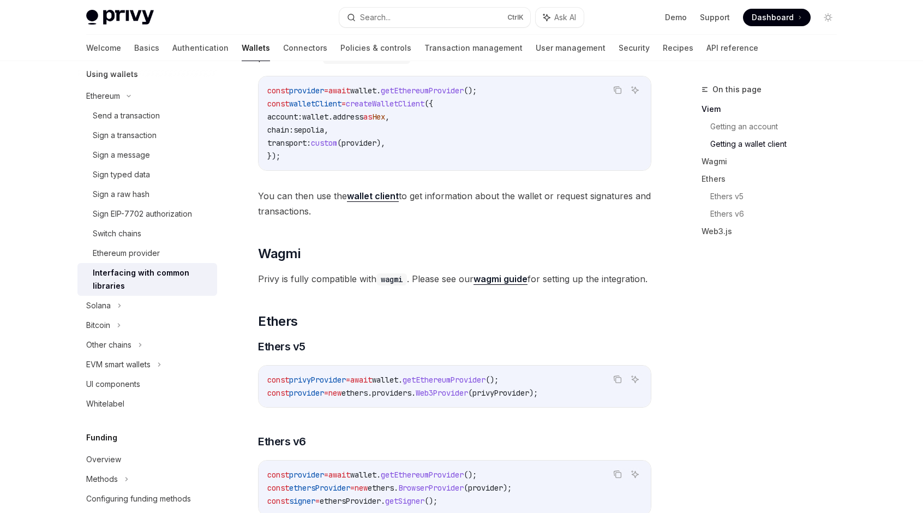
scroll to position [818, 0]
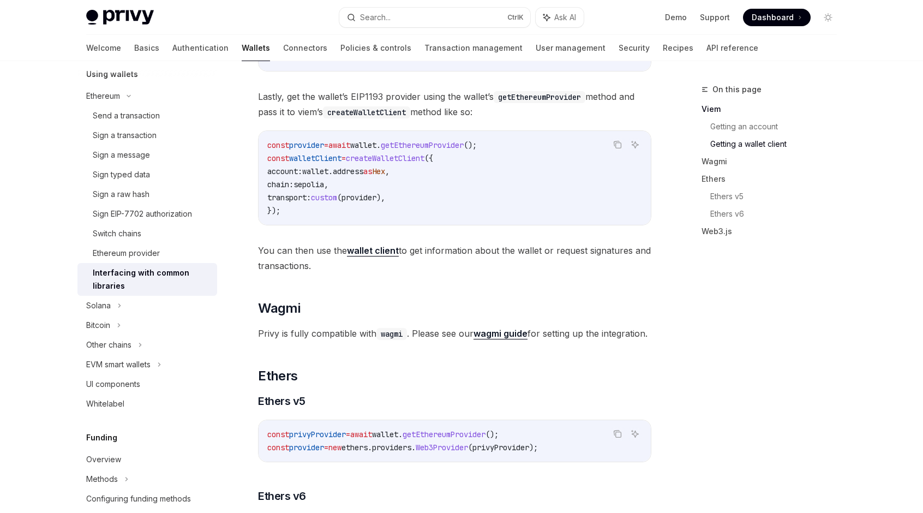
click at [375, 250] on strong "wallet client" at bounding box center [373, 250] width 52 height 11
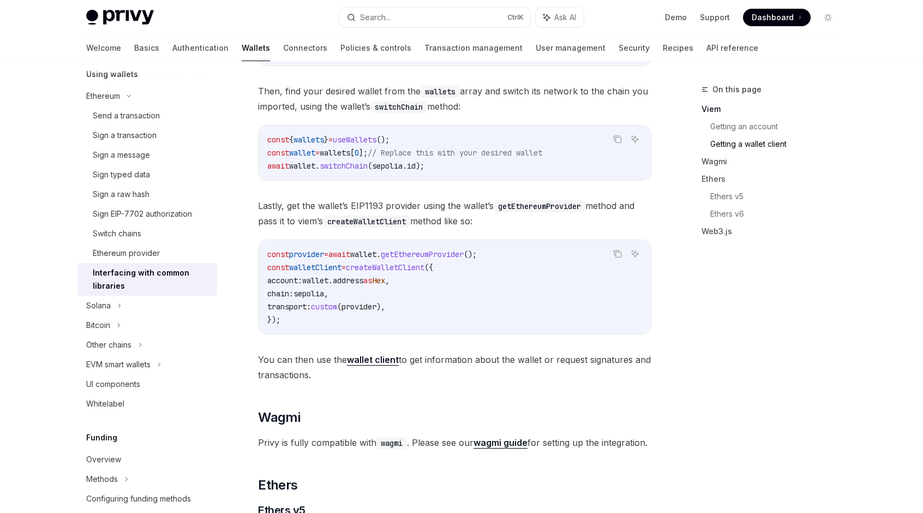
scroll to position [655, 0]
